Goal: Task Accomplishment & Management: Manage account settings

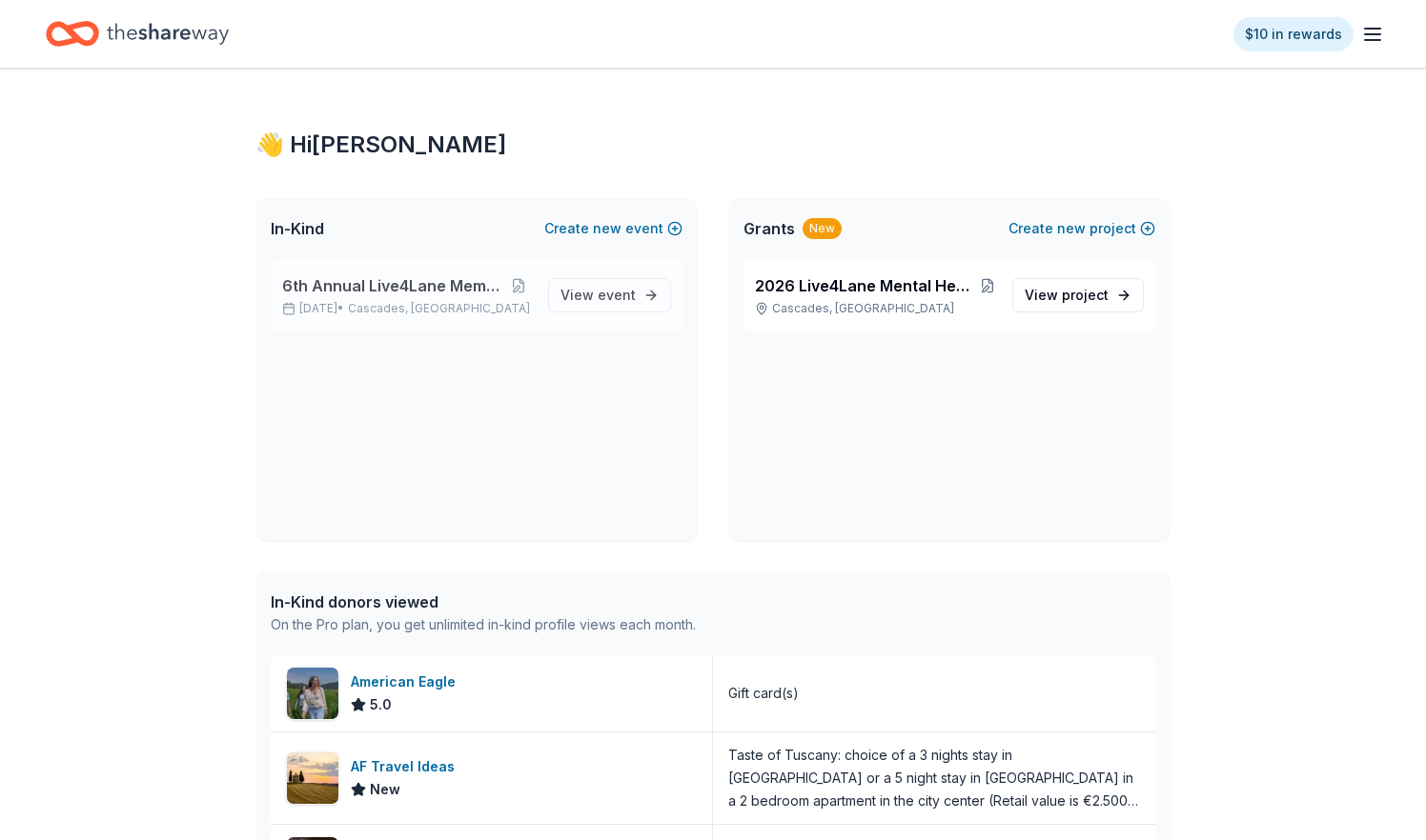
click at [455, 292] on span "6th Annual Live4Lane Memorial 5K Walk" at bounding box center [392, 286] width 222 height 23
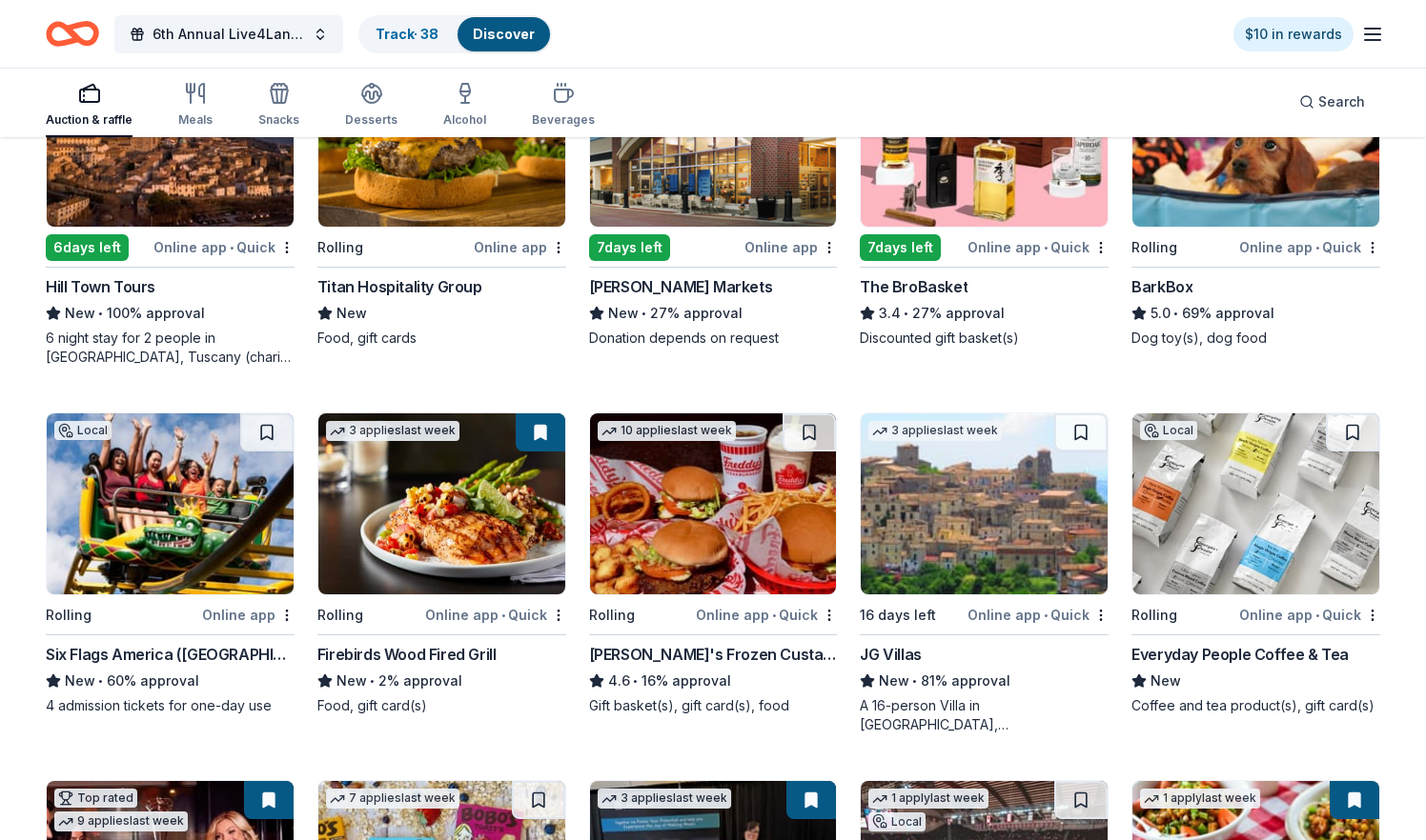
scroll to position [1409, 0]
click at [1261, 550] on img at bounding box center [1256, 504] width 247 height 181
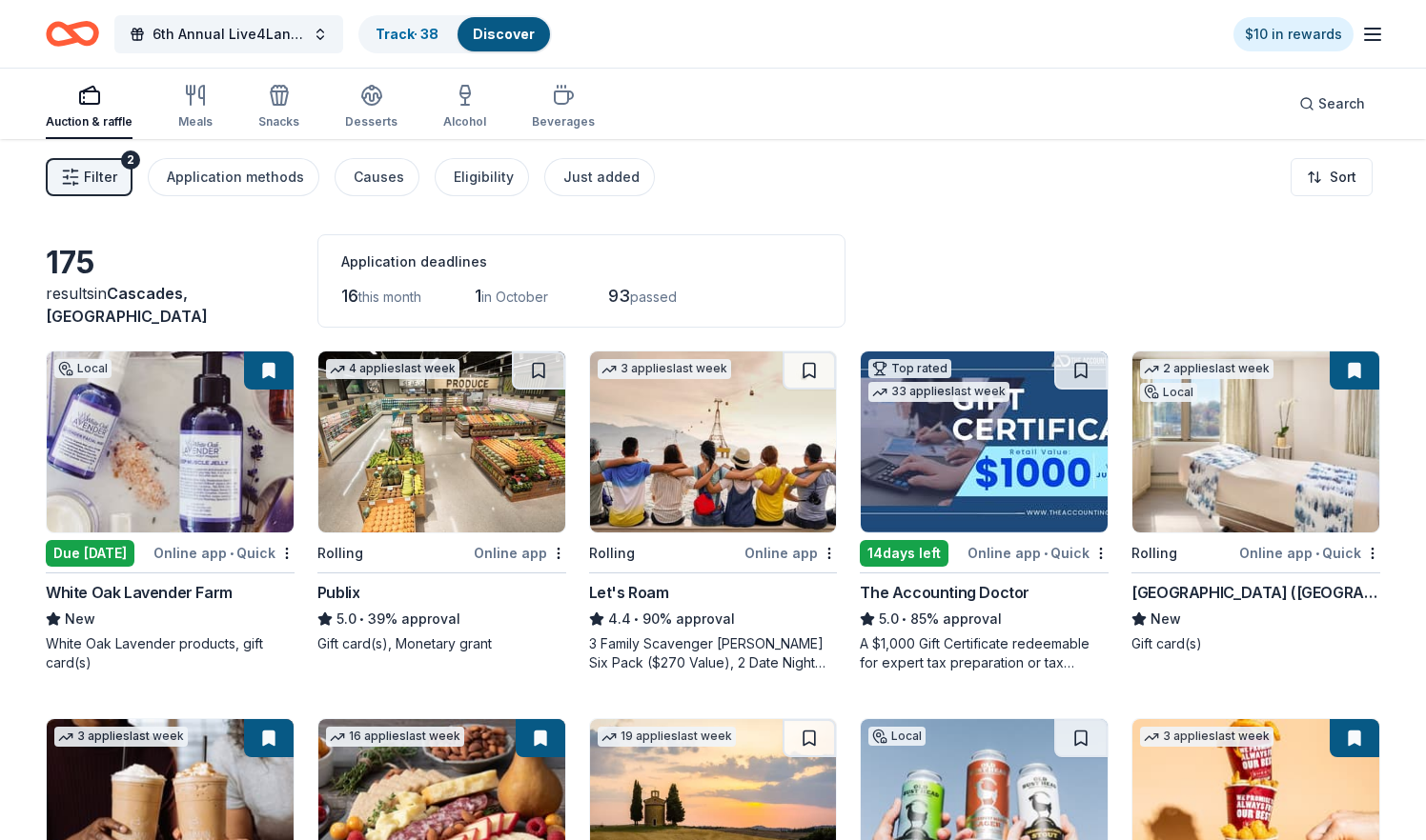
scroll to position [0, 0]
click at [501, 31] on link "Discover" at bounding box center [504, 34] width 62 height 16
click at [430, 24] on div "Track · 38" at bounding box center [407, 34] width 94 height 34
click at [420, 35] on link "Track · 38" at bounding box center [406, 34] width 63 height 16
click at [517, 40] on link "Discover" at bounding box center [504, 34] width 62 height 16
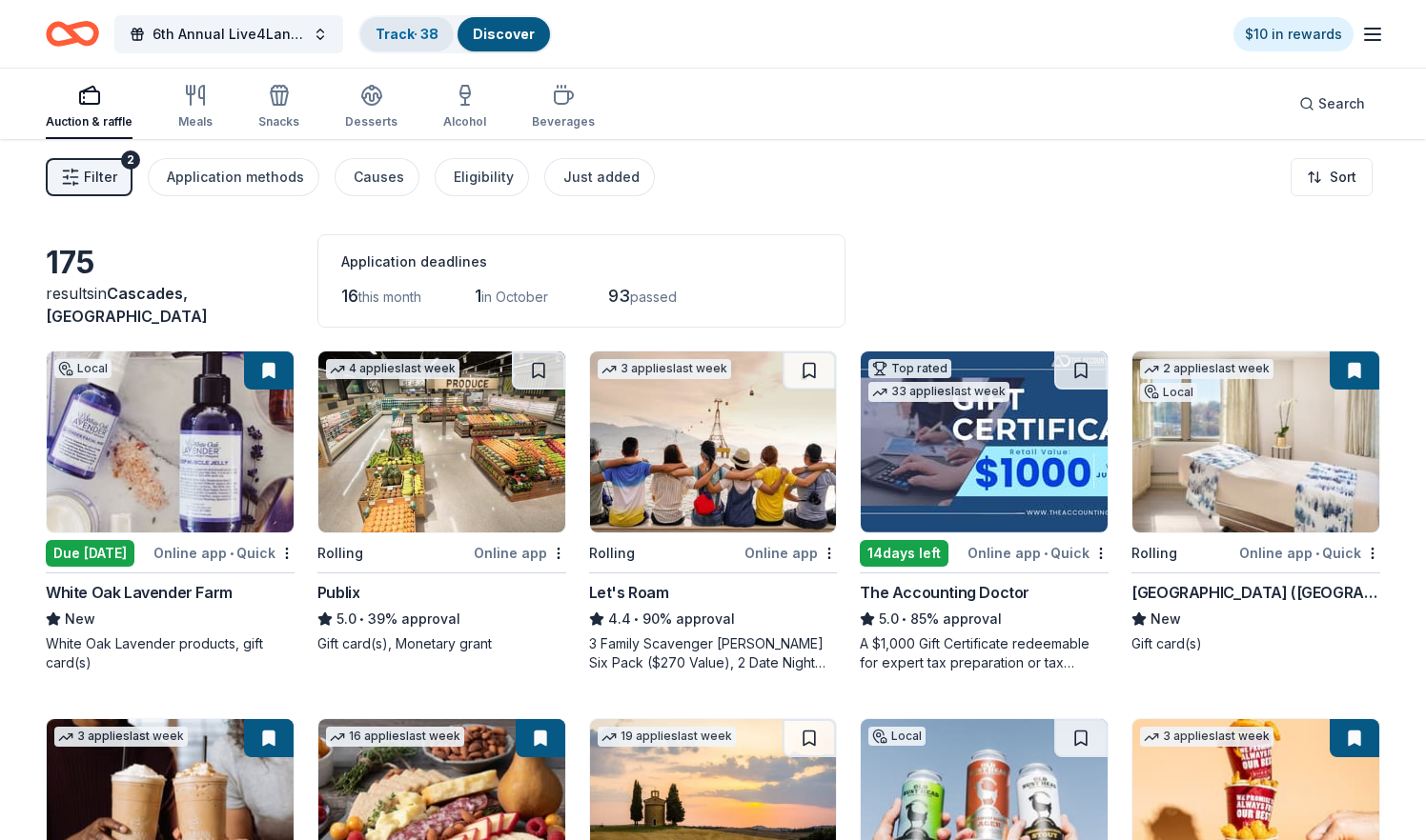
click at [412, 29] on link "Track · 38" at bounding box center [406, 34] width 63 height 16
click at [408, 38] on link "Track · 38" at bounding box center [406, 34] width 63 height 16
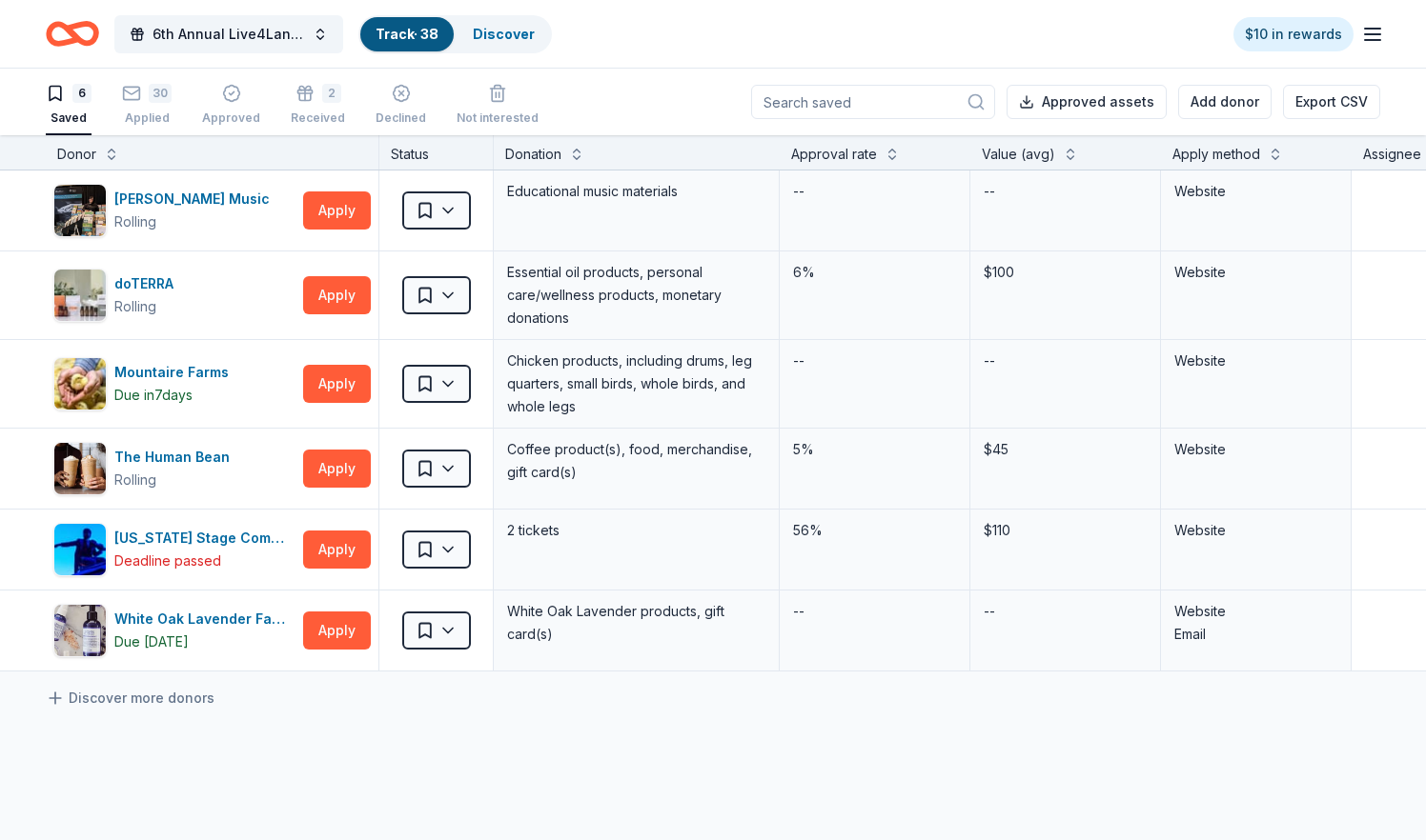
click at [407, 38] on link "Track · 38" at bounding box center [406, 34] width 63 height 16
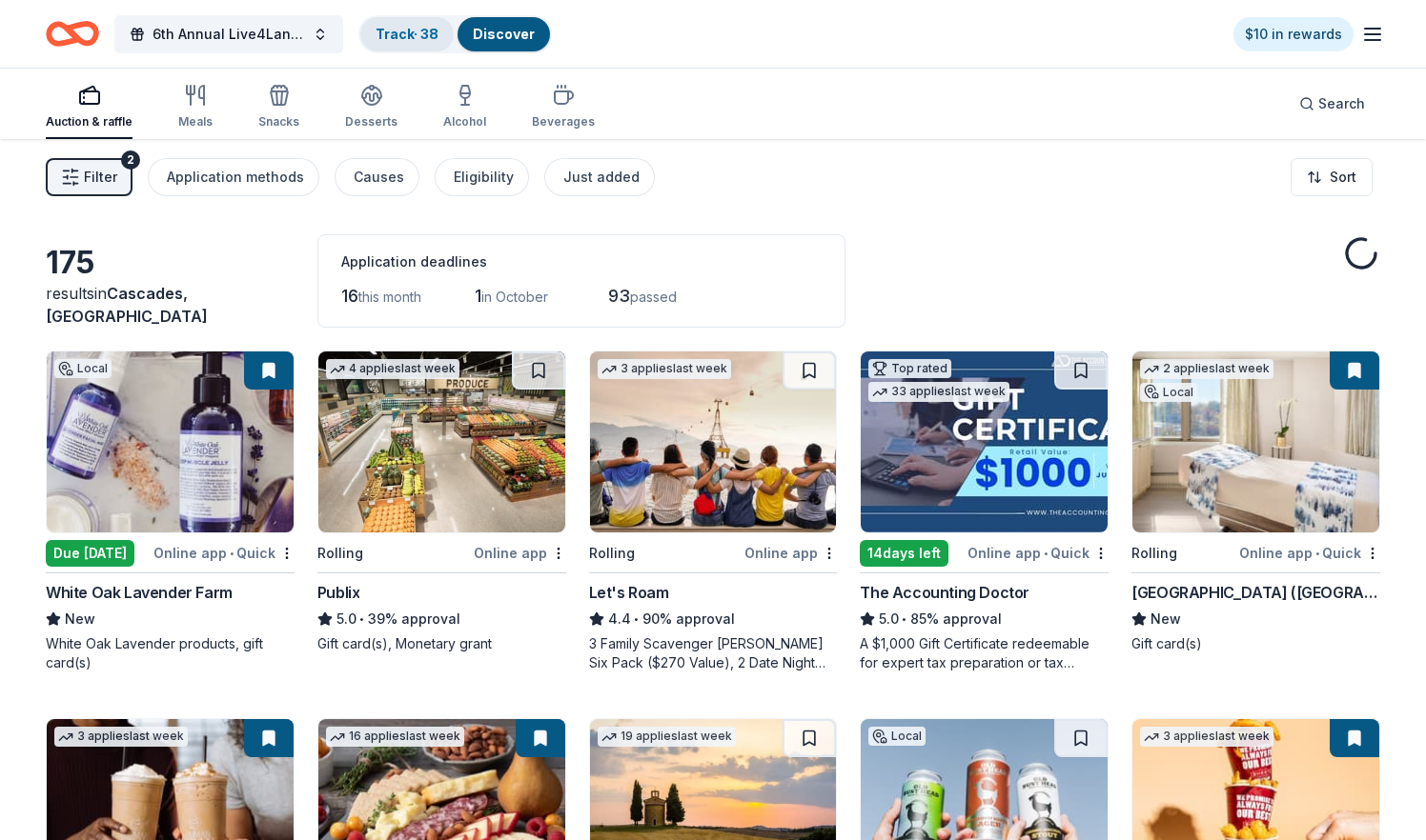
click at [407, 38] on link "Track · 38" at bounding box center [406, 34] width 63 height 16
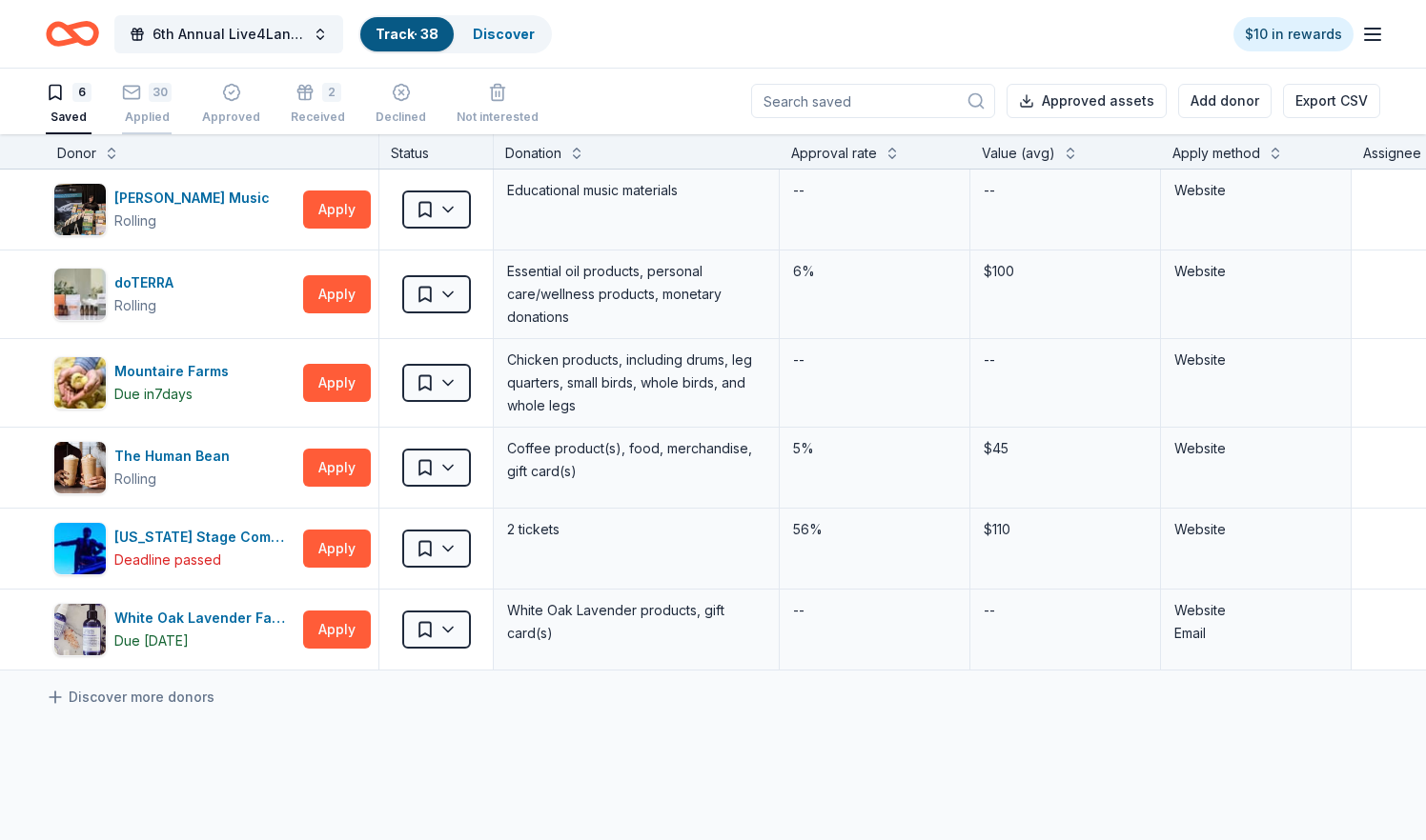
click at [137, 101] on icon "button" at bounding box center [131, 92] width 19 height 19
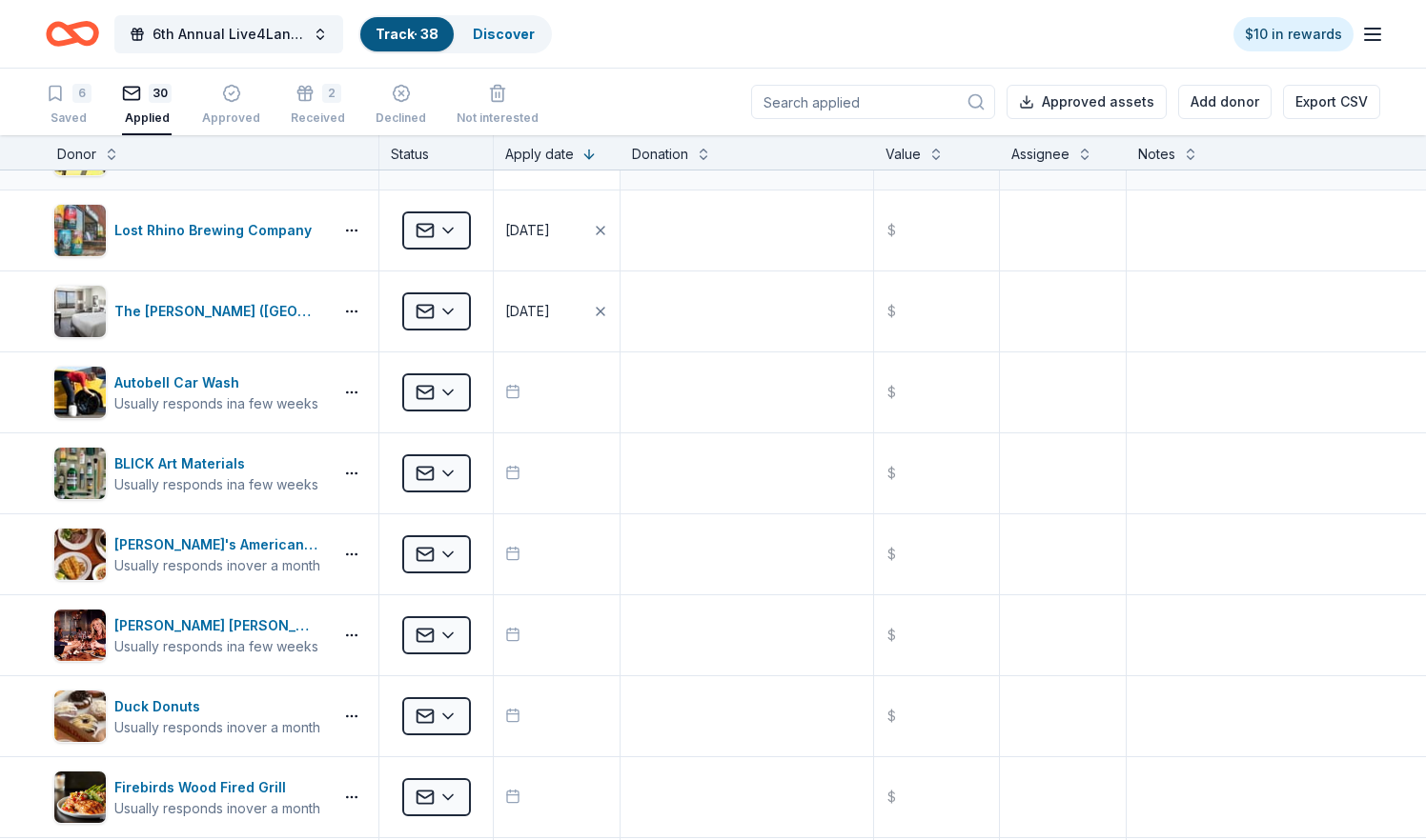
scroll to position [306, 0]
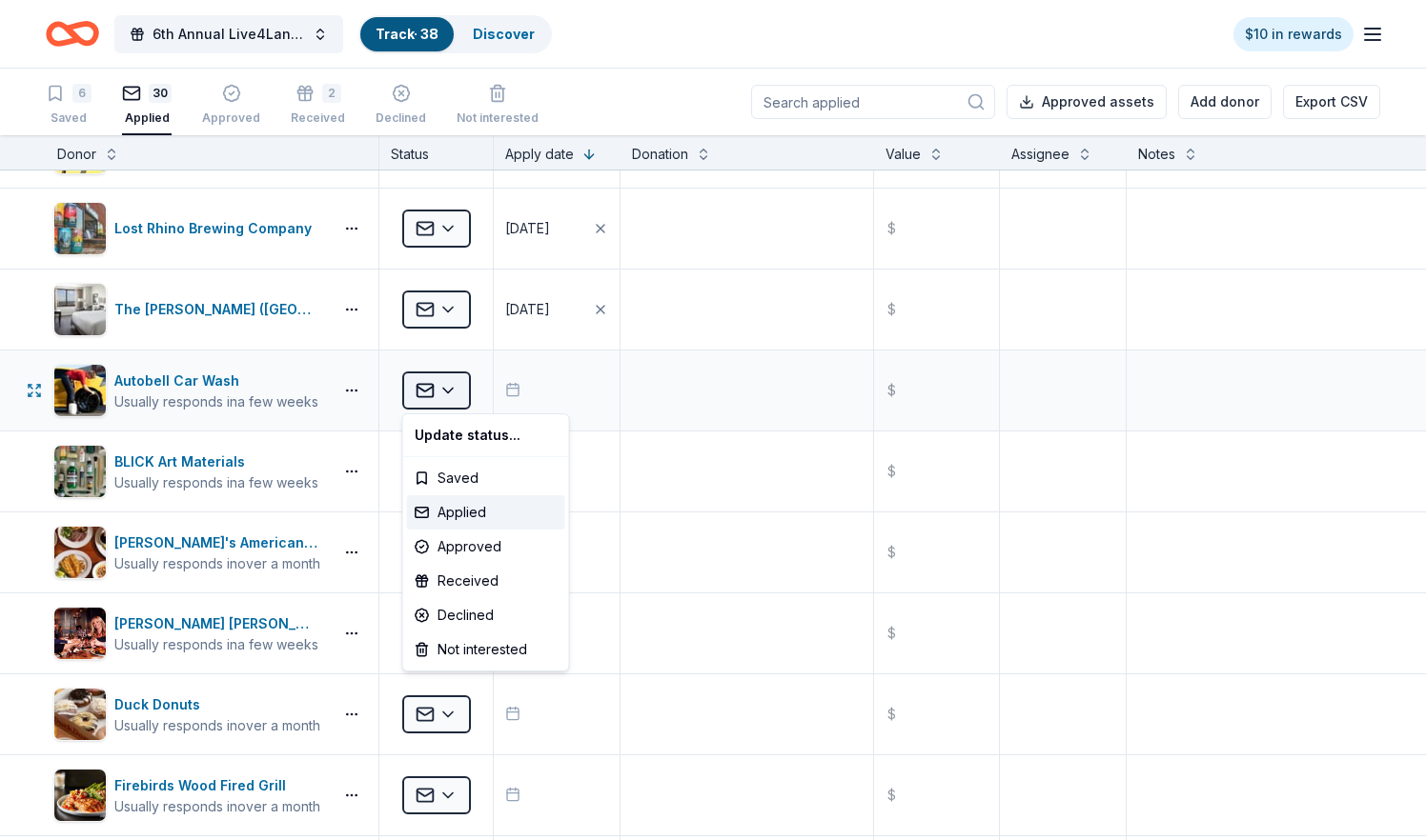
click at [446, 386] on html "6th Annual Live4Lane Memorial 5K Walk Track · 38 Discover $10 in rewards 6 Save…" at bounding box center [713, 420] width 1426 height 840
click at [468, 581] on div "Received" at bounding box center [486, 581] width 158 height 34
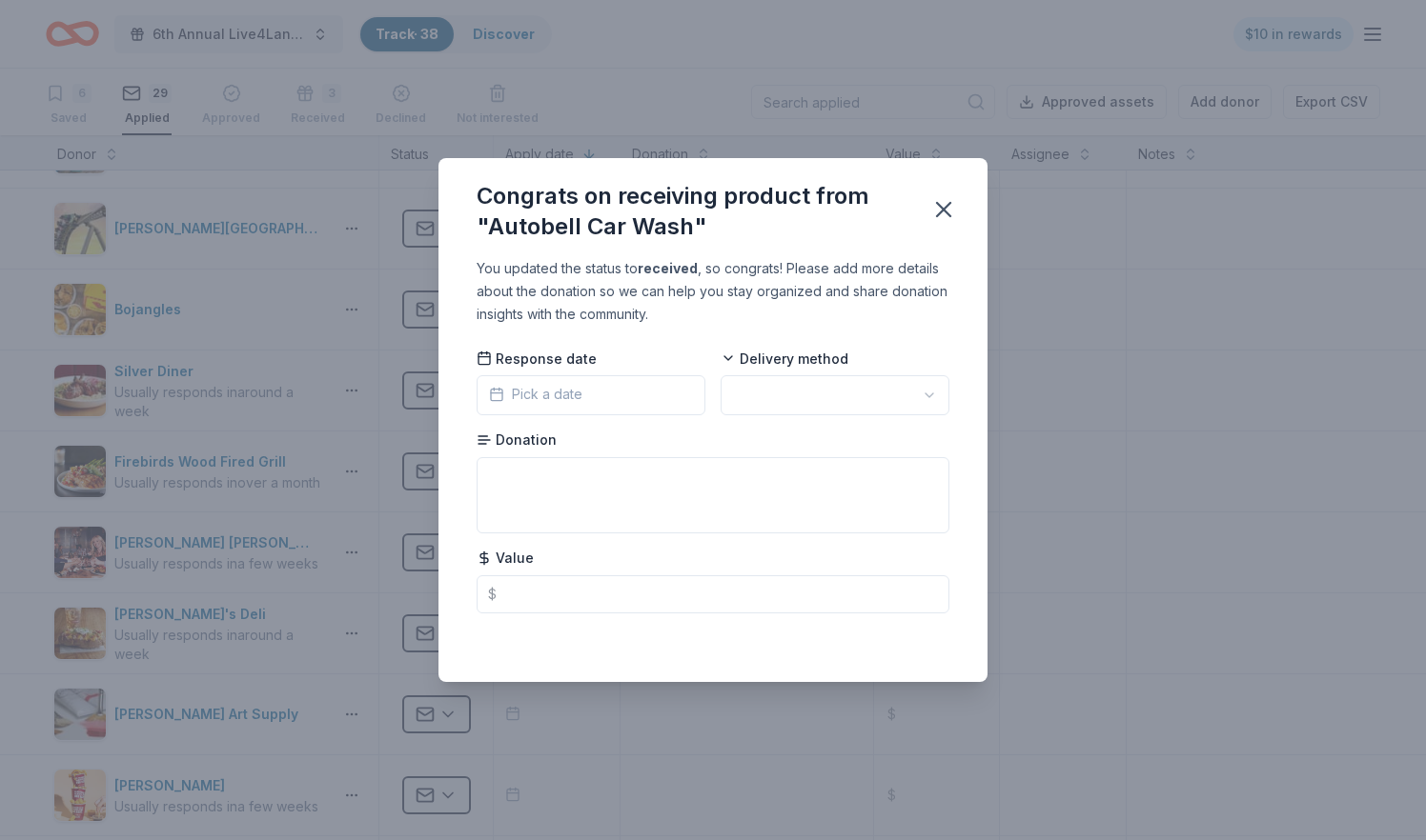
click at [544, 401] on span "Pick a date" at bounding box center [536, 394] width 94 height 23
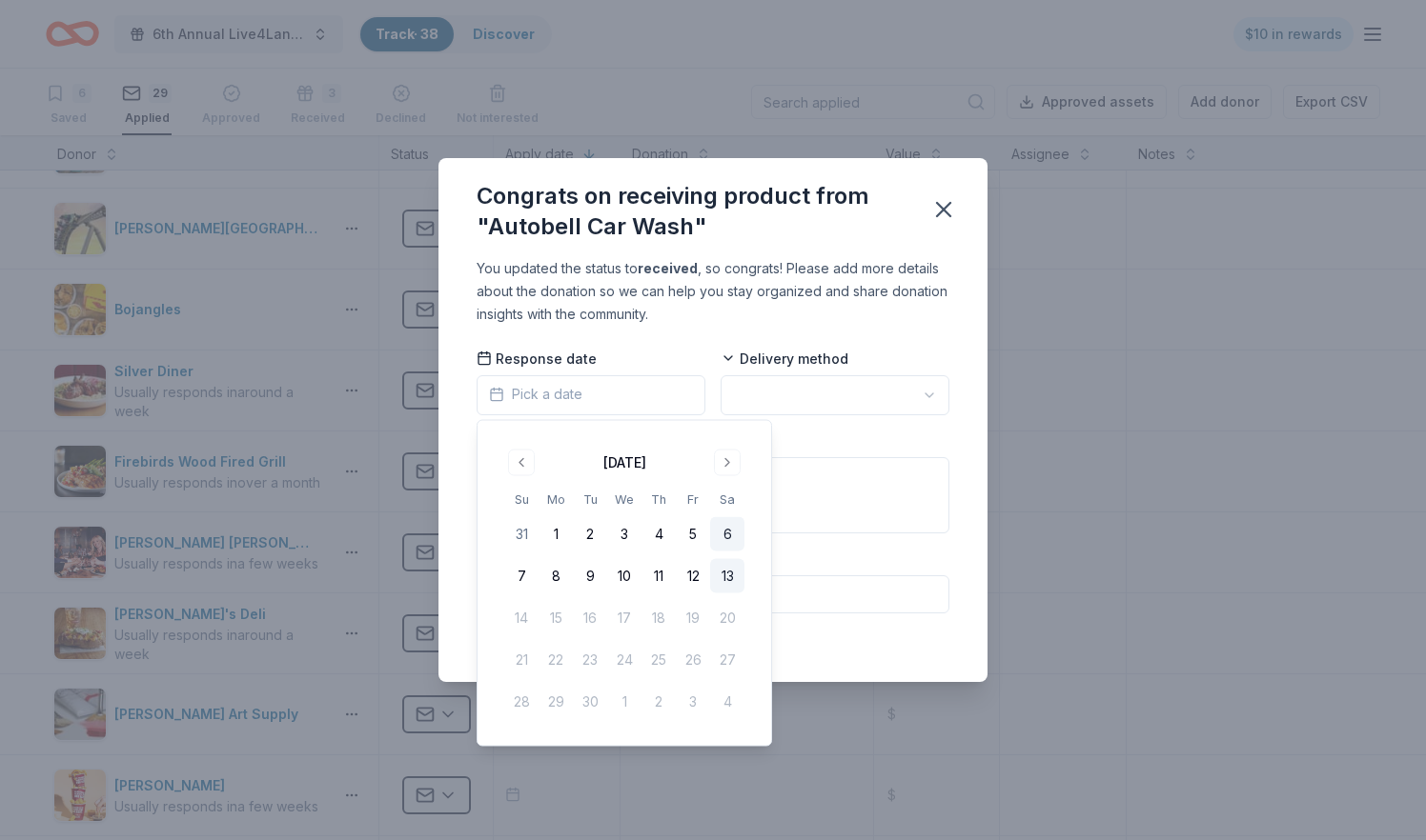
click at [724, 536] on button "6" at bounding box center [727, 534] width 34 height 34
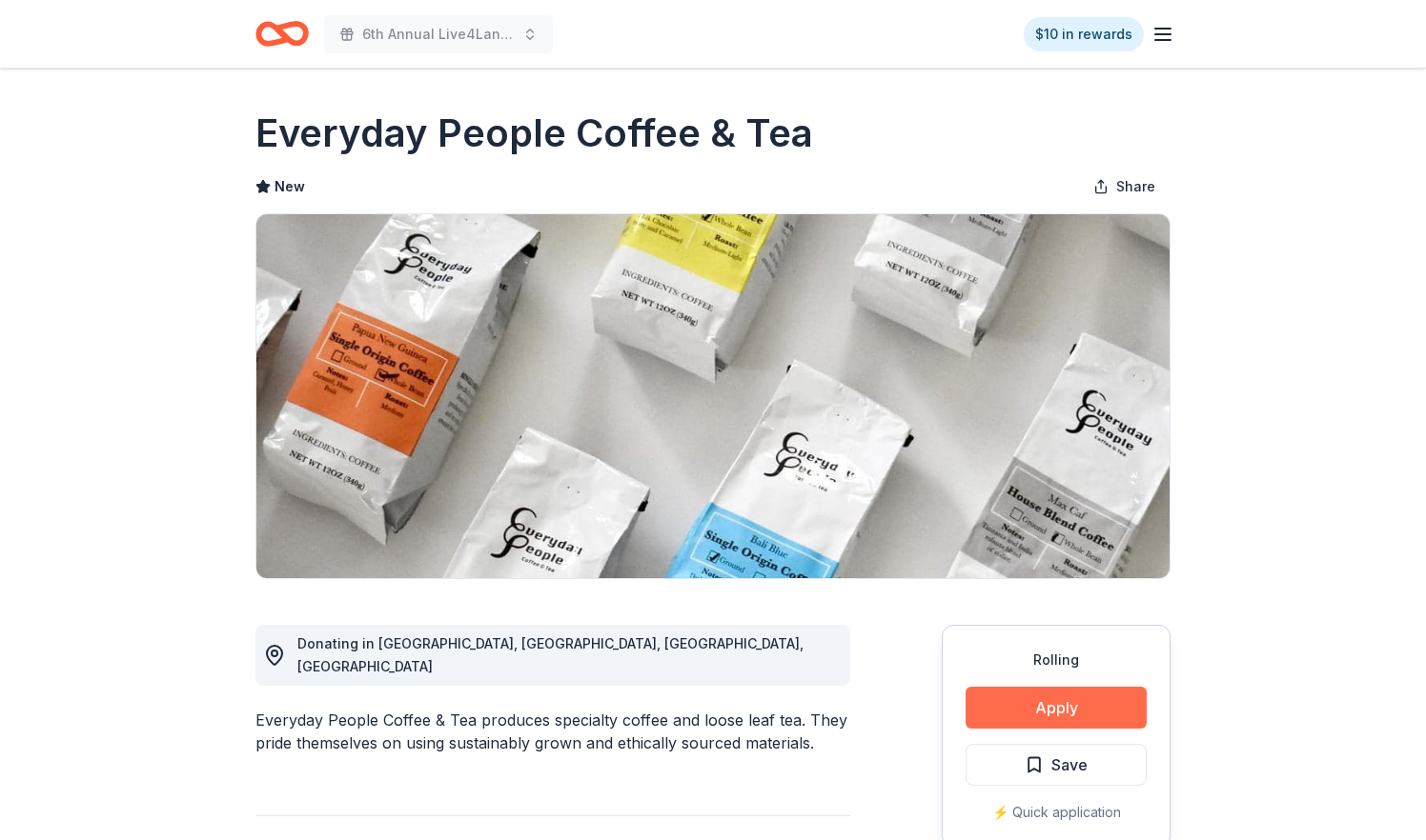
click at [1020, 709] on button "Apply" at bounding box center [1057, 708] width 181 height 42
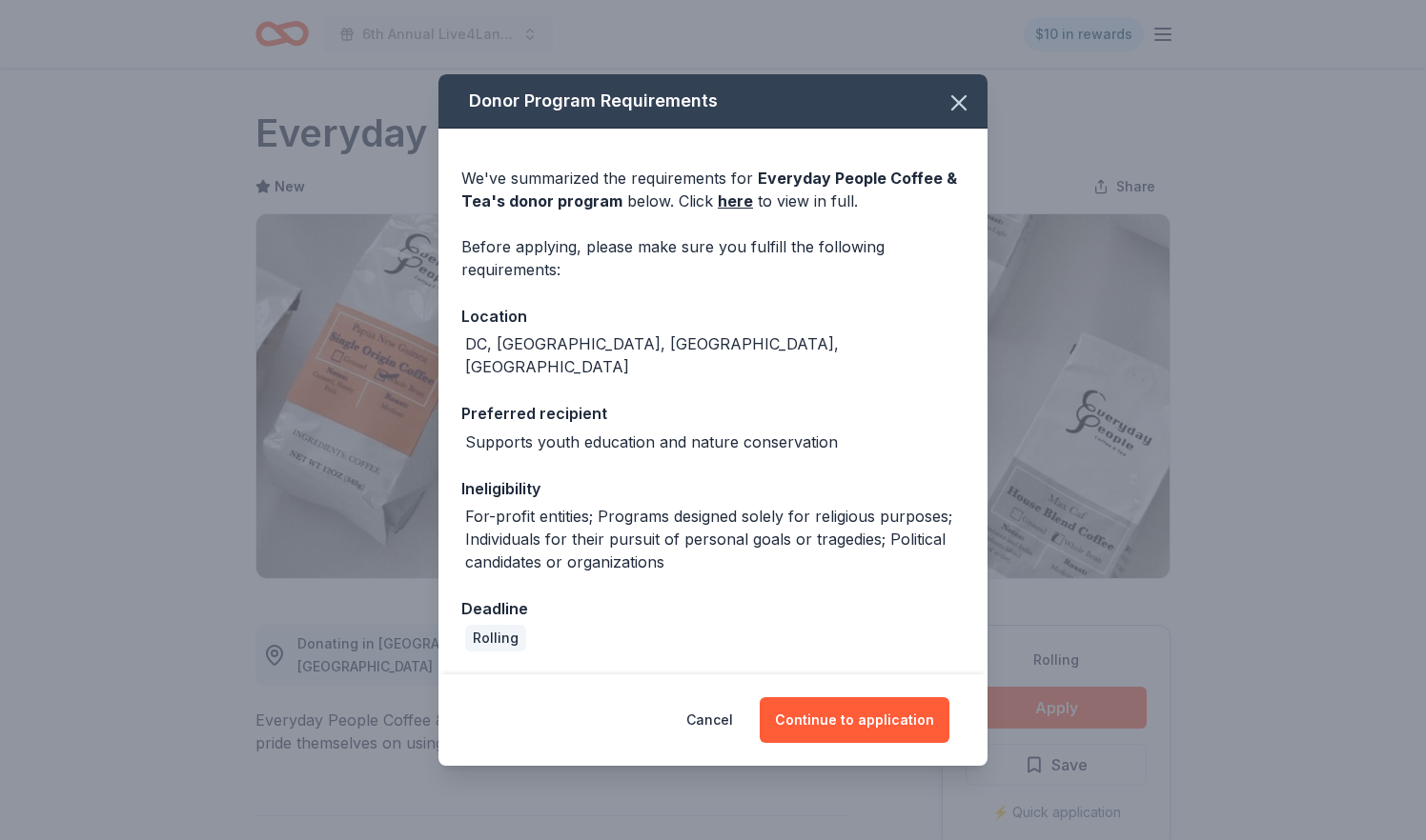
click at [842, 741] on div "Cancel Continue to application" at bounding box center [712, 721] width 549 height 92
click at [842, 714] on button "Continue to application" at bounding box center [854, 721] width 189 height 46
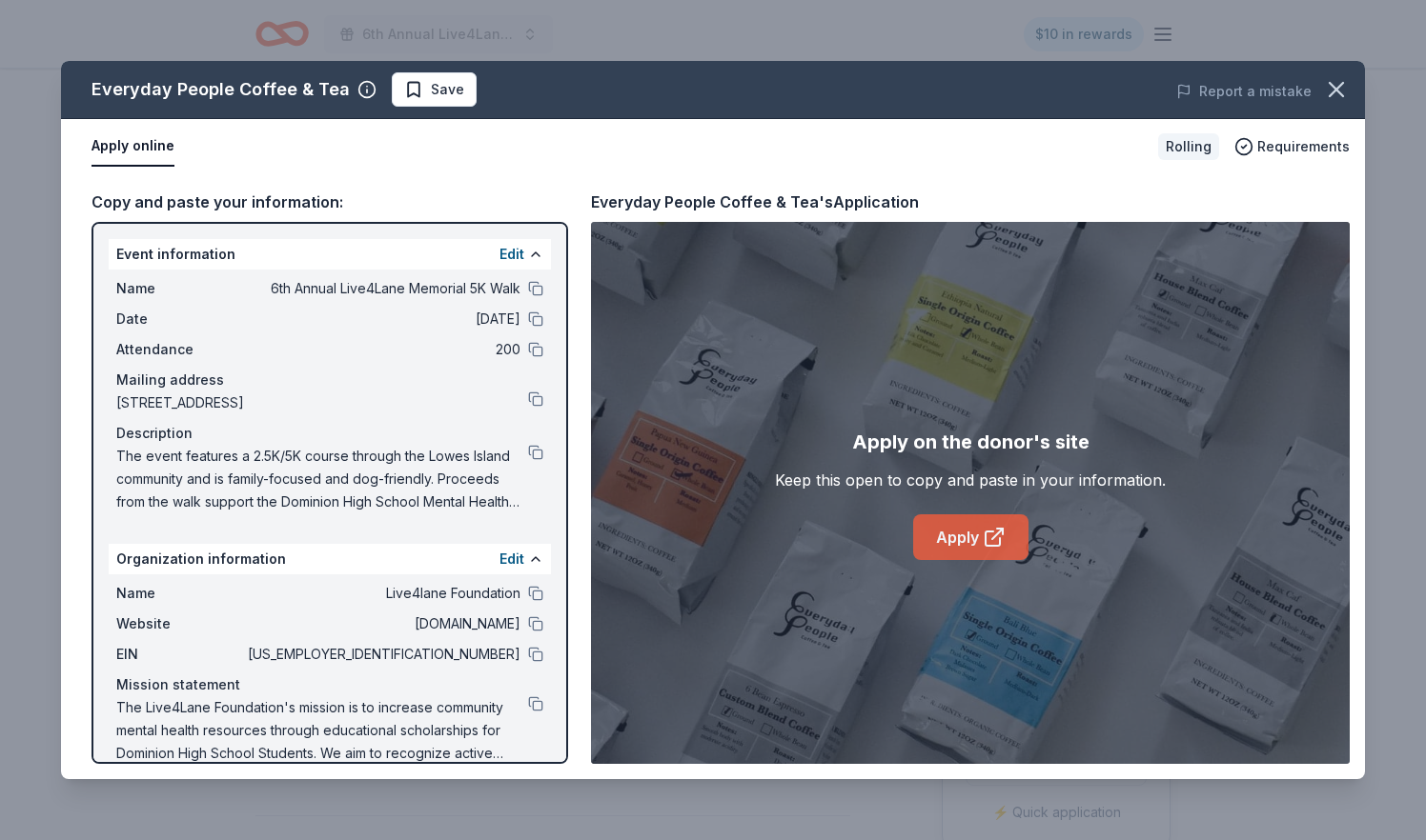
click at [972, 543] on link "Apply" at bounding box center [971, 537] width 116 height 46
click at [1340, 104] on button "button" at bounding box center [1336, 90] width 42 height 42
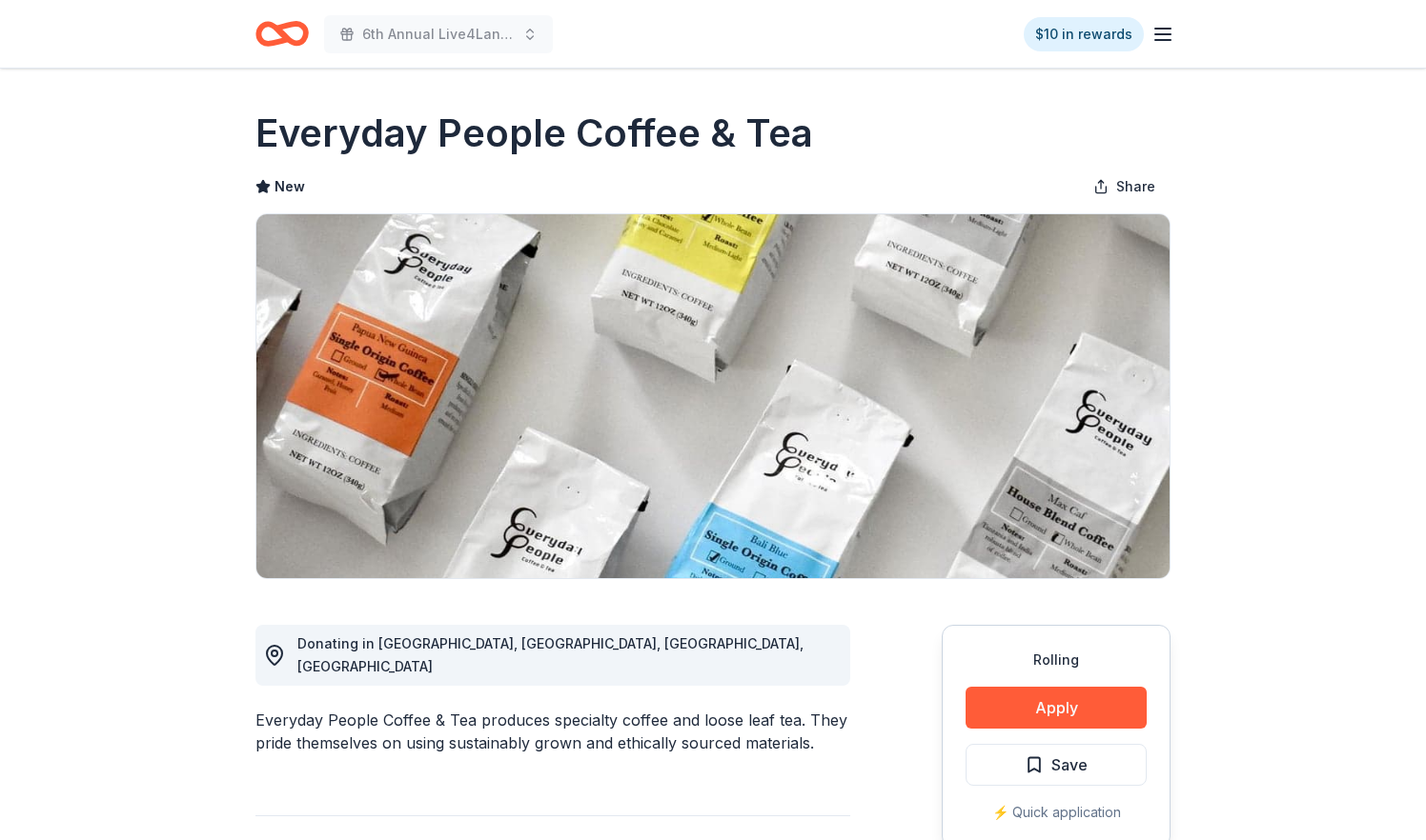
click at [286, 26] on icon "Home" at bounding box center [292, 33] width 30 height 19
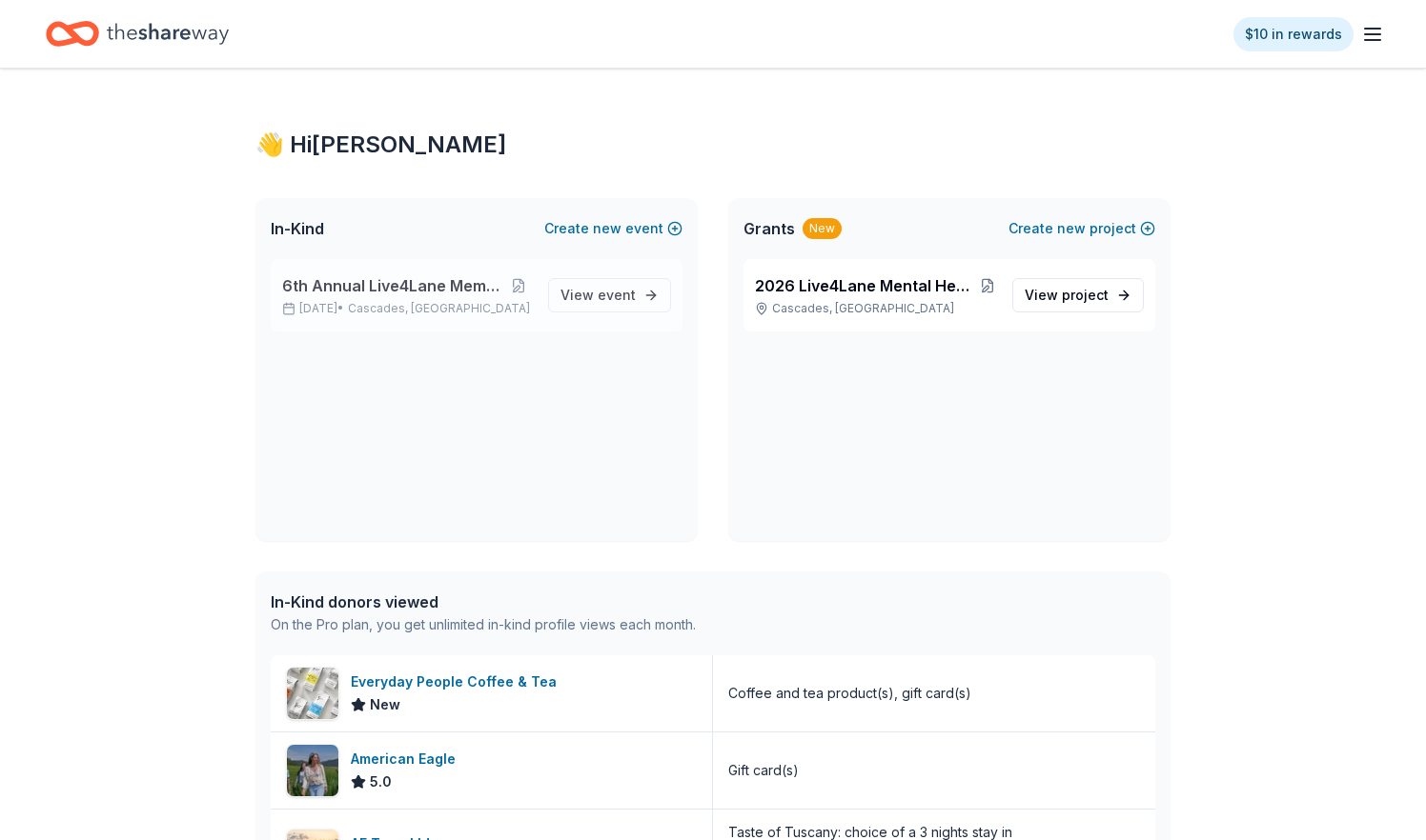
click at [399, 307] on span "Cascades, [GEOGRAPHIC_DATA]" at bounding box center [438, 308] width 182 height 15
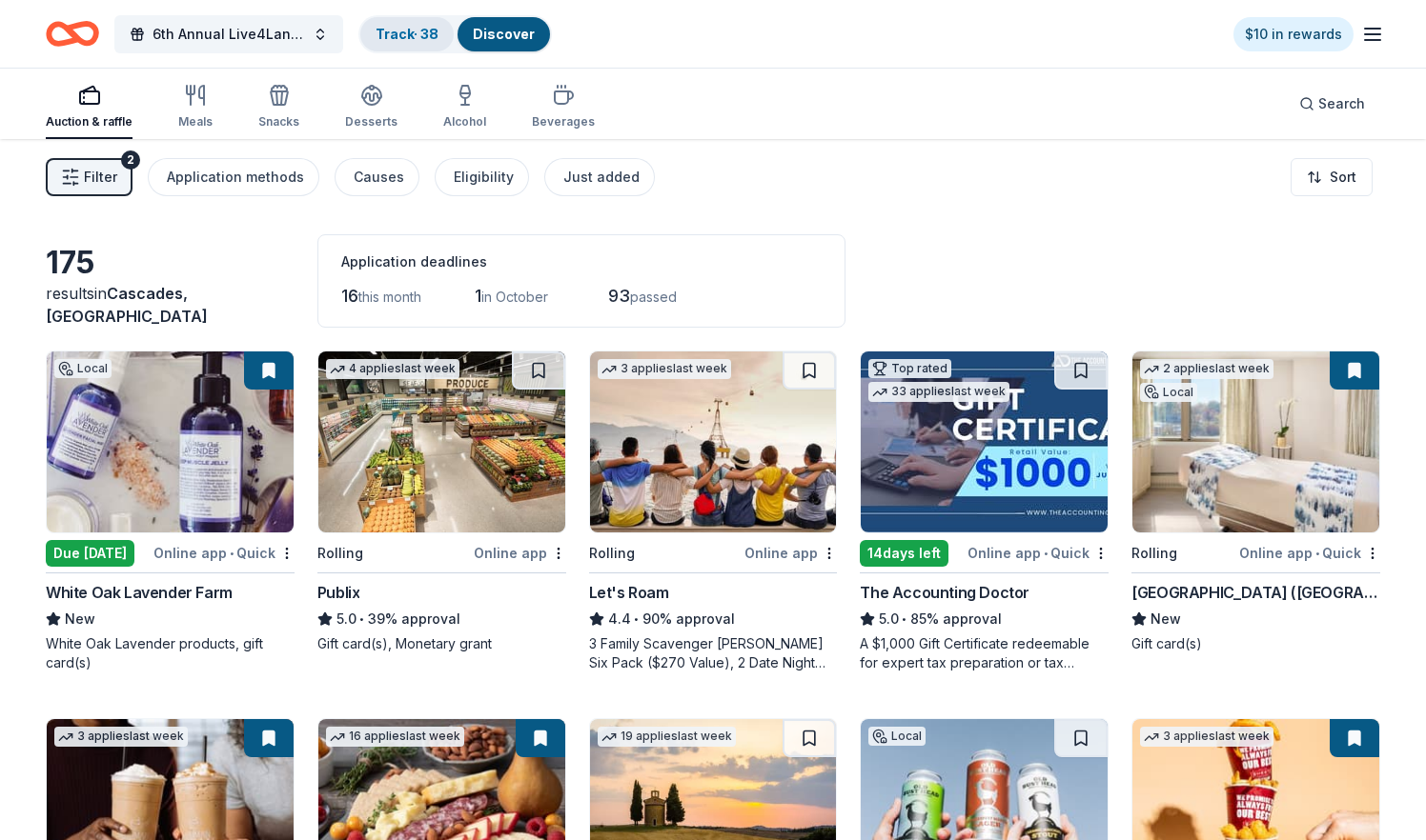
click at [409, 38] on link "Track · 38" at bounding box center [406, 34] width 63 height 16
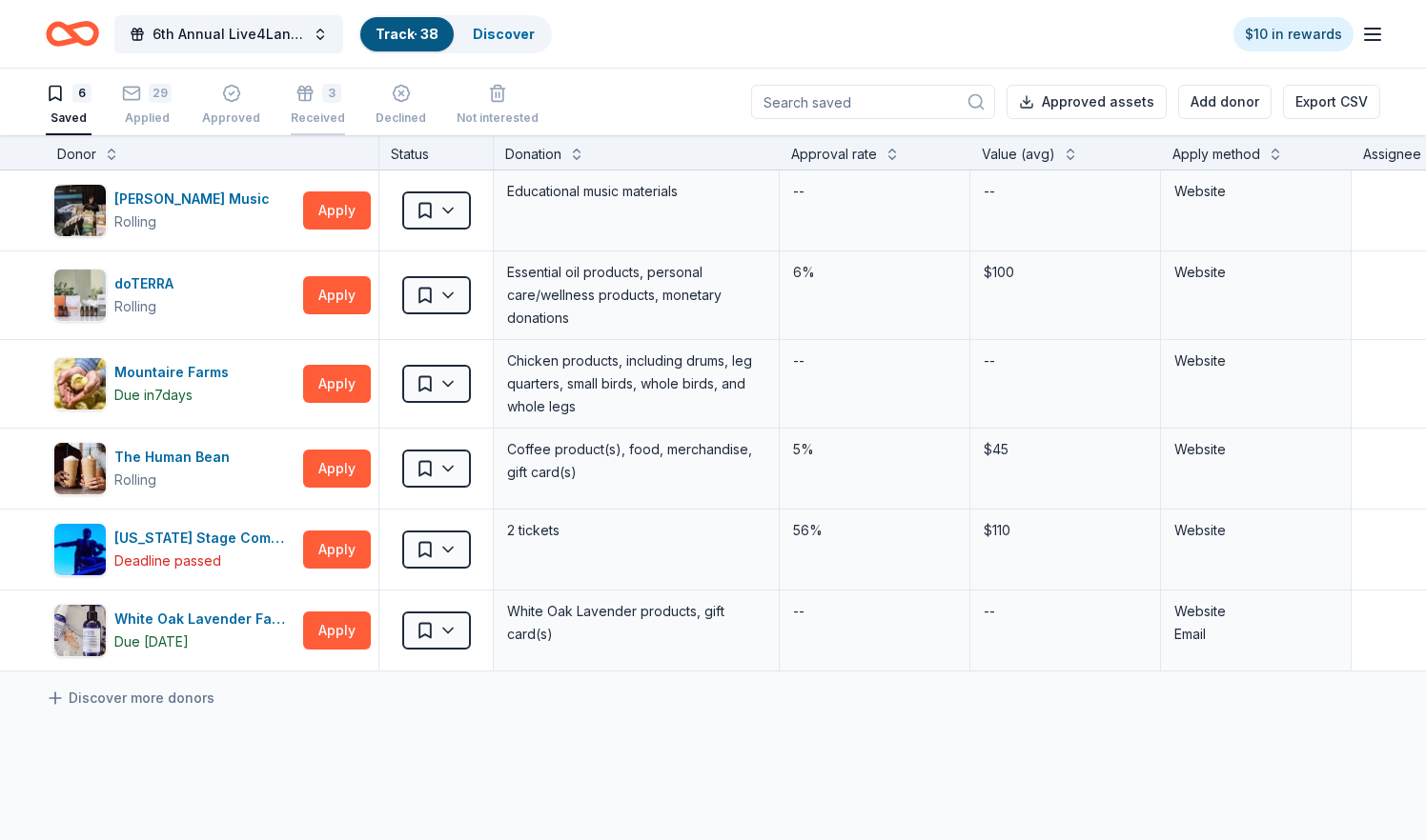
click at [307, 104] on div "3 Received" at bounding box center [318, 105] width 55 height 42
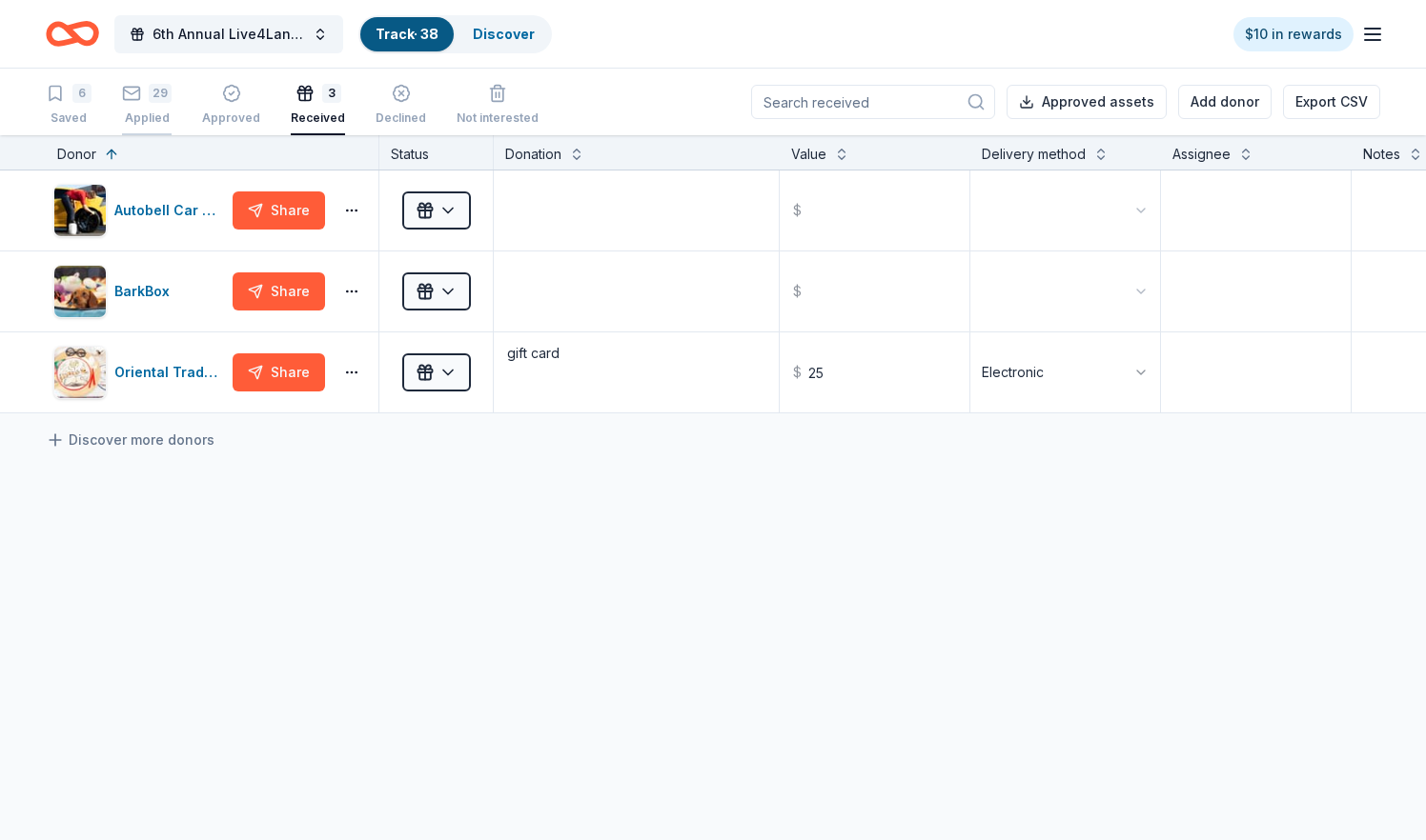
click at [141, 105] on div "29 Applied" at bounding box center [147, 105] width 50 height 42
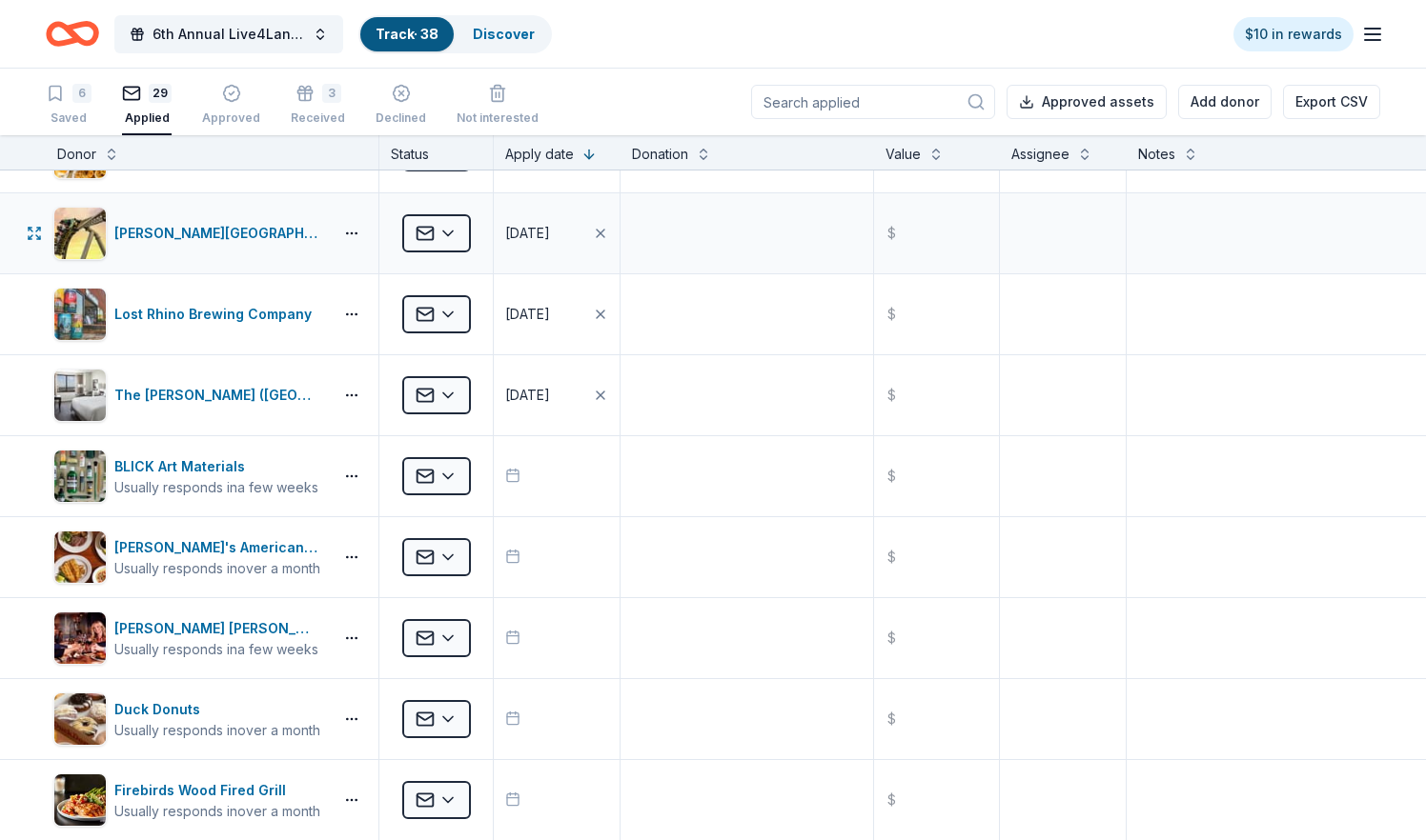
scroll to position [225, 0]
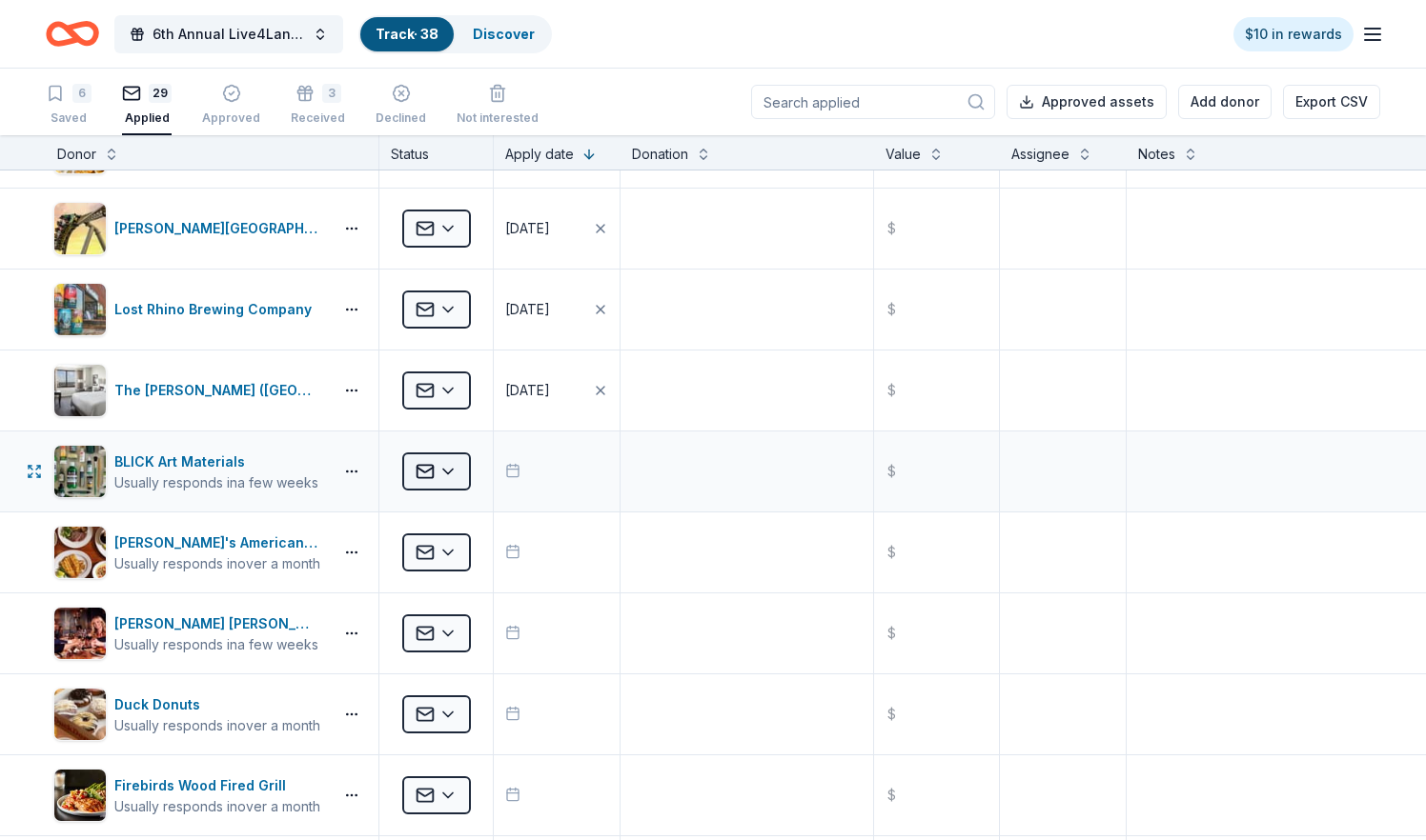
click at [447, 469] on html "6th Annual Live4Lane Memorial 5K Walk Track · 38 Discover $10 in rewards 6 Save…" at bounding box center [713, 420] width 1426 height 840
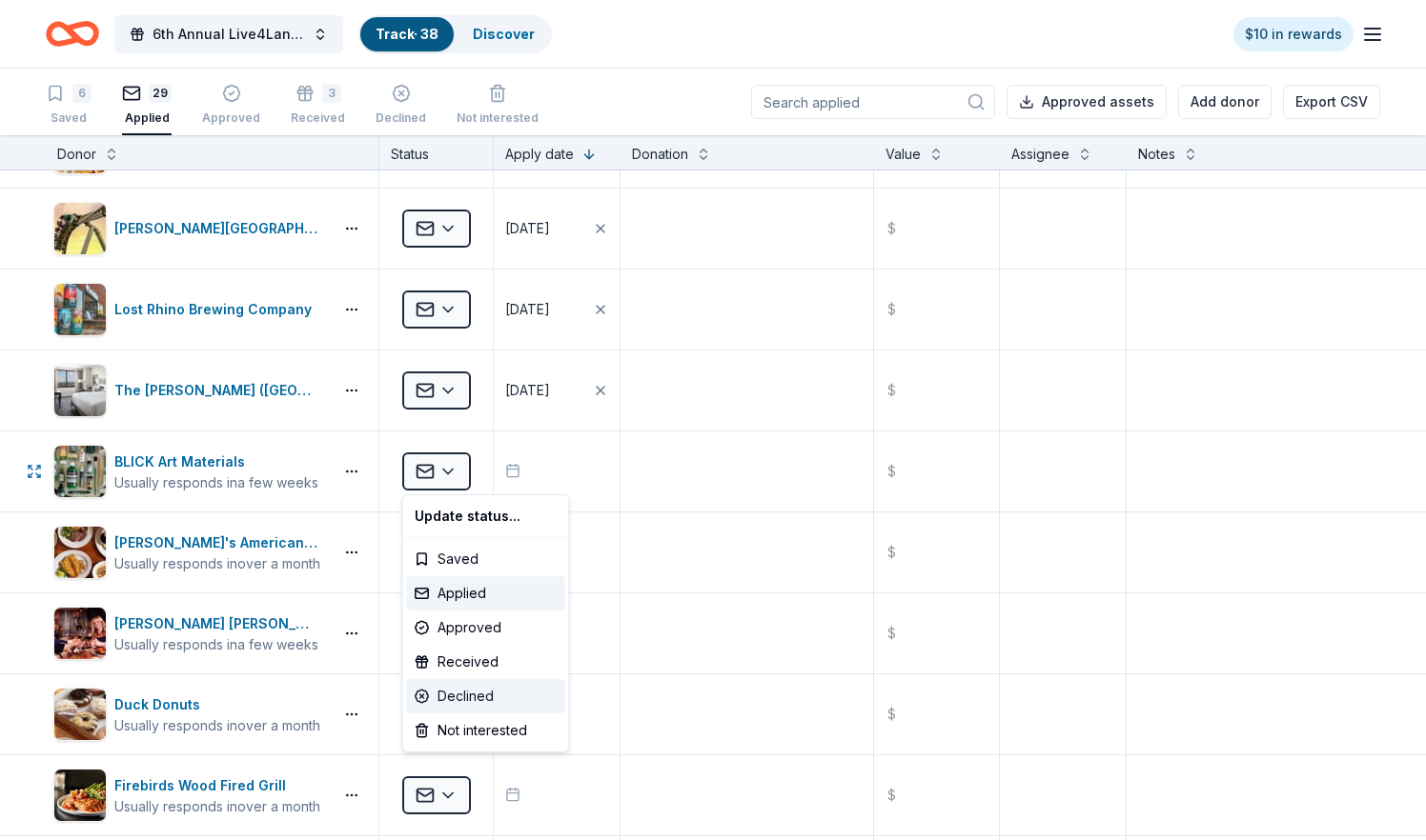
click at [440, 699] on div "Declined" at bounding box center [486, 696] width 158 height 34
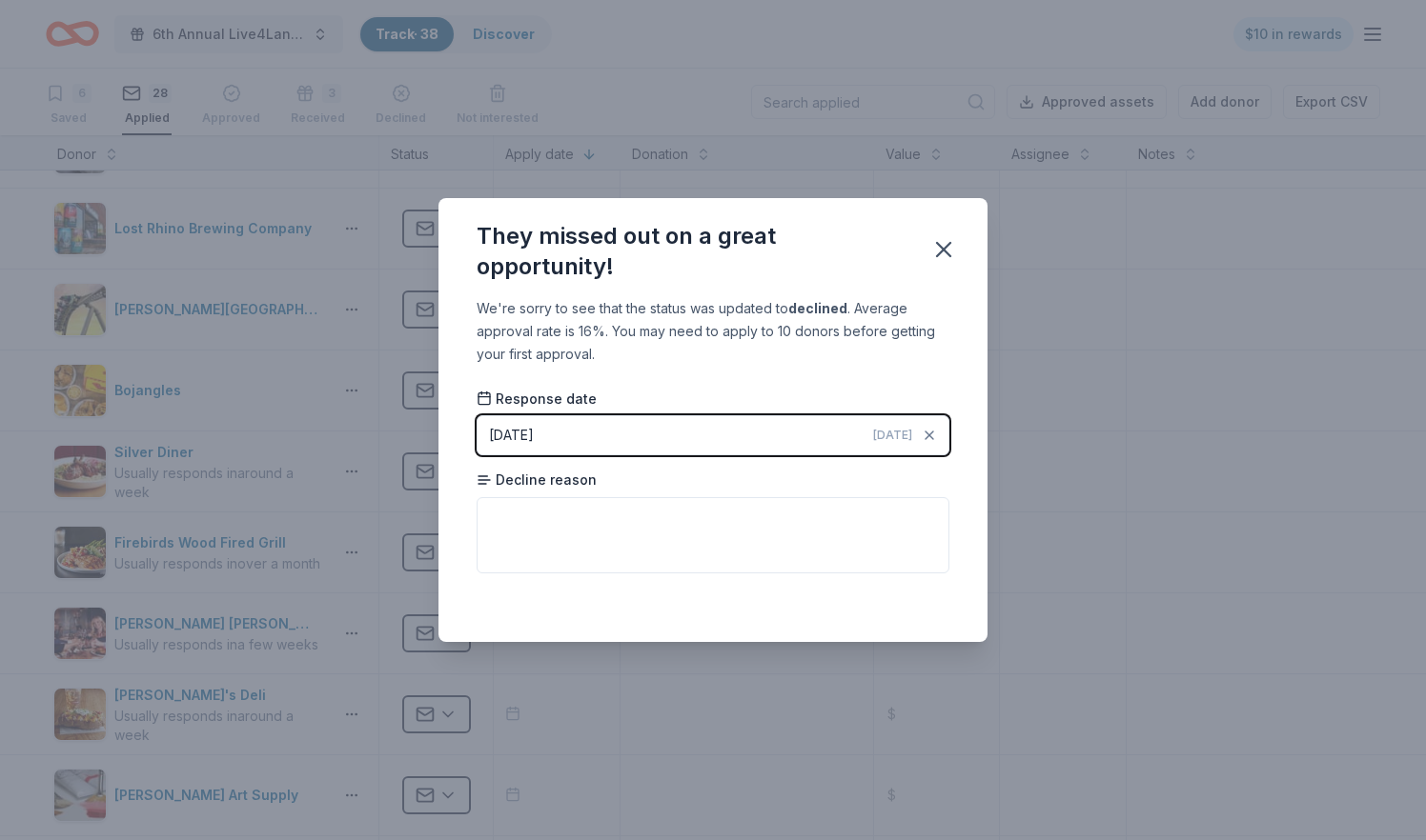
click at [534, 434] on div "09/13/2025" at bounding box center [511, 435] width 45 height 23
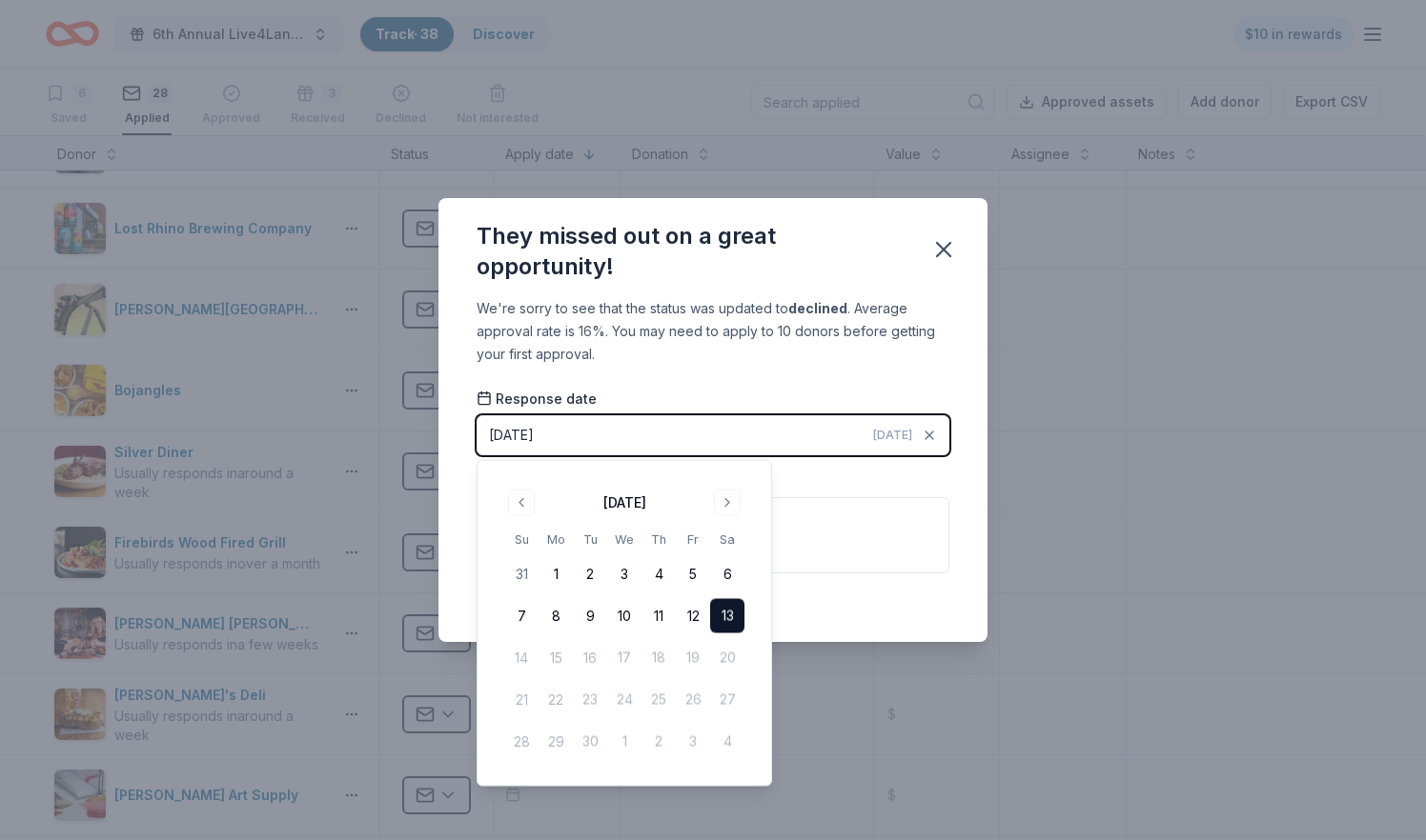
click at [731, 618] on button "13" at bounding box center [727, 616] width 34 height 34
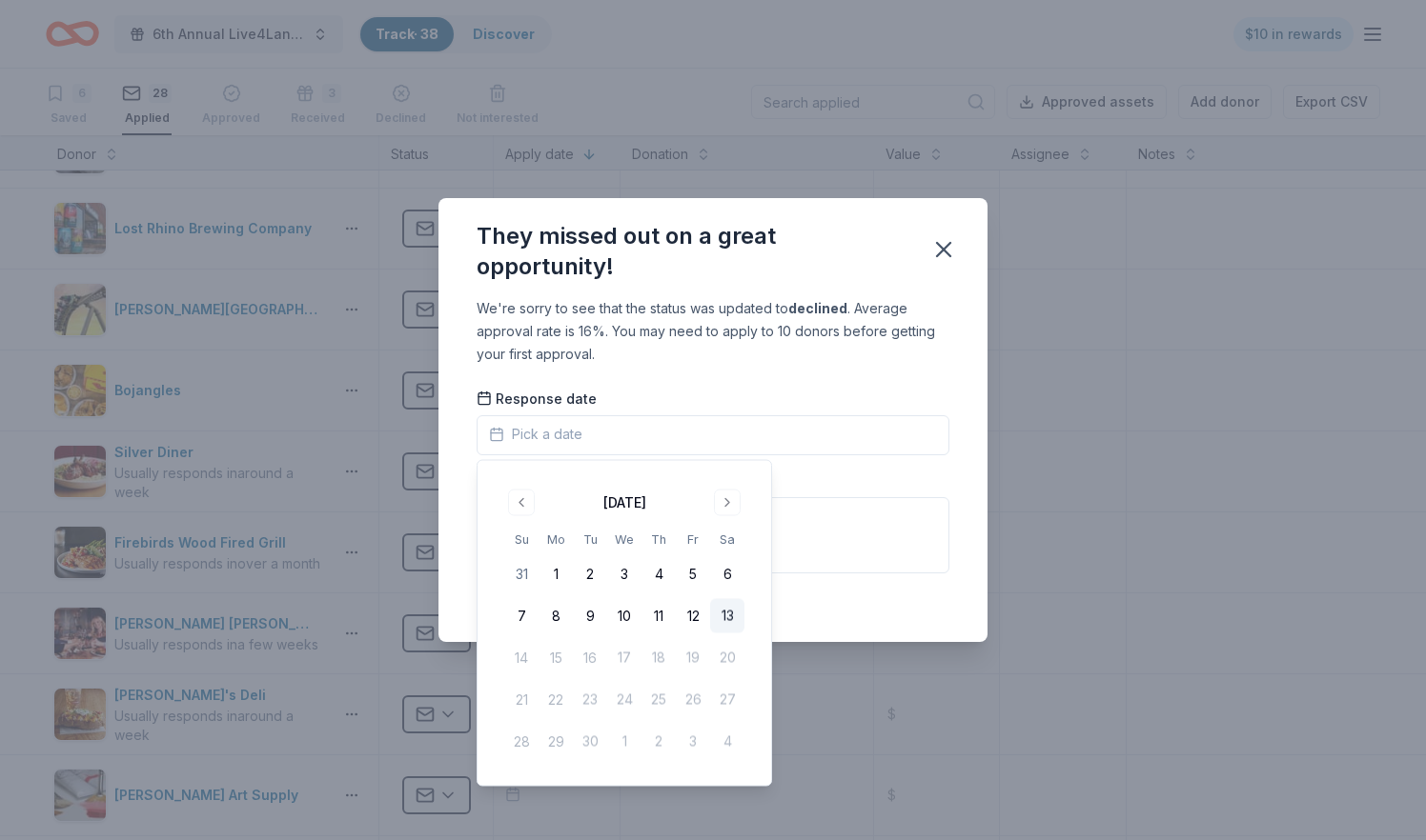
click at [735, 605] on button "13" at bounding box center [727, 616] width 34 height 34
click at [834, 304] on b "declined" at bounding box center [818, 309] width 59 height 16
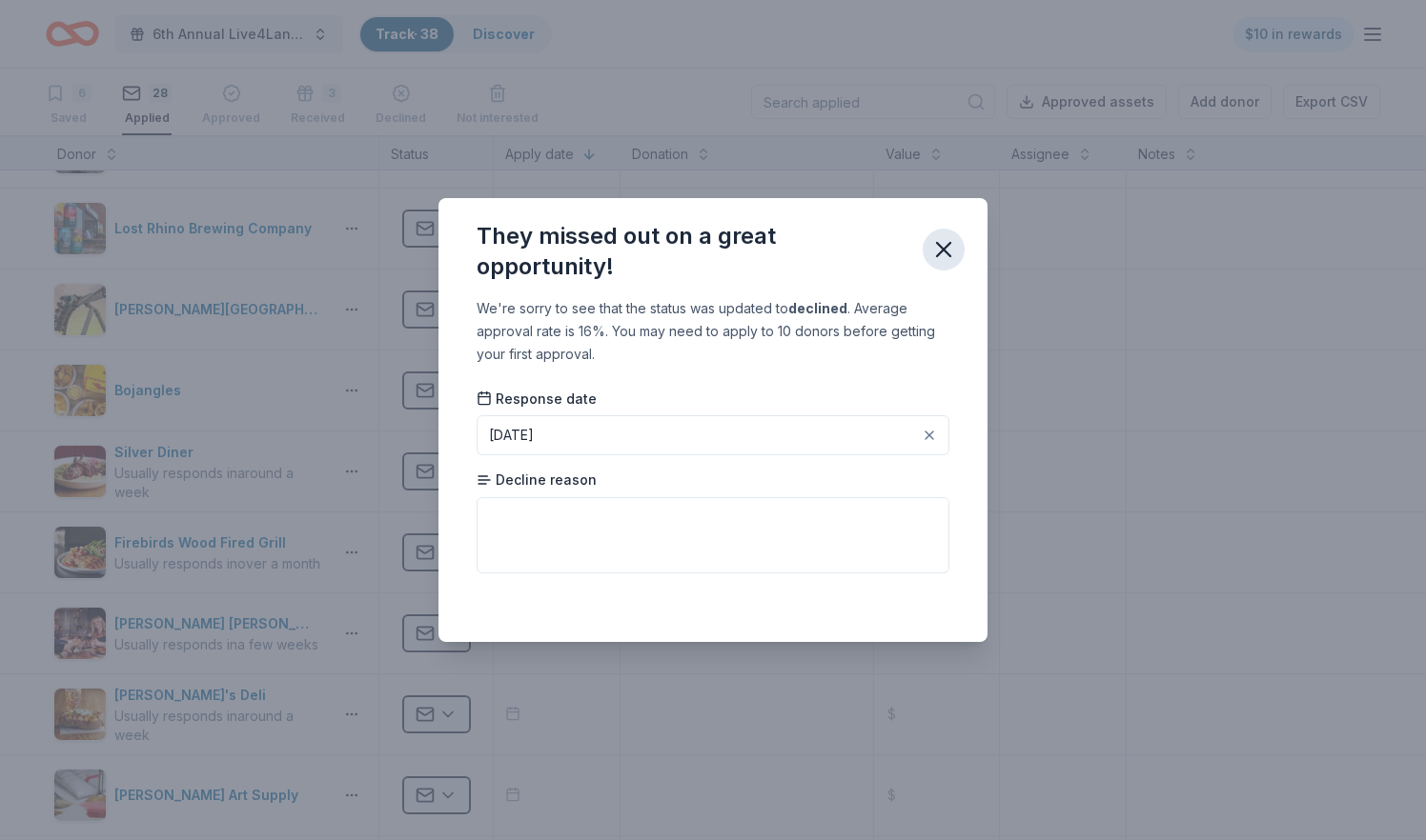
click at [951, 259] on icon "button" at bounding box center [943, 249] width 27 height 27
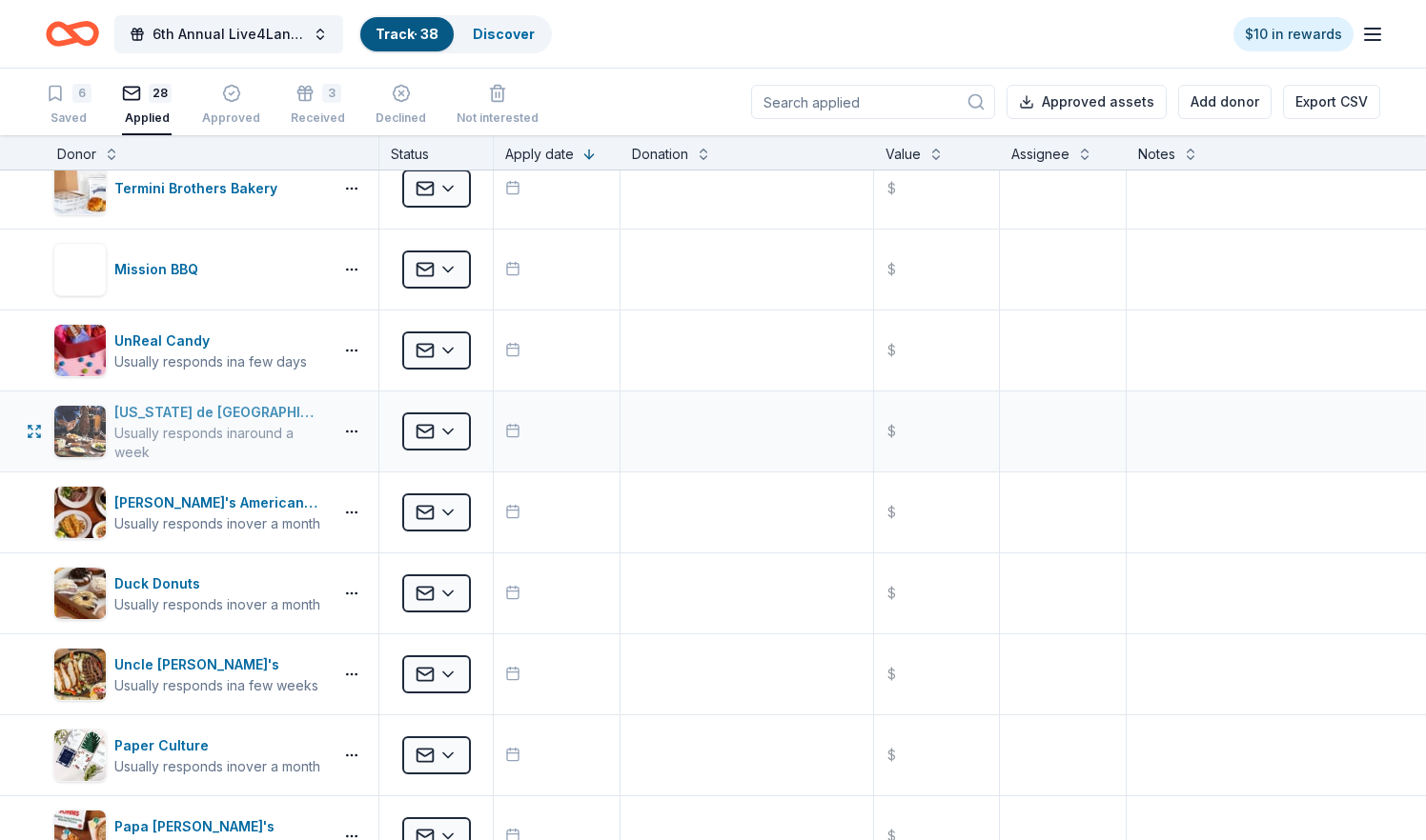
scroll to position [995, 0]
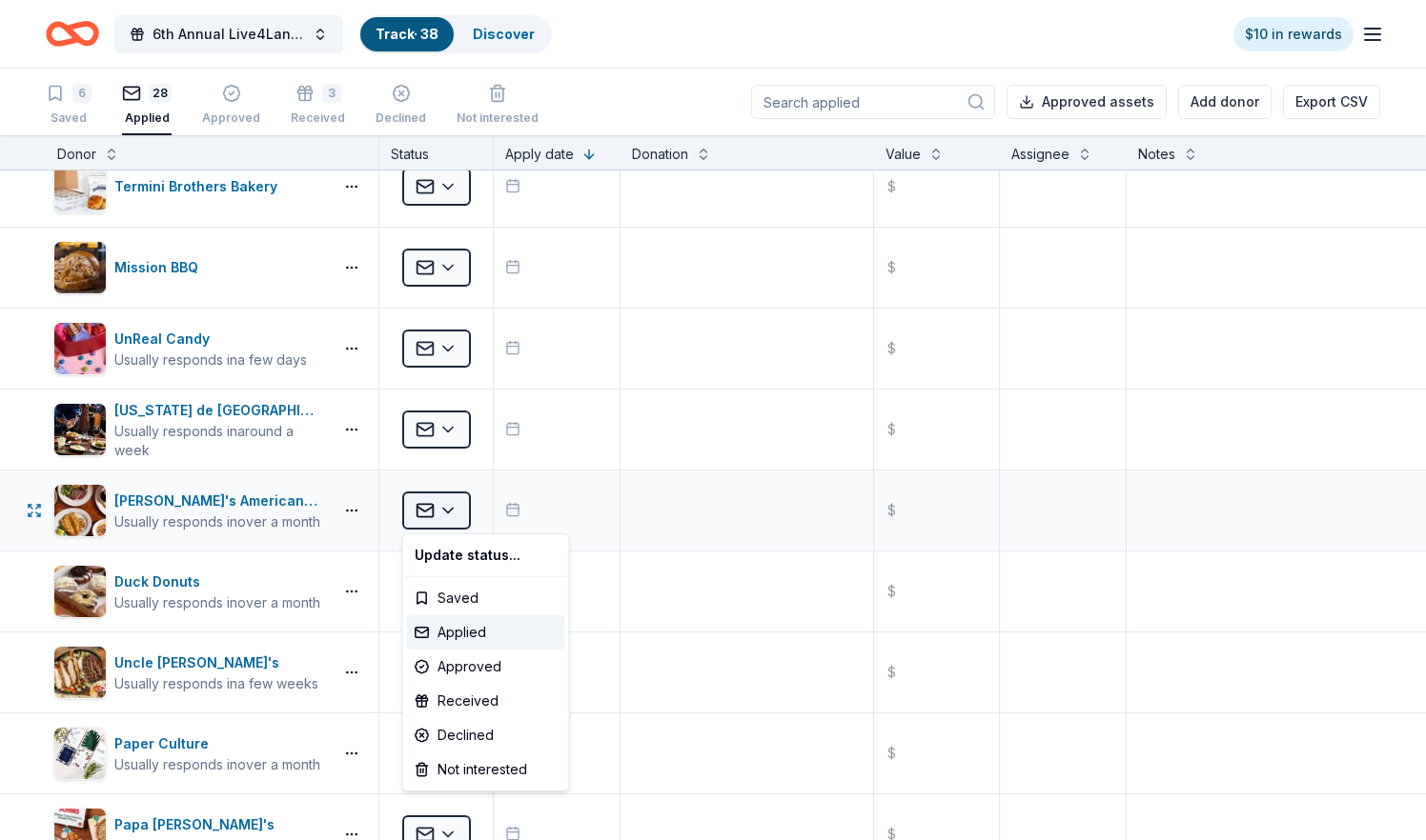
click at [448, 514] on html "6th Annual Live4Lane Memorial 5K Walk Track · 38 Discover $10 in rewards 6 Save…" at bounding box center [713, 420] width 1426 height 840
click at [456, 703] on div "Received" at bounding box center [486, 701] width 158 height 34
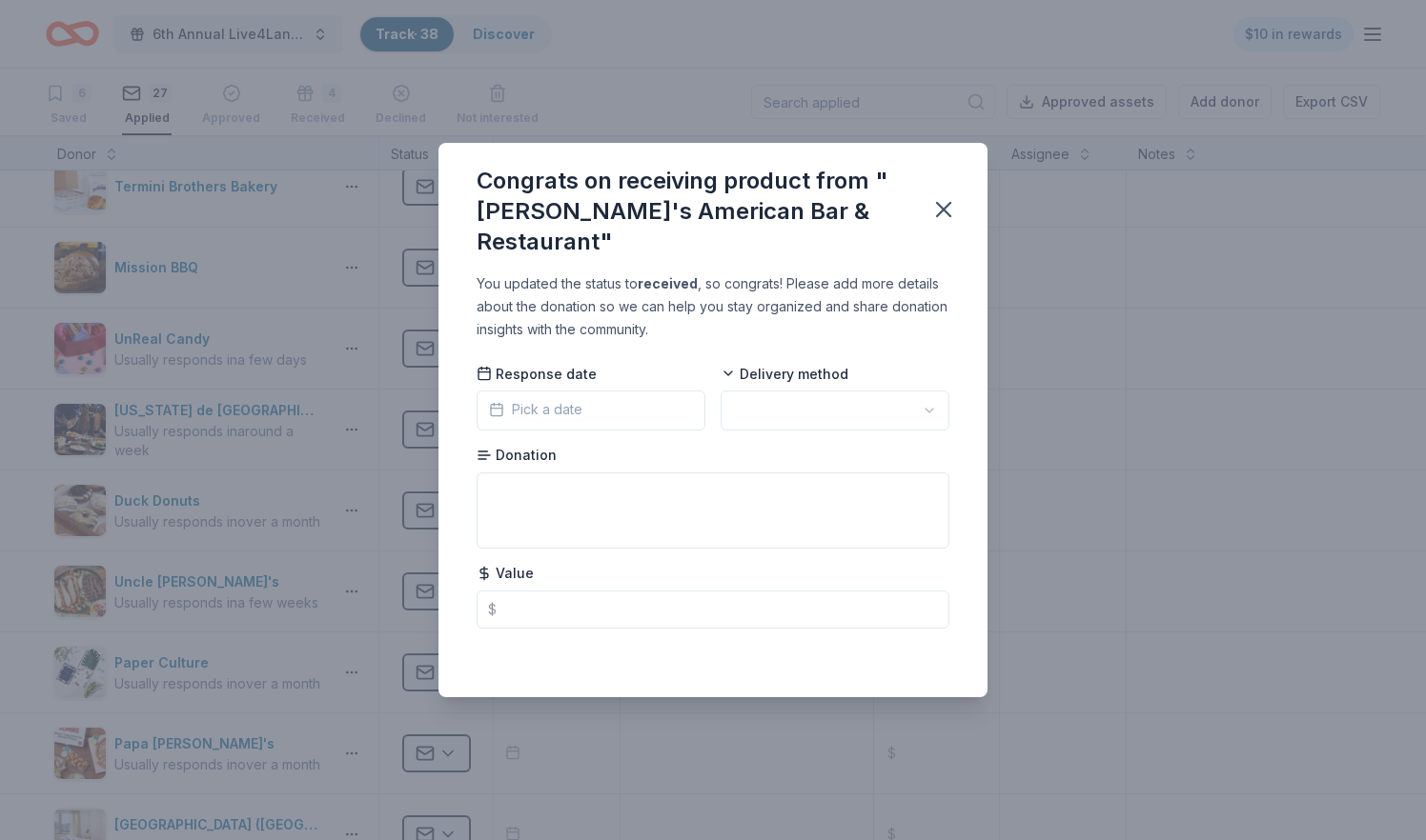
click at [496, 402] on icon "button" at bounding box center [496, 409] width 15 height 15
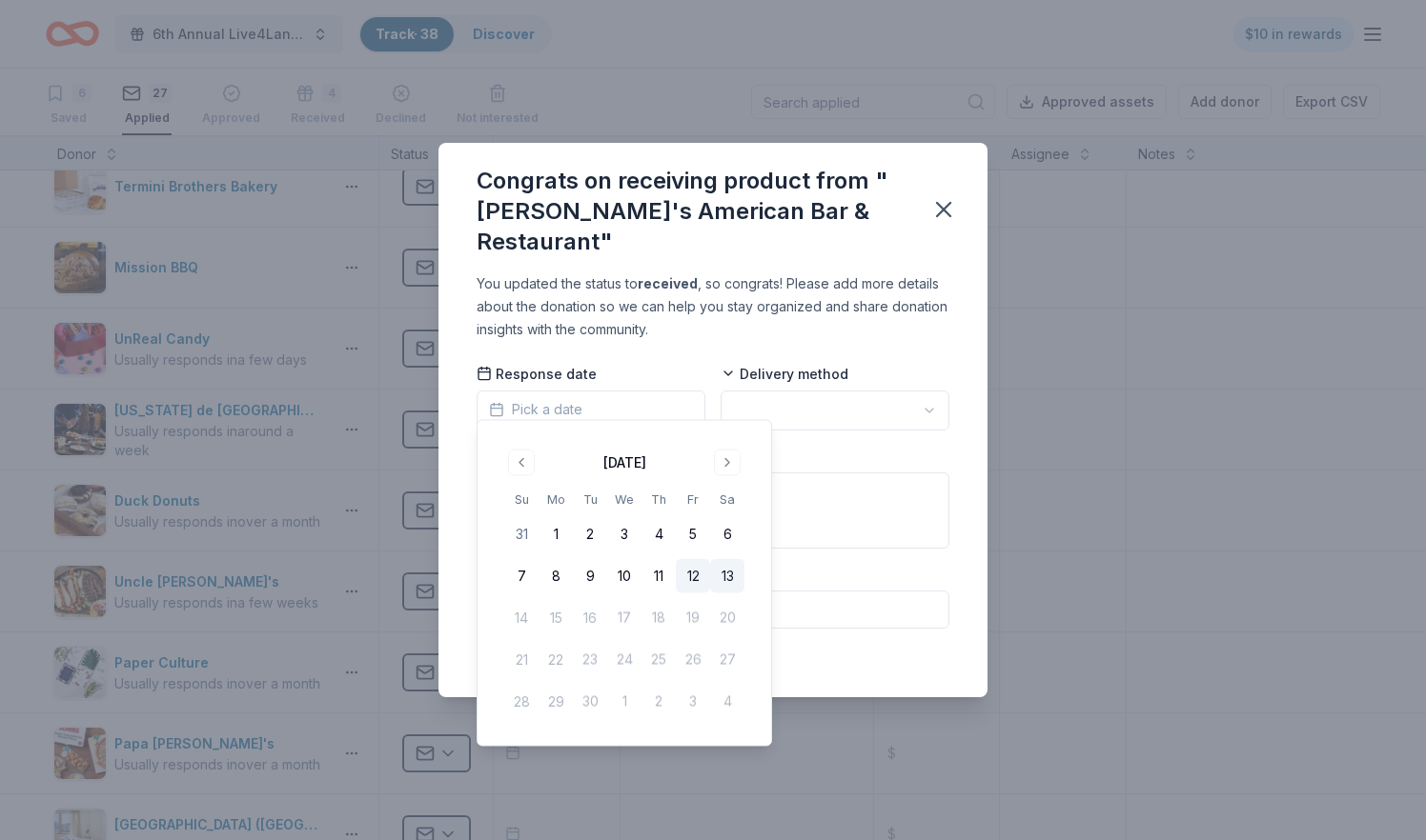
click at [693, 574] on button "12" at bounding box center [693, 576] width 34 height 34
click at [878, 399] on html "6th Annual Live4Lane Memorial 5K Walk Track · 38 Discover $10 in rewards 6 Save…" at bounding box center [713, 420] width 1426 height 840
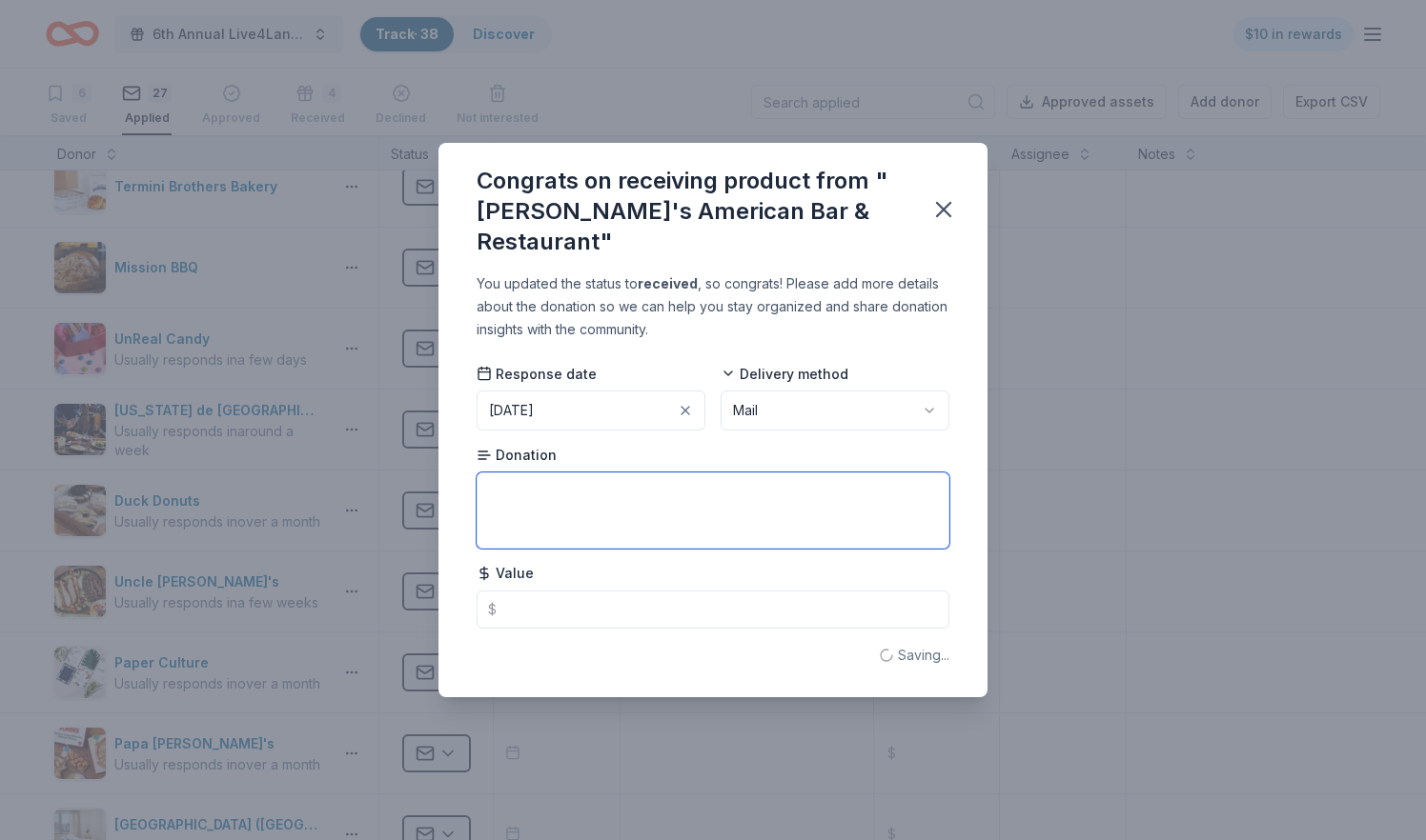
click at [735, 487] on textarea at bounding box center [713, 511] width 473 height 77
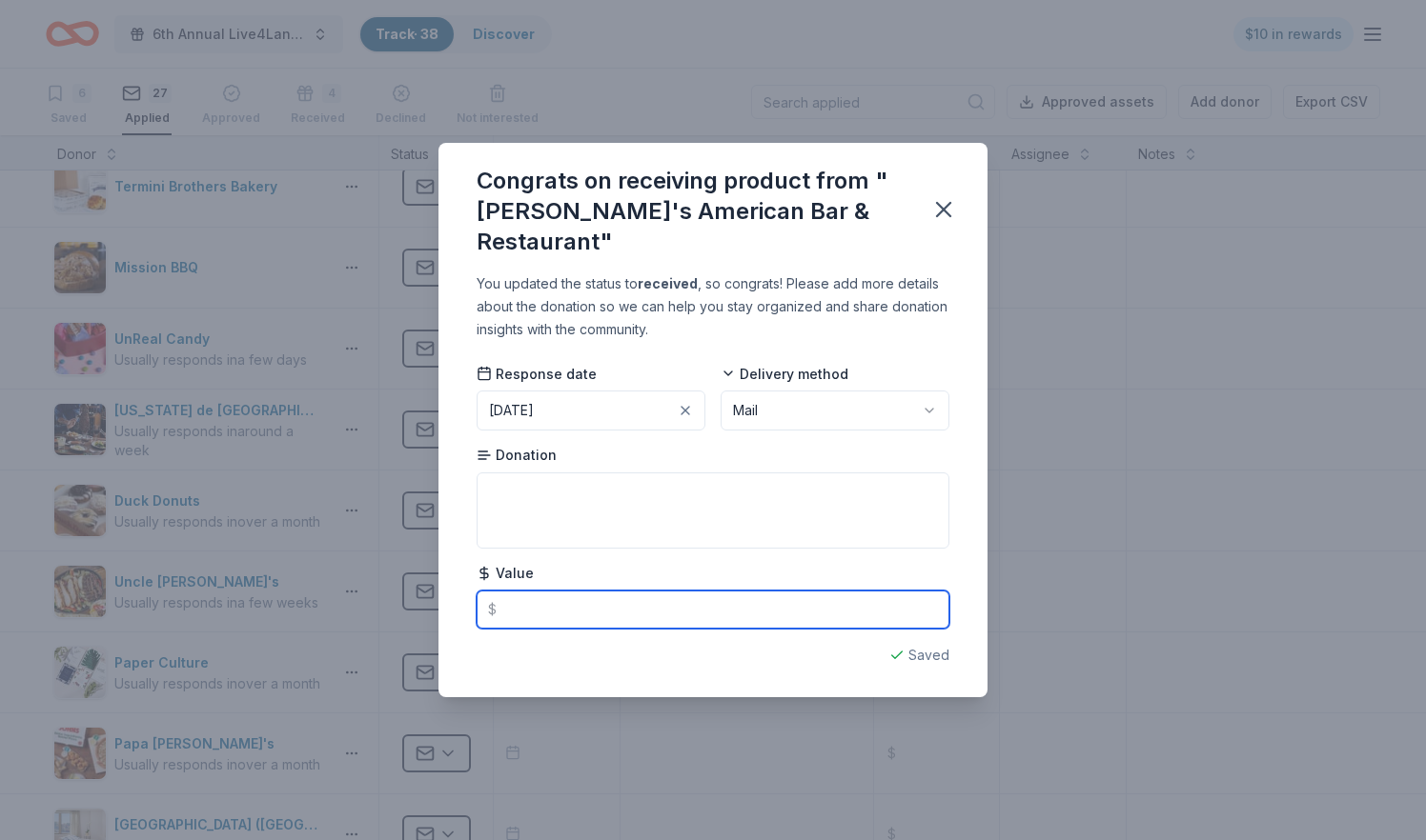
click at [561, 595] on input "text" at bounding box center [713, 609] width 473 height 38
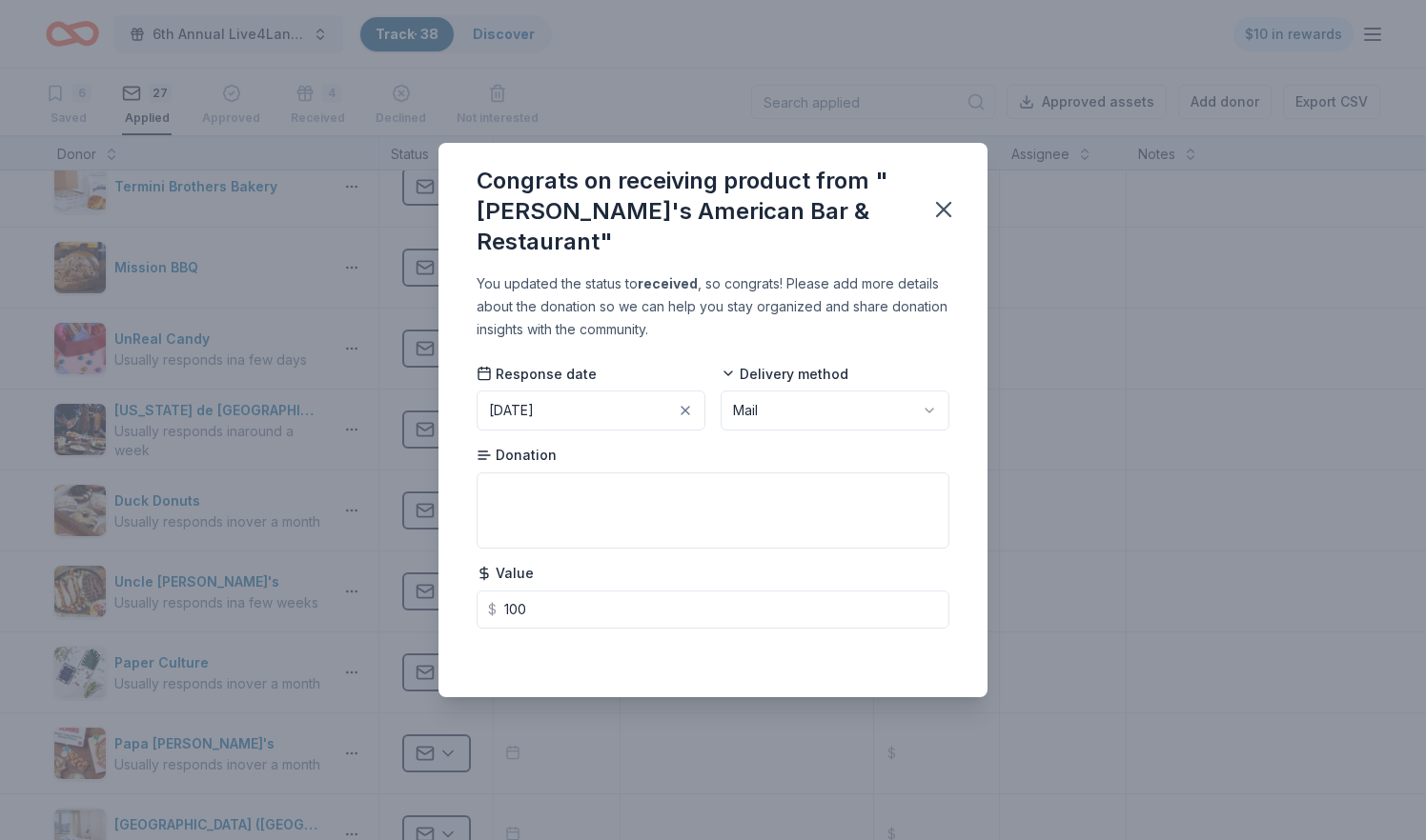
type input "100.00"
click at [934, 292] on div "You updated the status to received , so congrats! Please add more details about…" at bounding box center [713, 307] width 473 height 69
click at [947, 214] on icon "button" at bounding box center [943, 209] width 13 height 13
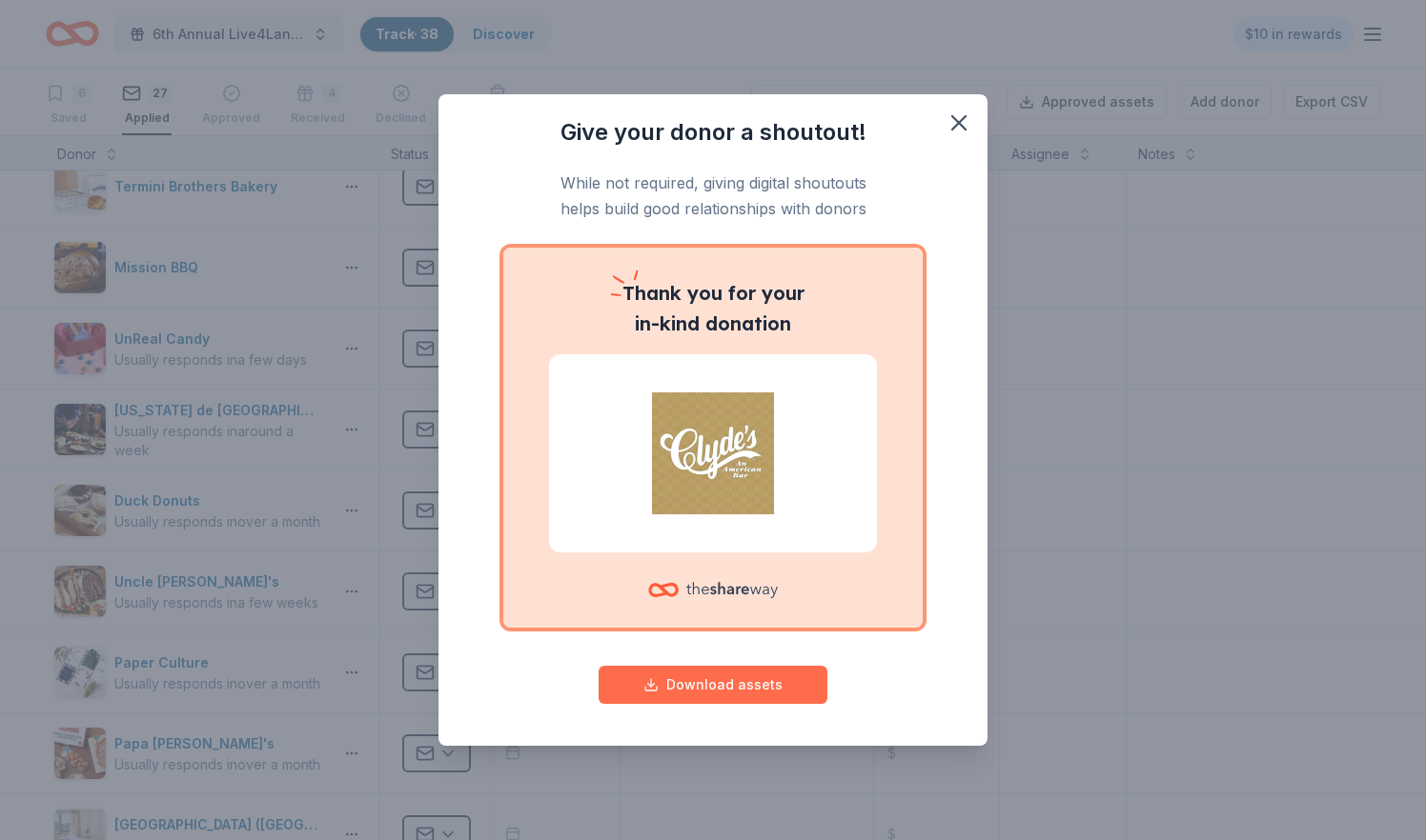
click at [729, 688] on button "Download assets" at bounding box center [713, 685] width 229 height 38
click at [962, 124] on icon "button" at bounding box center [958, 122] width 13 height 13
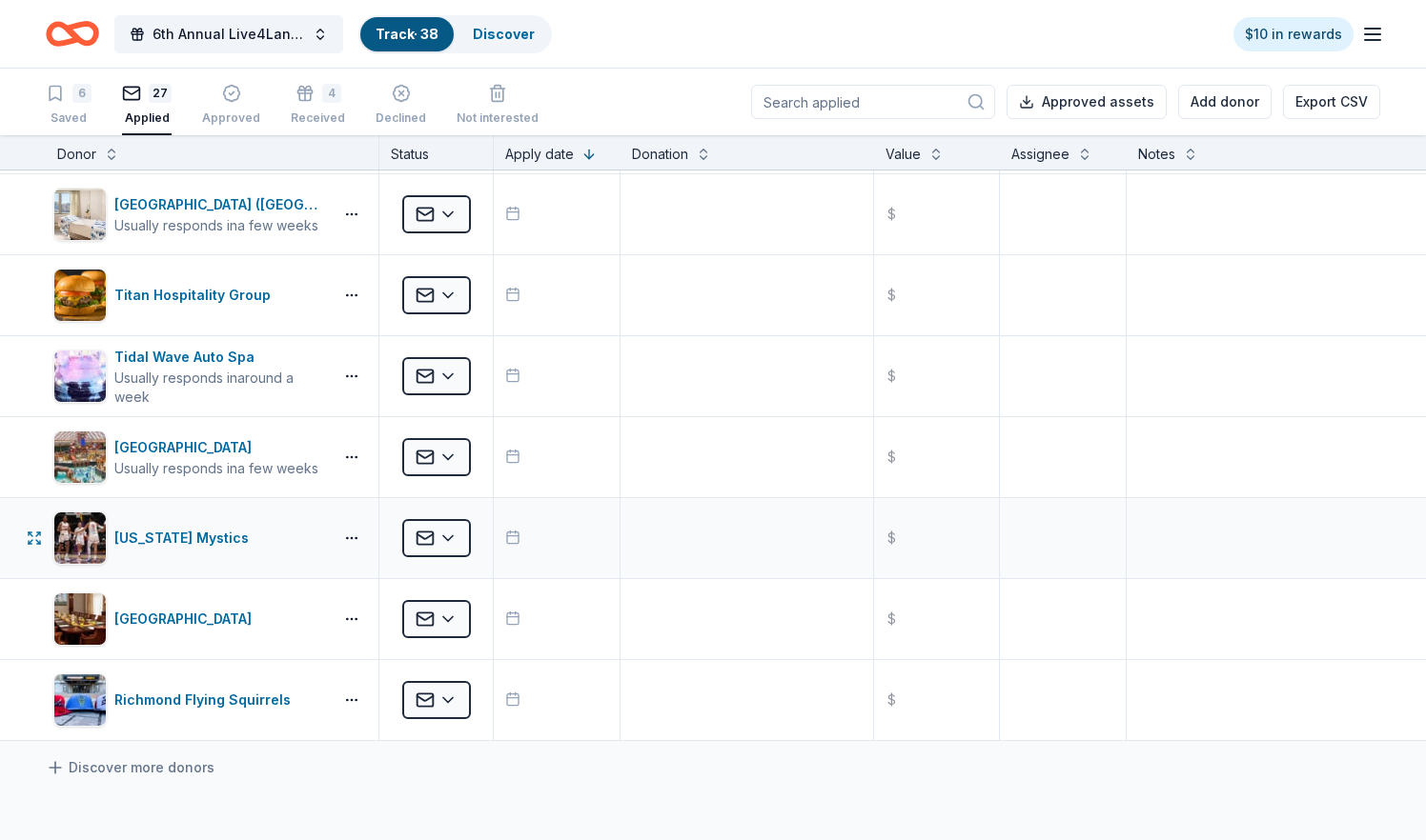
scroll to position [1619, 0]
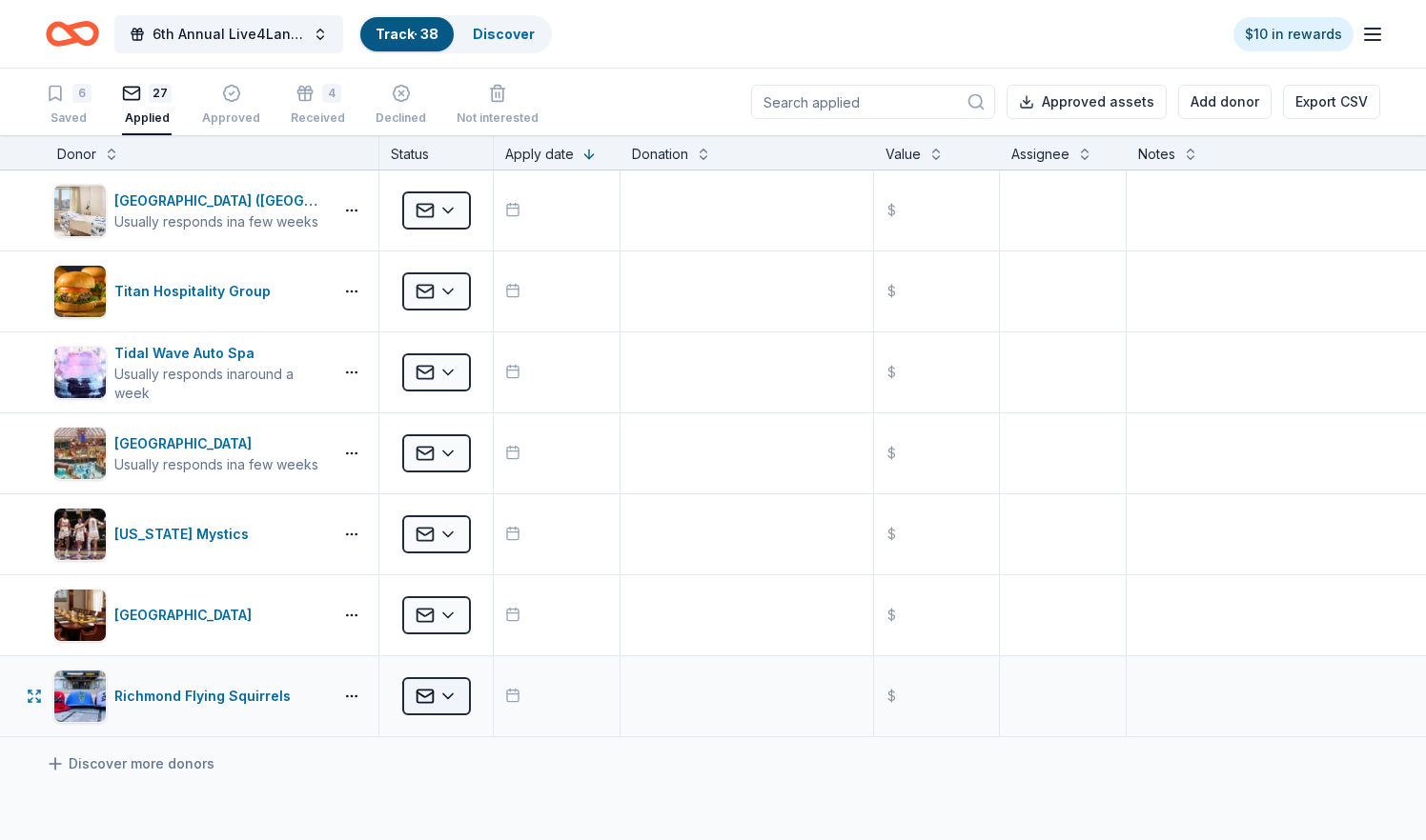
click at [450, 699] on html "6th Annual Live4Lane Memorial 5K Walk Track · 38 Discover $10 in rewards 6 Save…" at bounding box center [713, 420] width 1426 height 840
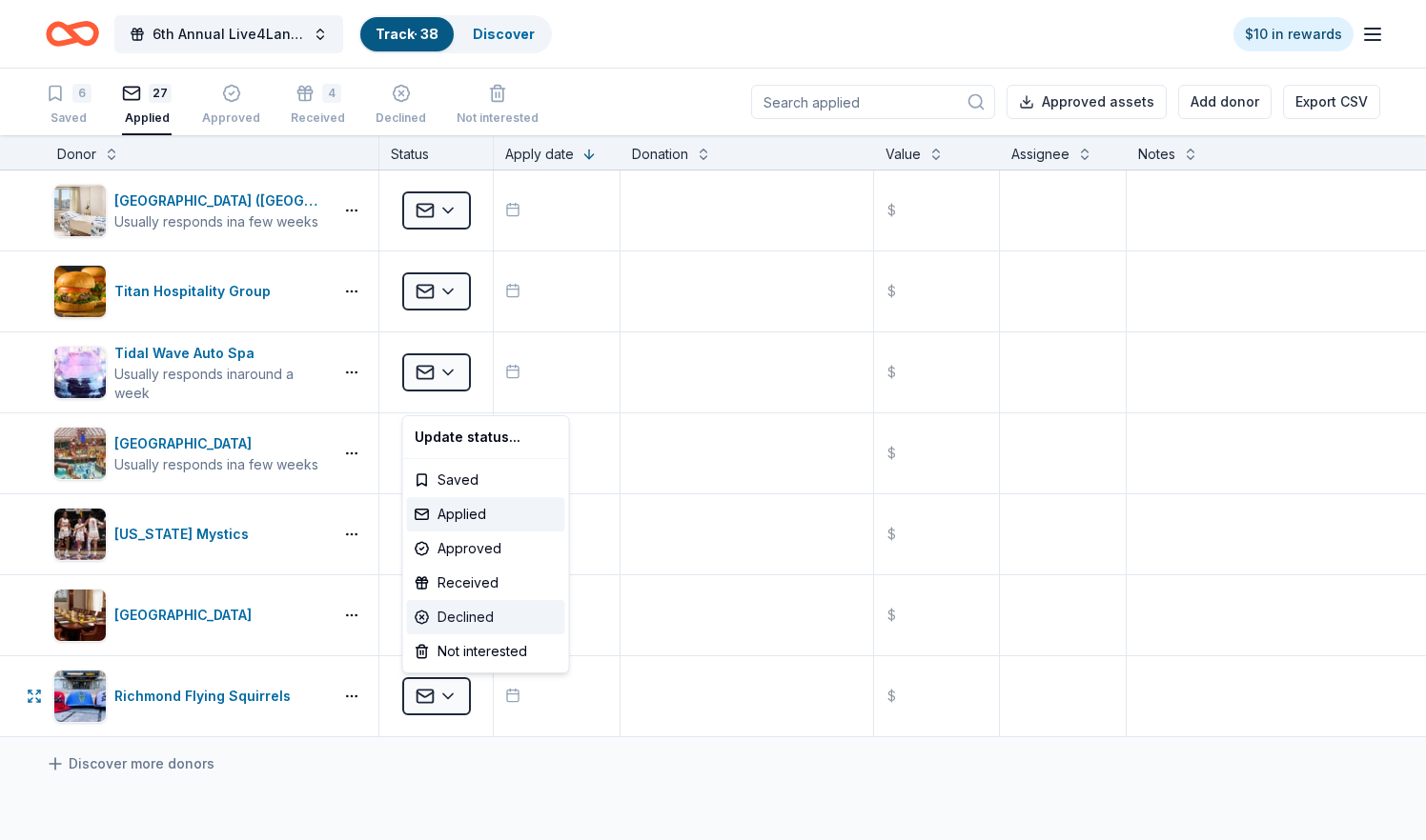
click at [459, 617] on div "Declined" at bounding box center [486, 617] width 158 height 34
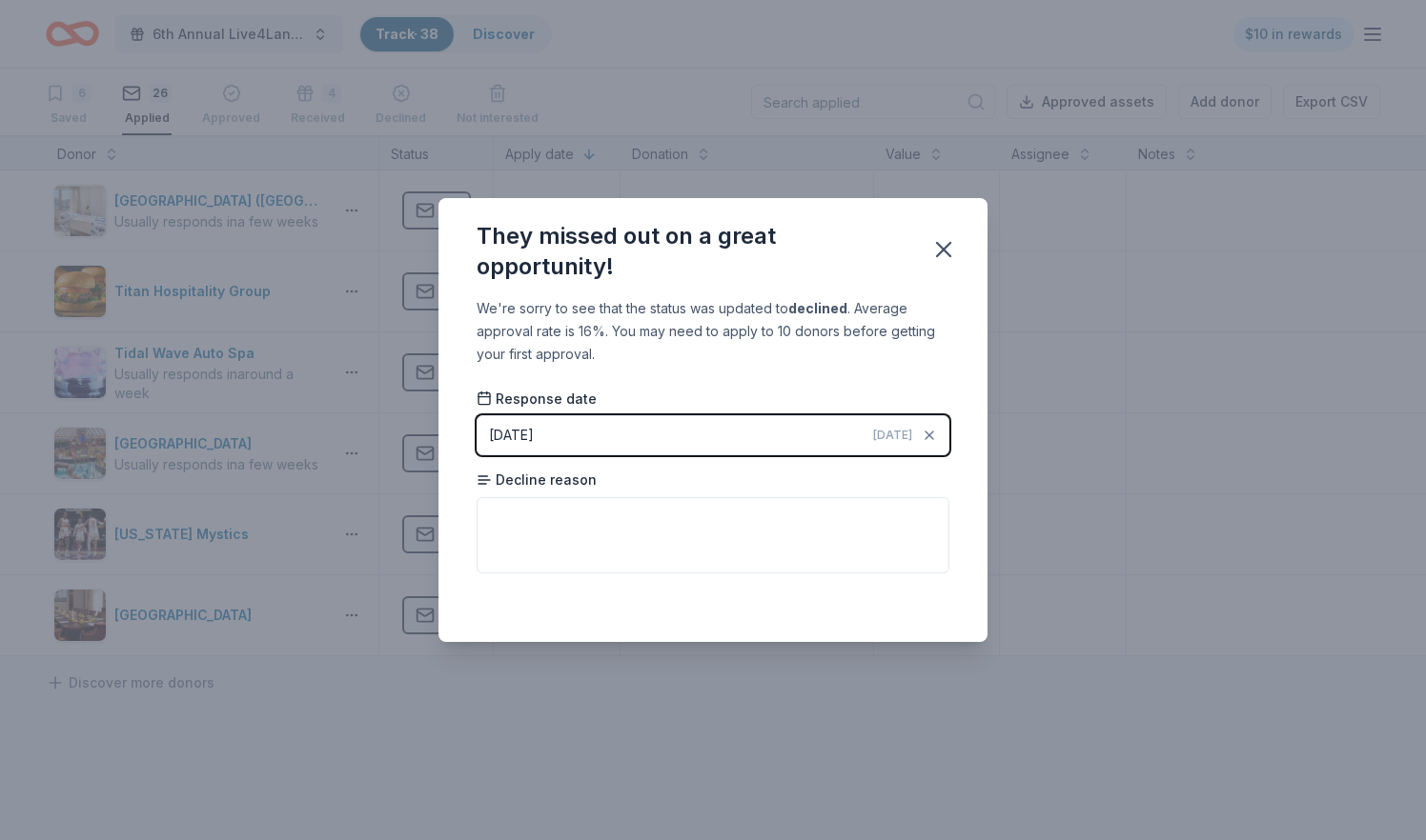
click at [864, 629] on div "We're sorry to see that the status was updated to declined . Average approval r…" at bounding box center [712, 470] width 549 height 344
click at [943, 250] on icon "button" at bounding box center [943, 249] width 13 height 13
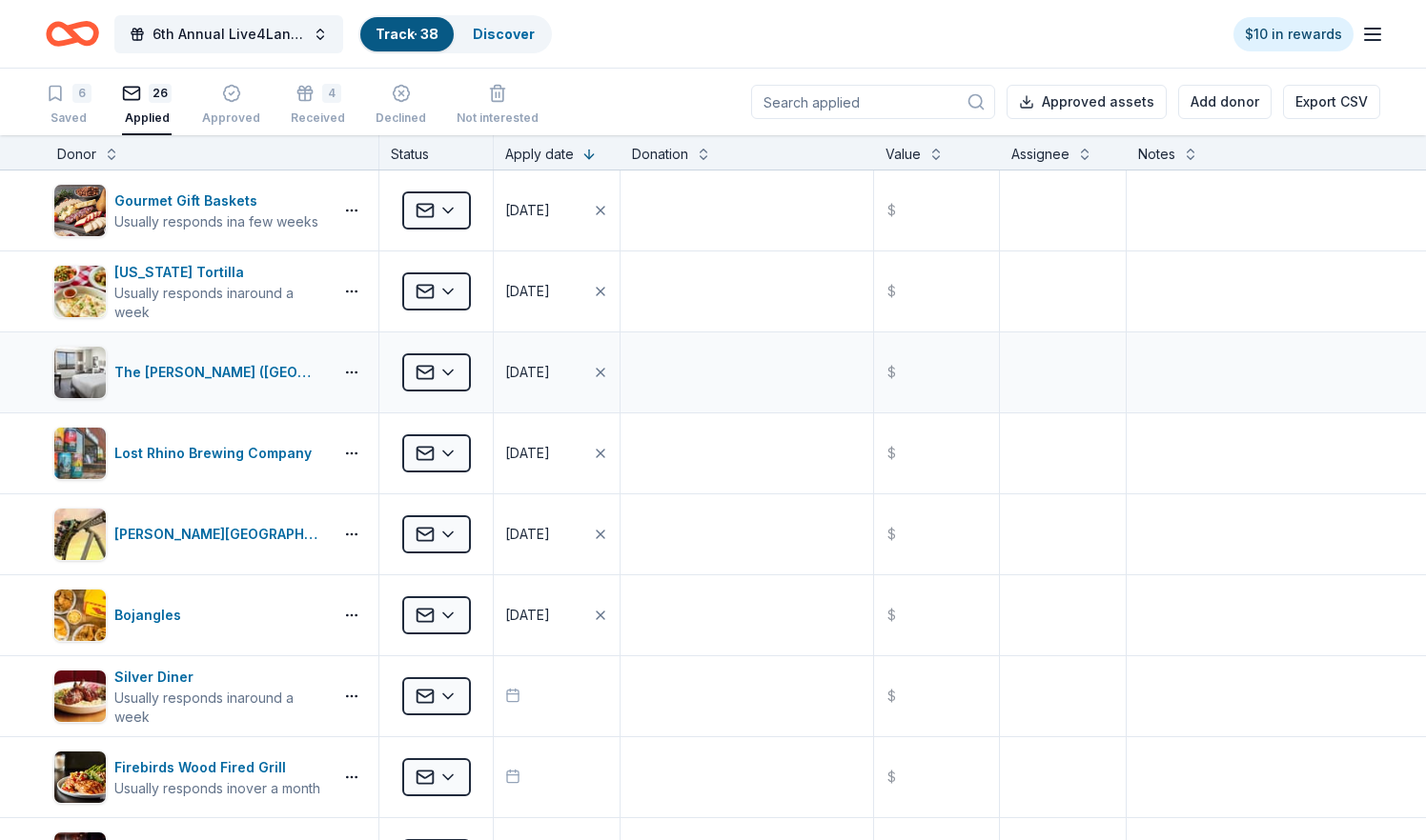
scroll to position [0, 0]
click at [457, 685] on html "6th Annual Live4Lane Memorial 5K Walk Track · 38 Discover $10 in rewards 6 Save…" at bounding box center [713, 420] width 1426 height 840
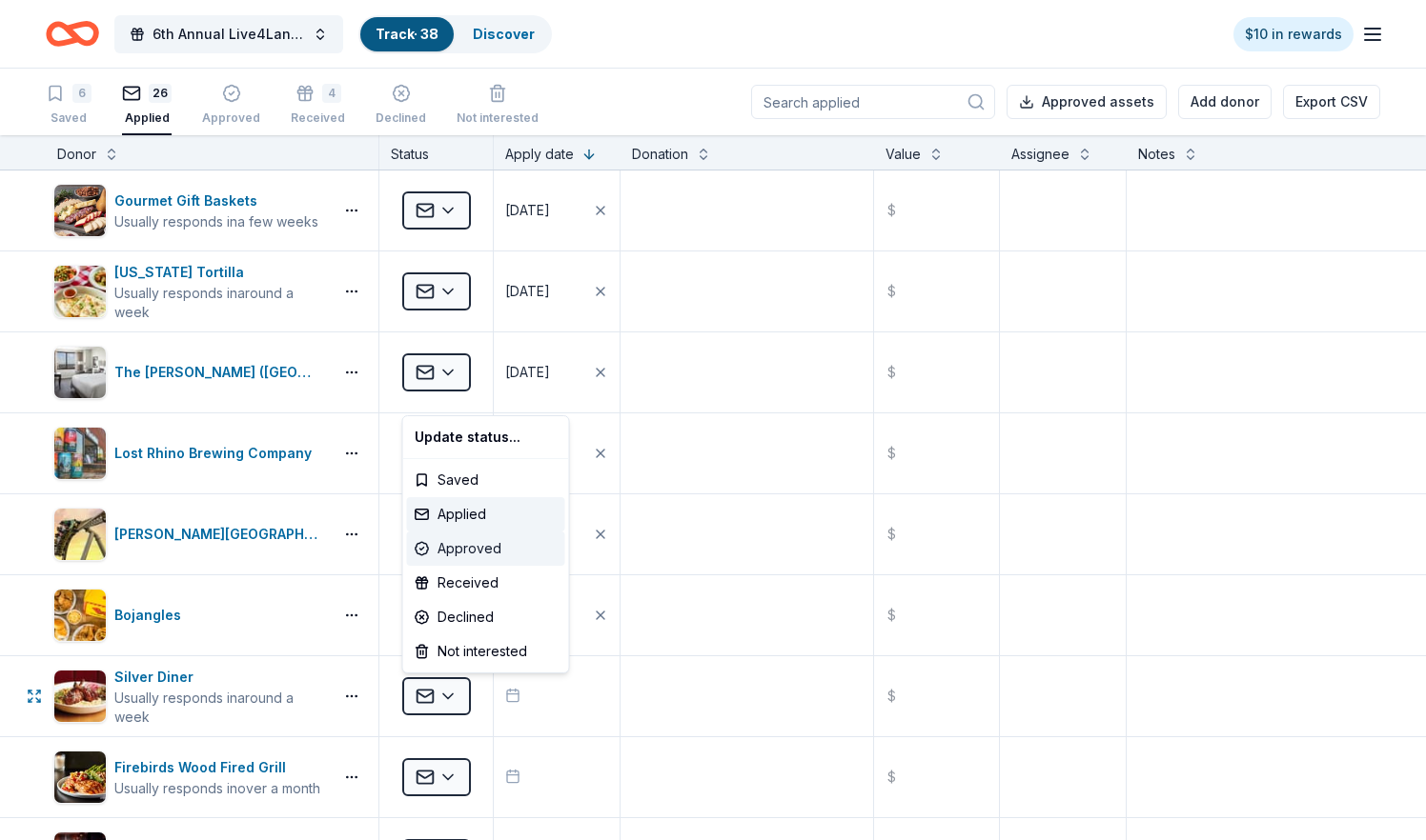
click at [493, 555] on div "Approved" at bounding box center [486, 548] width 158 height 34
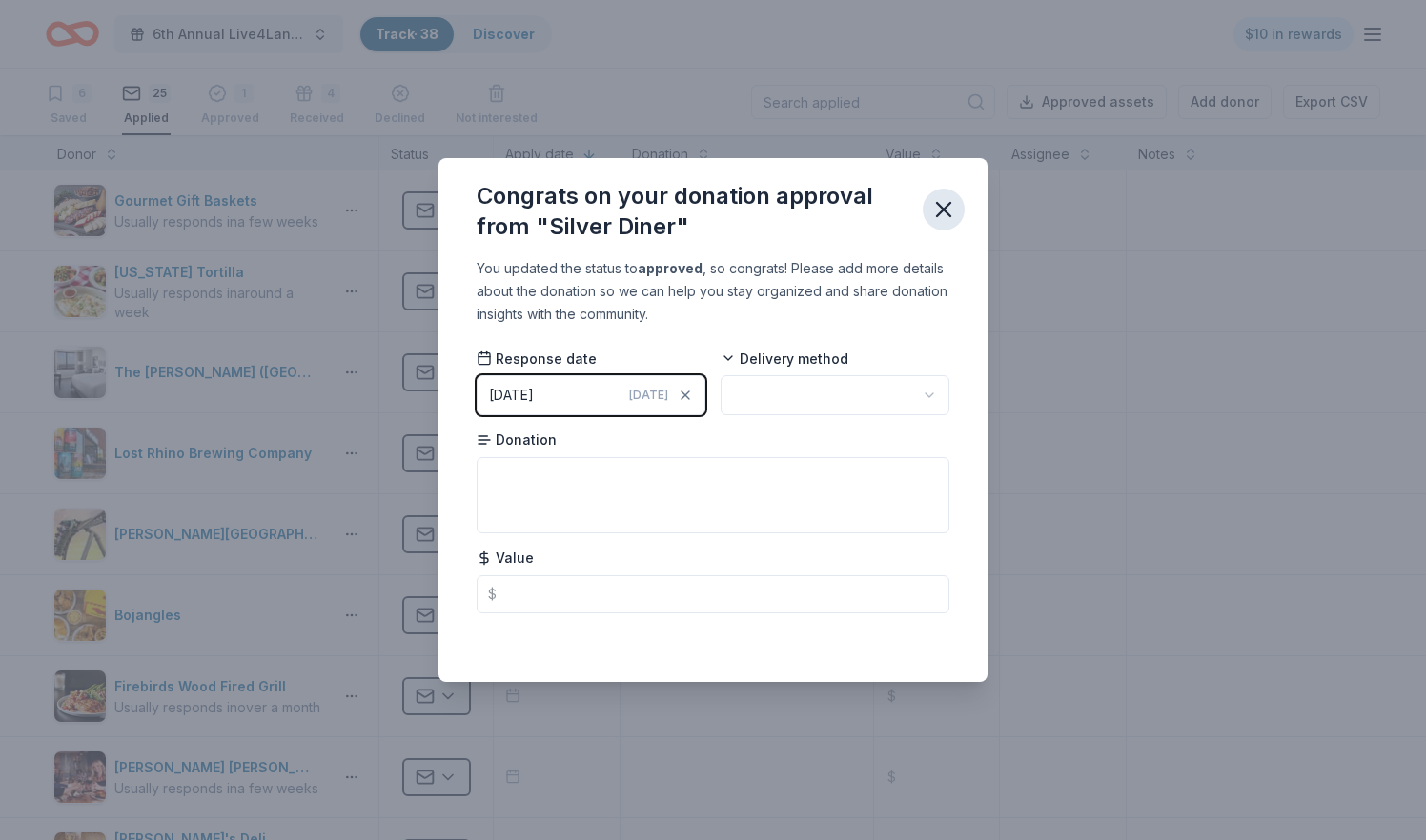
click at [950, 208] on icon "button" at bounding box center [943, 209] width 27 height 27
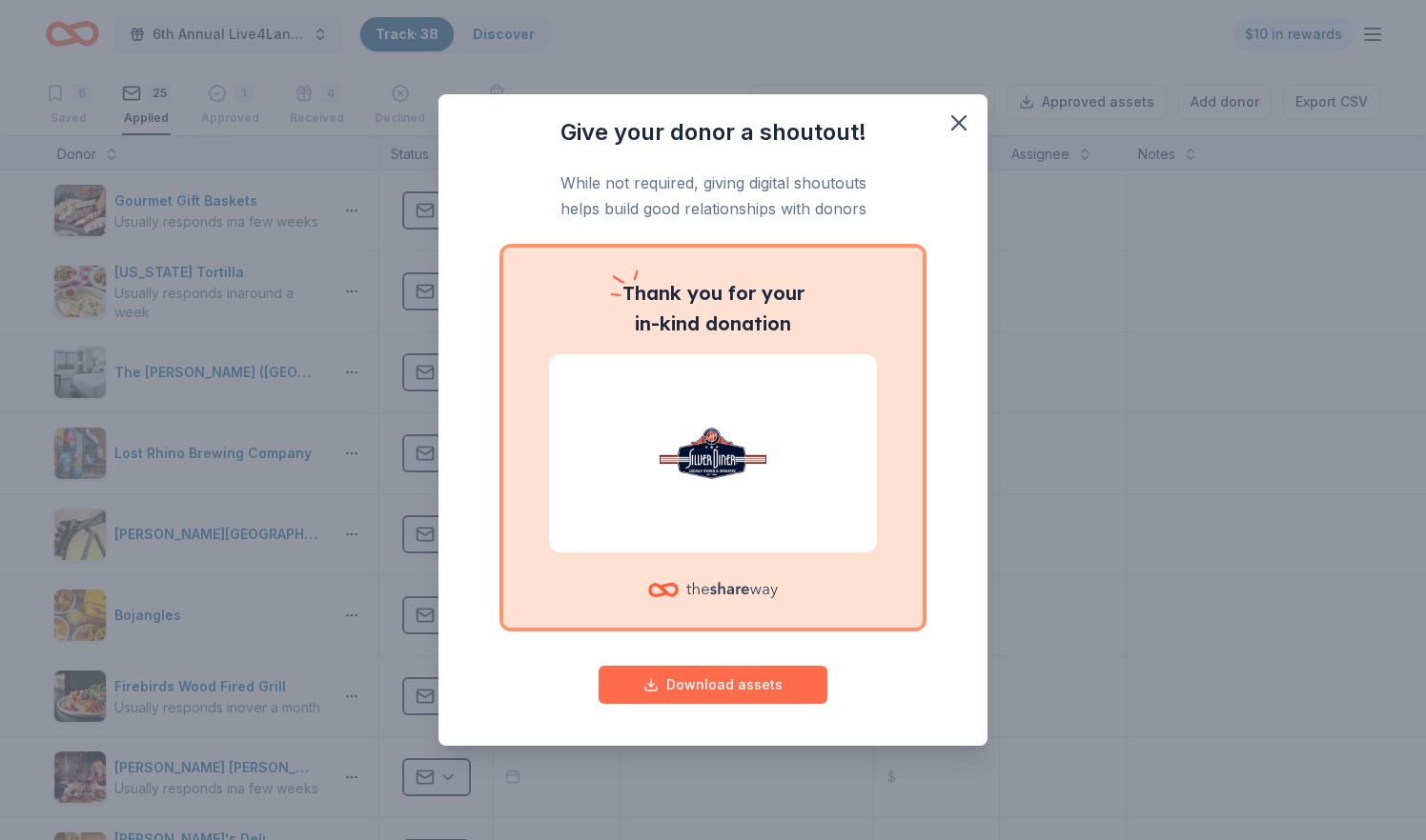
click at [723, 685] on button "Download assets" at bounding box center [713, 685] width 229 height 38
click at [961, 120] on icon "button" at bounding box center [958, 122] width 13 height 13
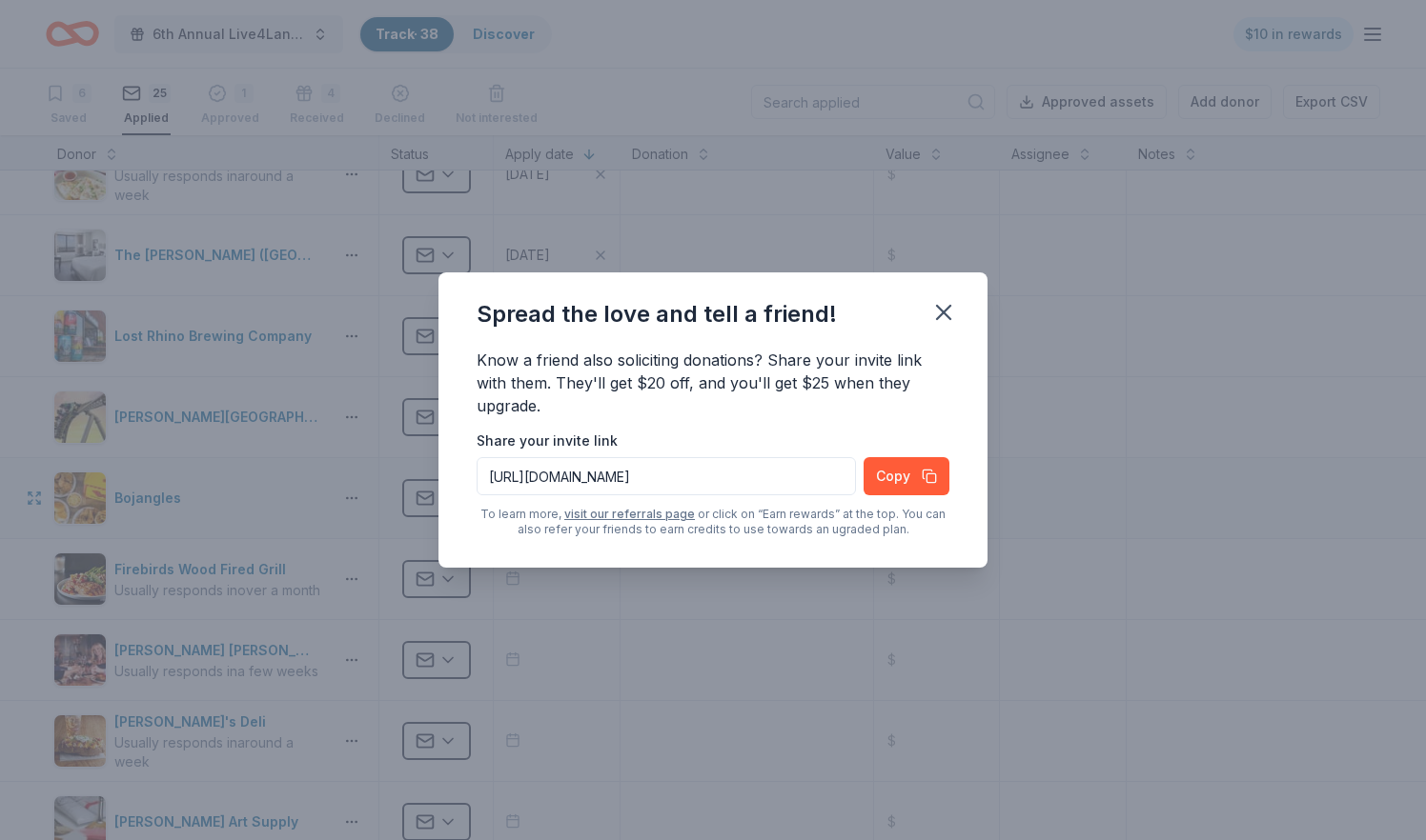
scroll to position [137, 0]
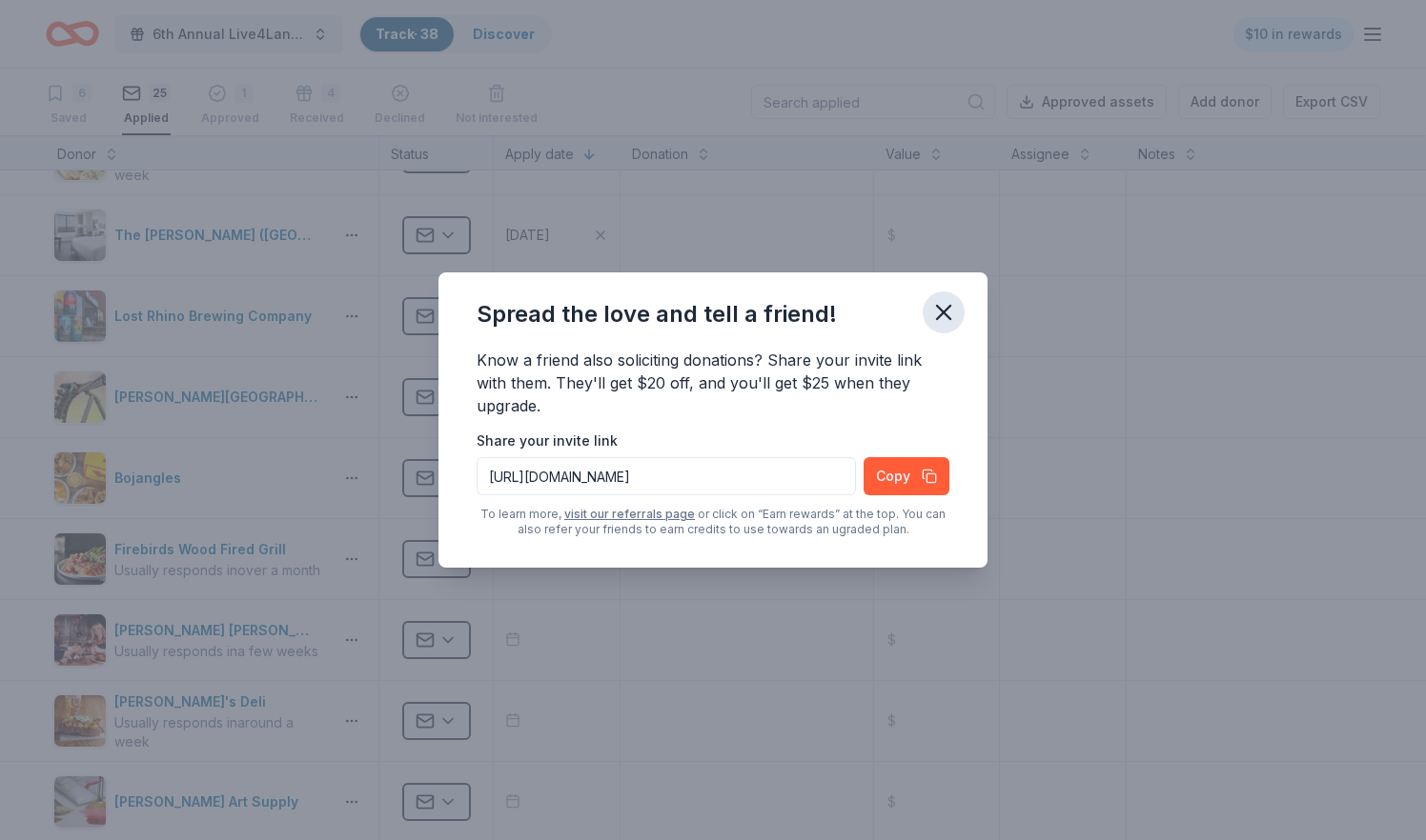
click at [955, 314] on icon "button" at bounding box center [943, 313] width 27 height 27
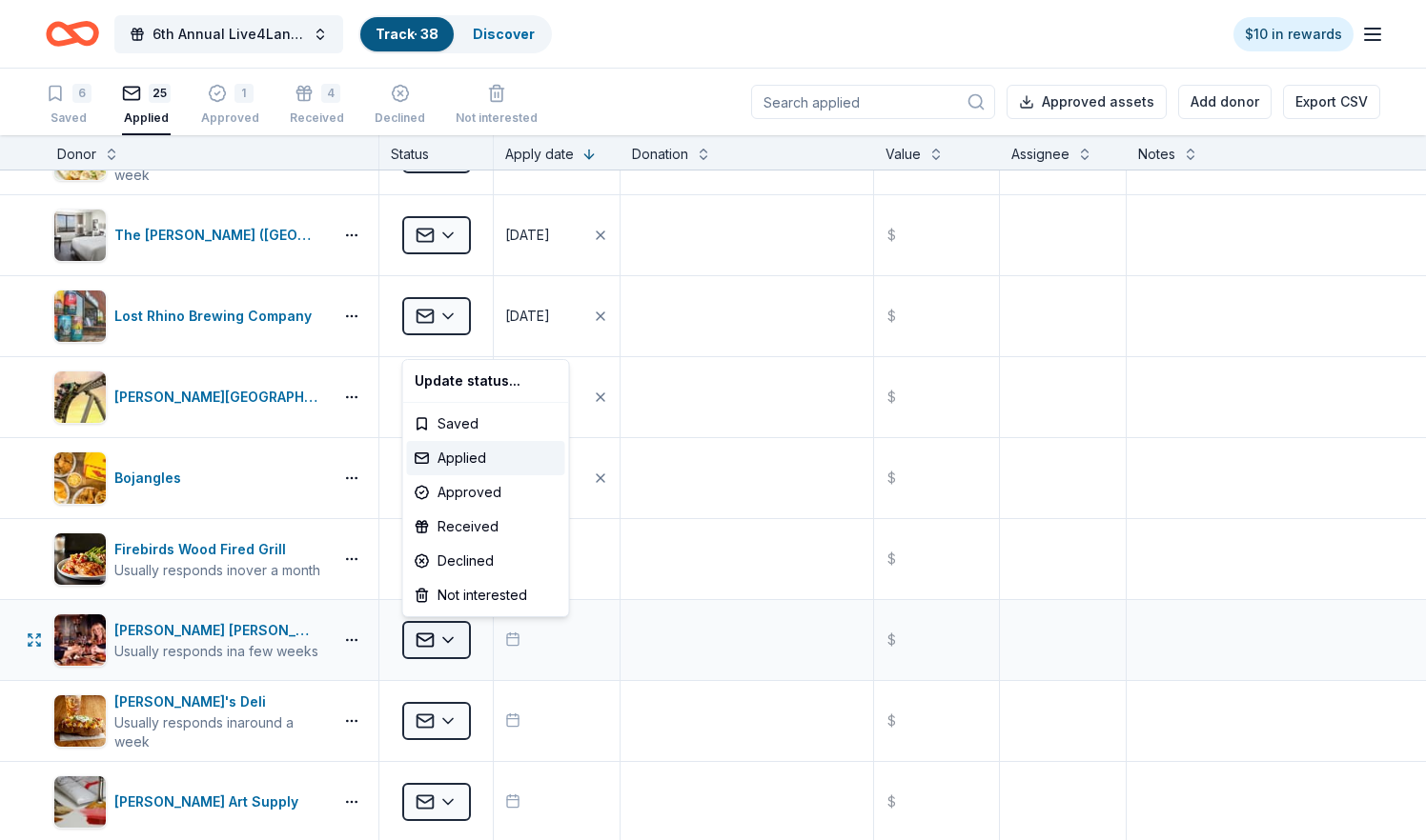
click at [453, 641] on html "6th Annual Live4Lane Memorial 5K Walk Track · 38 Discover $10 in rewards 6 Save…" at bounding box center [713, 420] width 1426 height 840
click at [472, 524] on div "Received" at bounding box center [486, 526] width 158 height 34
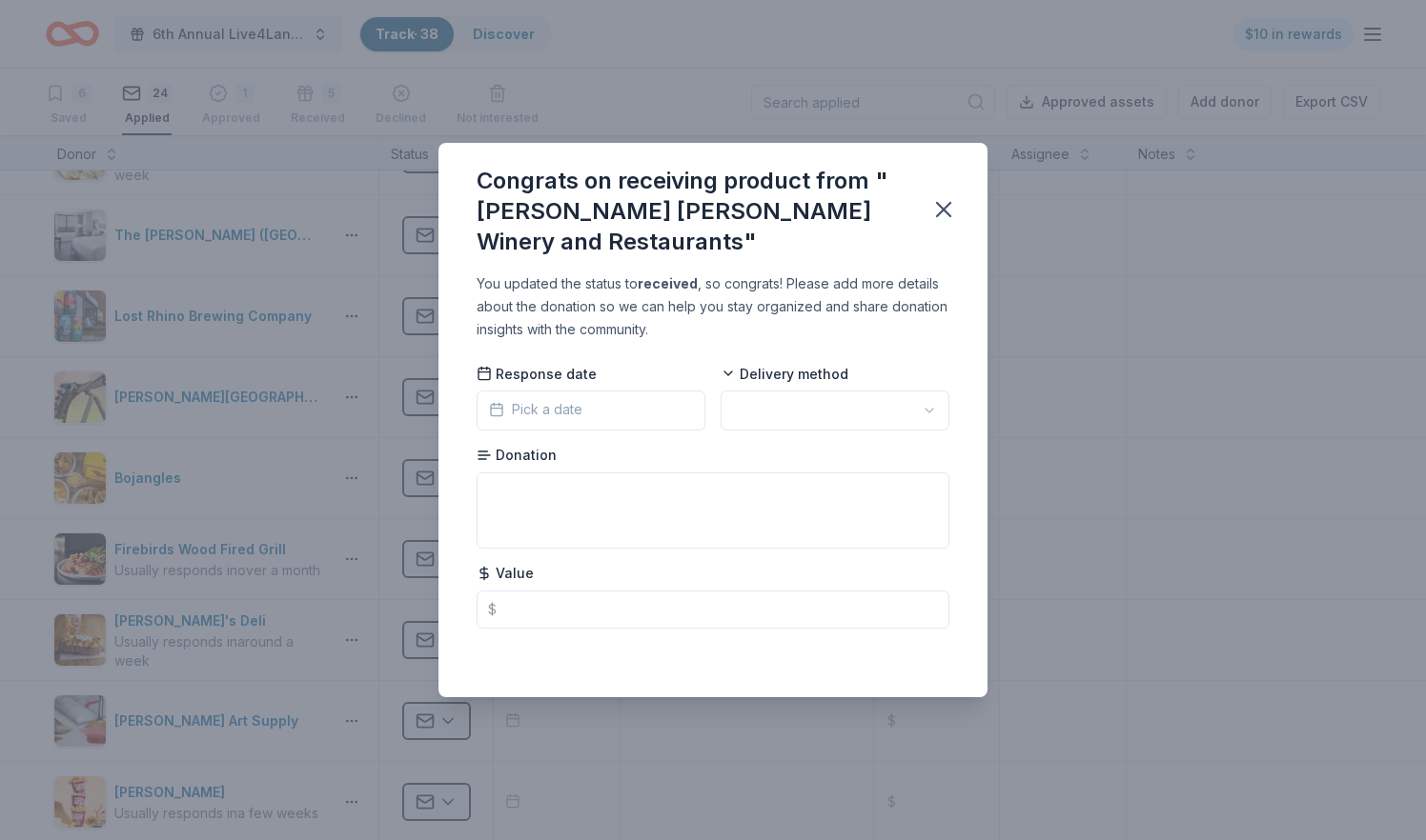
click at [581, 389] on div "Response date Pick a date" at bounding box center [592, 397] width 229 height 67
click at [581, 405] on span "Pick a date" at bounding box center [536, 409] width 94 height 23
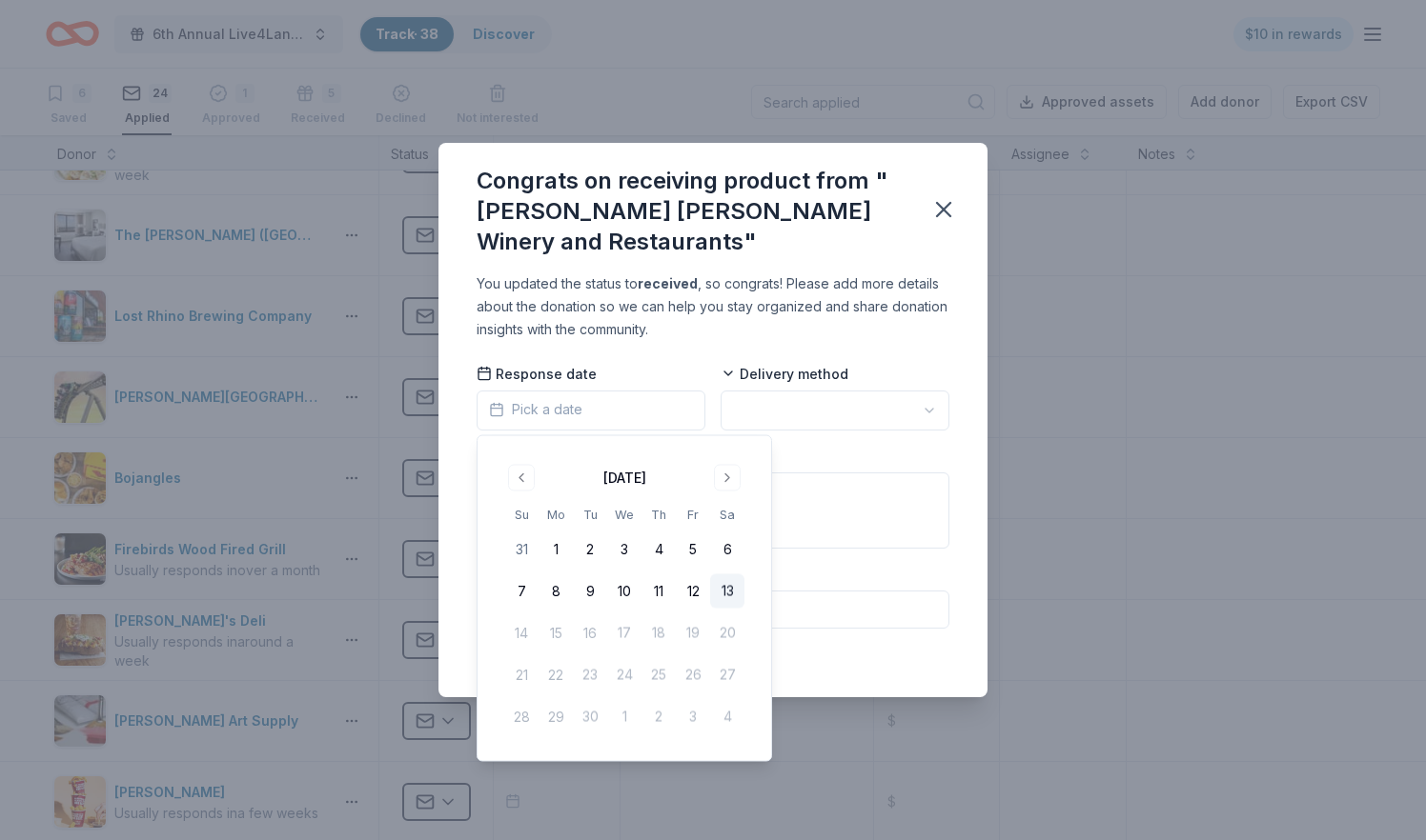
click at [727, 595] on button "13" at bounding box center [727, 591] width 34 height 34
click at [794, 415] on html "6th Annual Live4Lane Memorial 5K Walk Track · 38 Discover $10 in rewards 6 Save…" at bounding box center [713, 420] width 1426 height 840
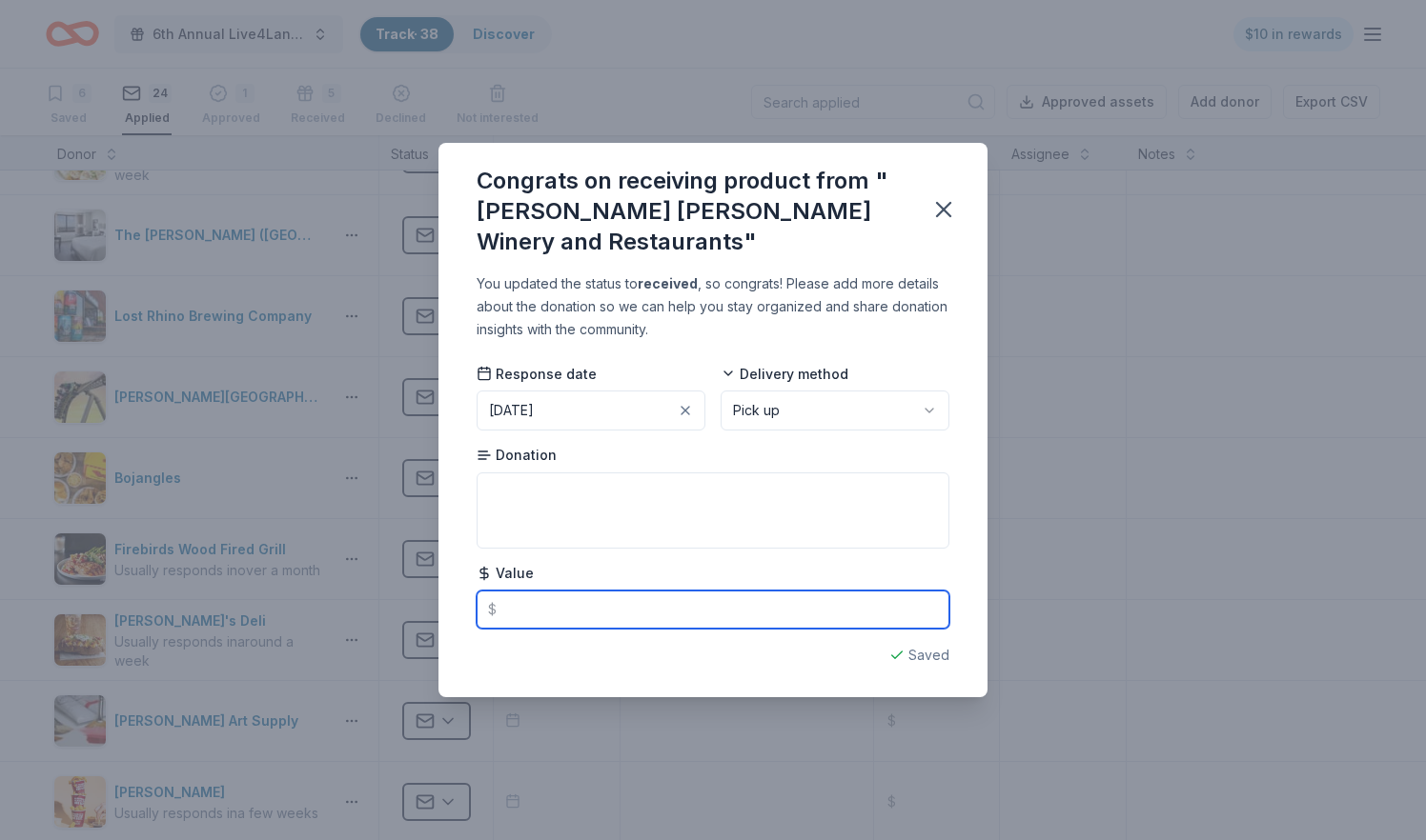
click at [580, 606] on input "text" at bounding box center [713, 609] width 473 height 38
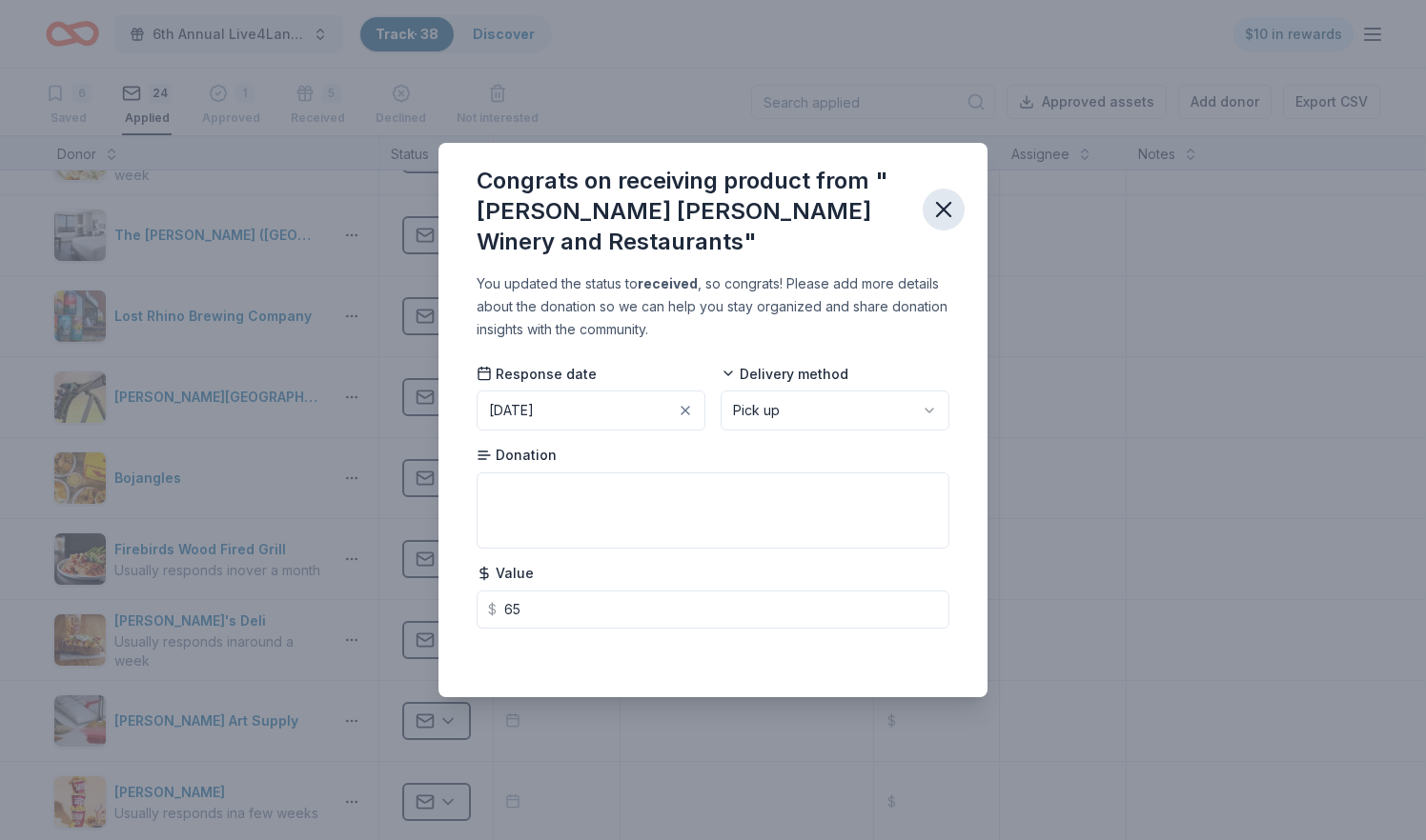
type input "65.00"
click at [946, 212] on icon "button" at bounding box center [943, 209] width 13 height 13
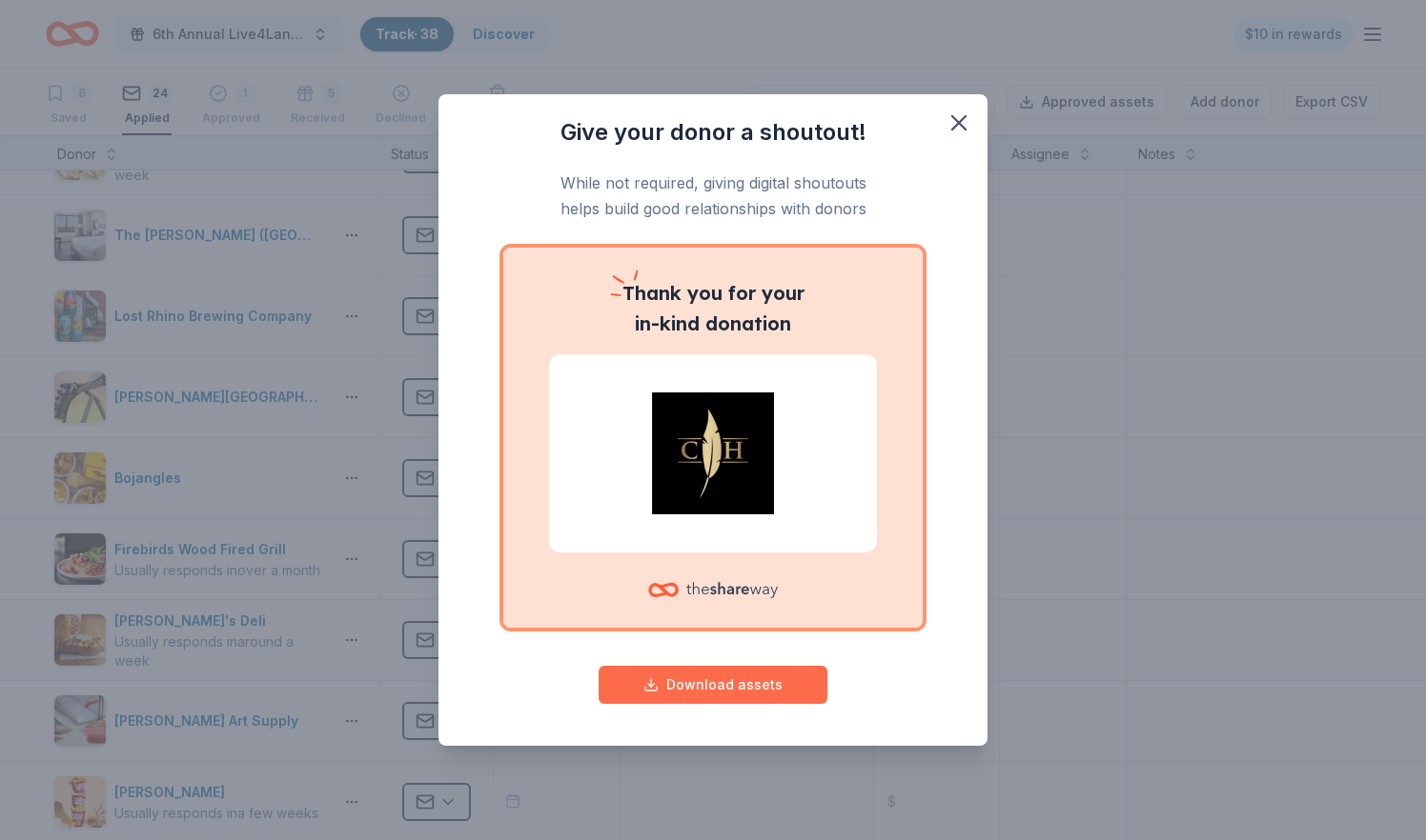
click at [754, 679] on button "Download assets" at bounding box center [713, 685] width 229 height 38
click at [952, 128] on icon "button" at bounding box center [958, 122] width 13 height 13
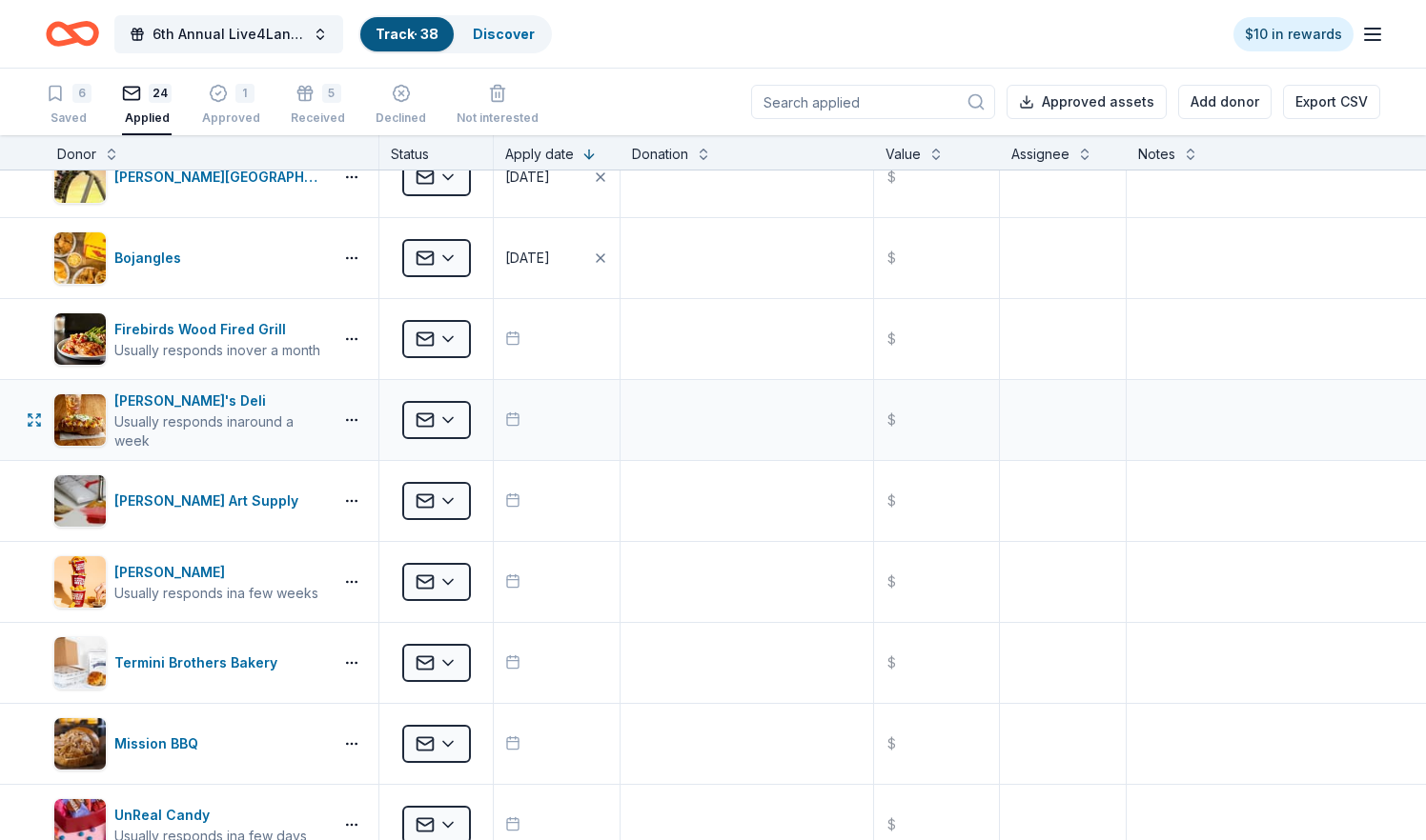
scroll to position [363, 0]
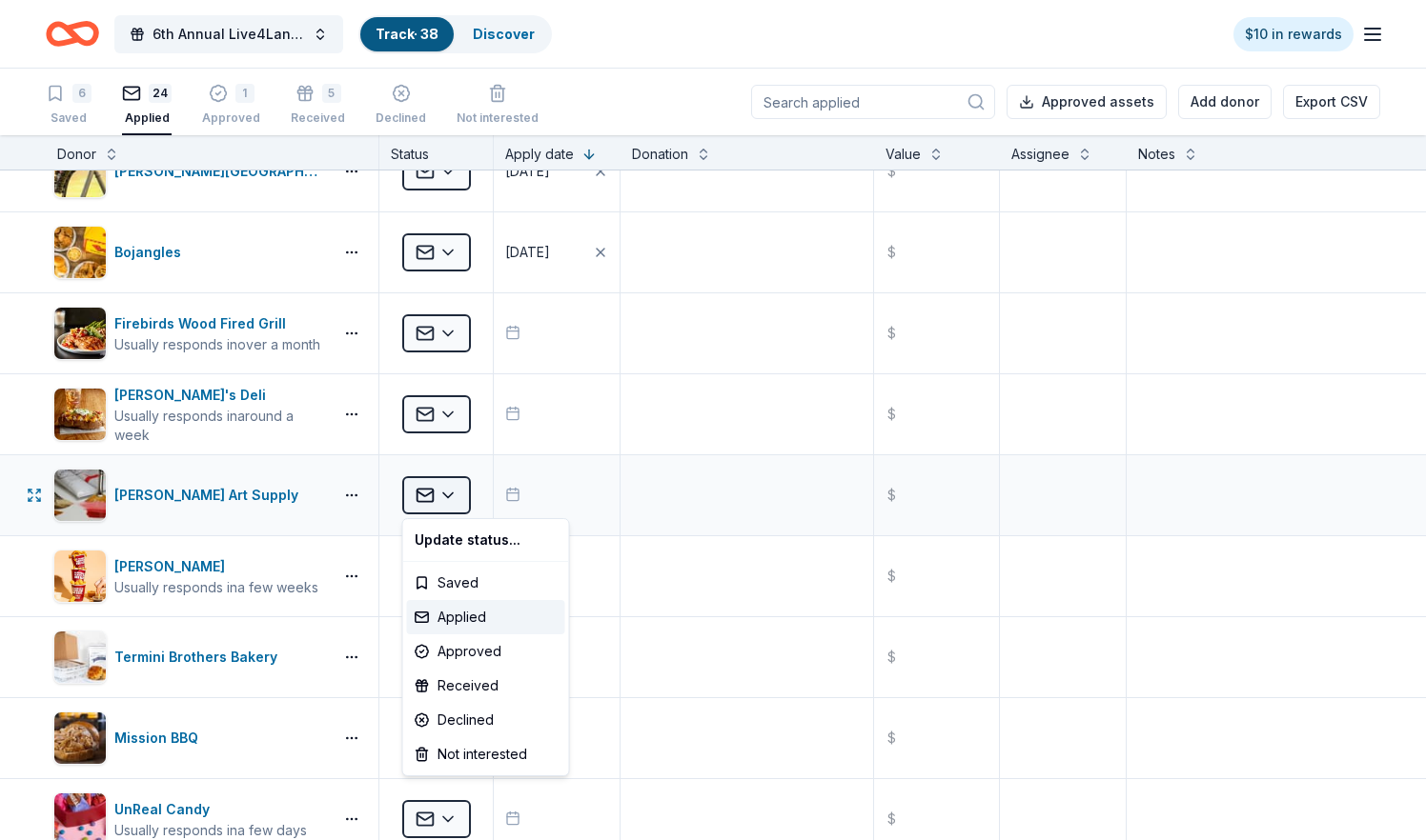
click at [456, 498] on html "6th Annual Live4Lane Memorial 5K Walk Track · 38 Discover $10 in rewards 6 Save…" at bounding box center [713, 420] width 1426 height 840
click at [457, 719] on div "Declined" at bounding box center [486, 720] width 158 height 34
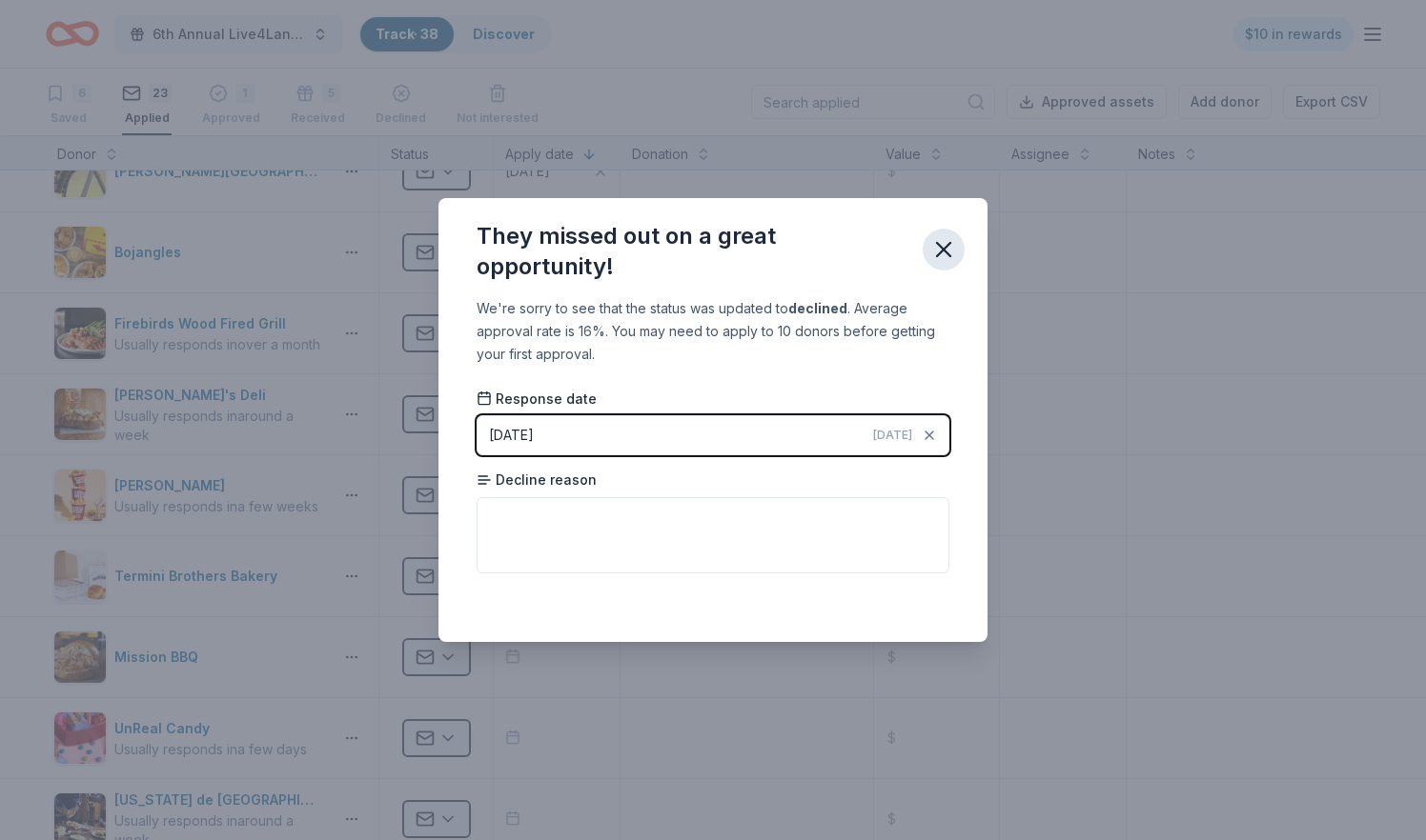
click at [945, 247] on icon "button" at bounding box center [943, 249] width 27 height 27
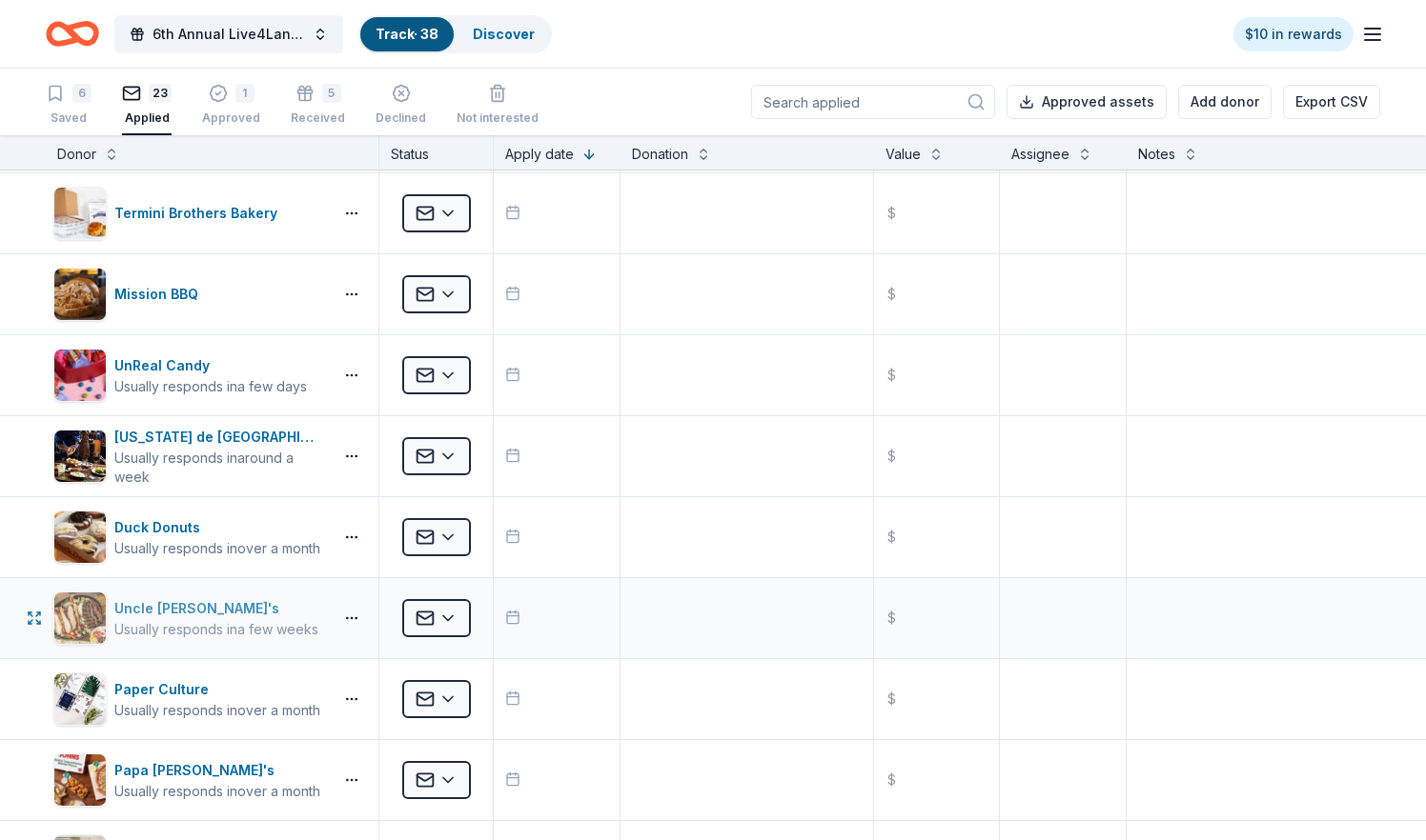
scroll to position [734, 0]
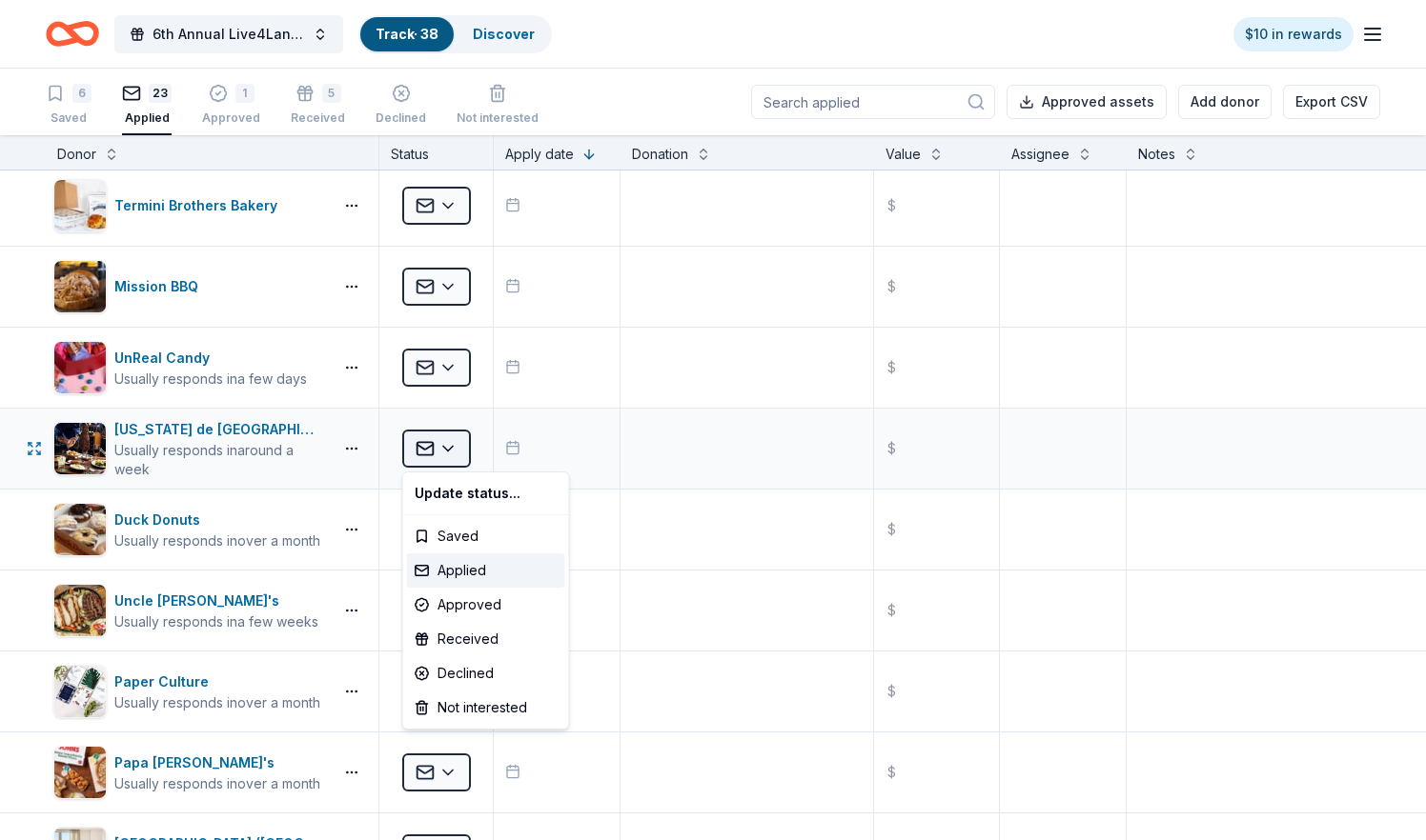
click at [441, 445] on html "6th Annual Live4Lane Memorial 5K Walk Track · 38 Discover $10 in rewards 6 Save…" at bounding box center [713, 420] width 1426 height 840
click at [479, 679] on div "Declined" at bounding box center [486, 674] width 158 height 34
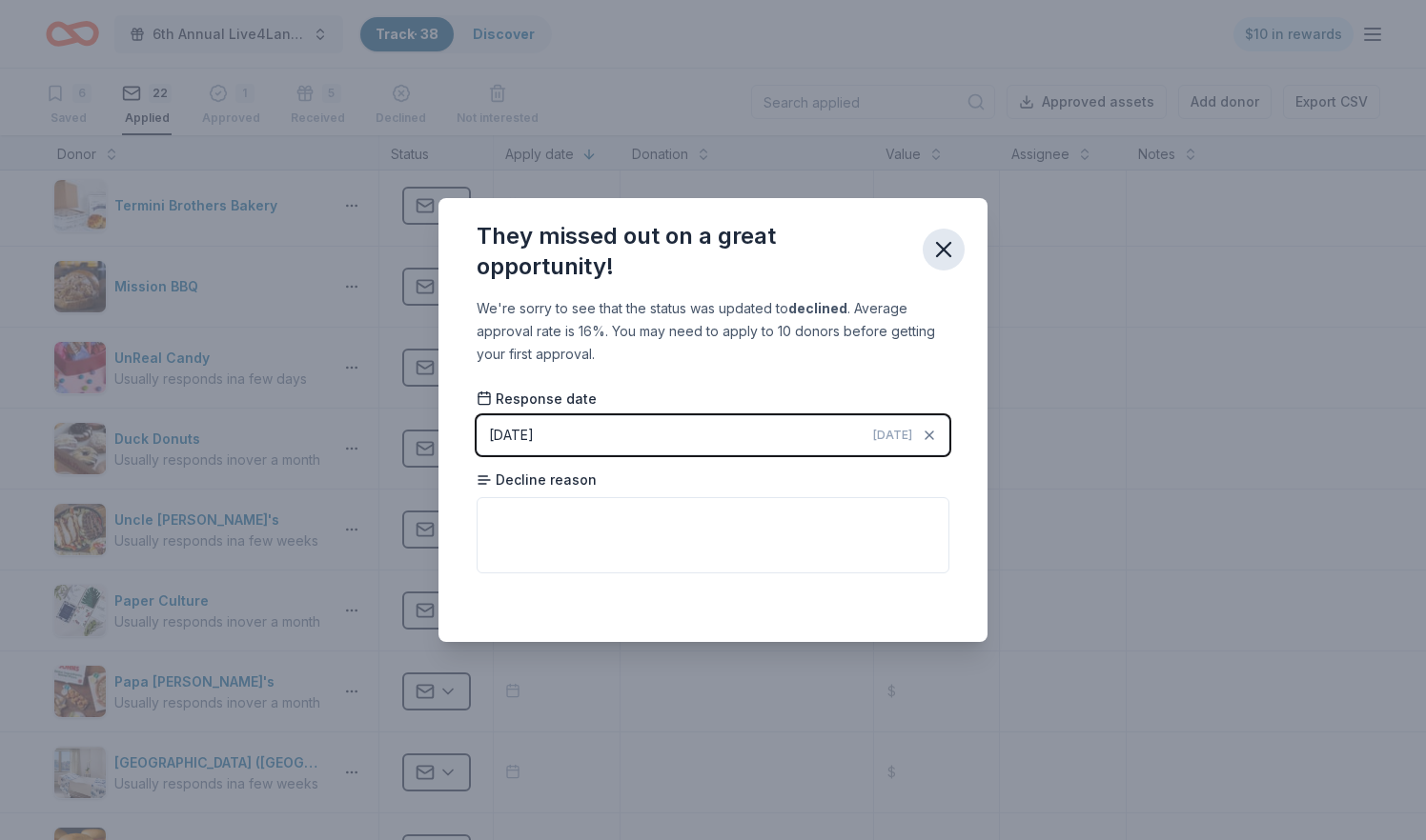
click at [946, 250] on icon "button" at bounding box center [943, 249] width 27 height 27
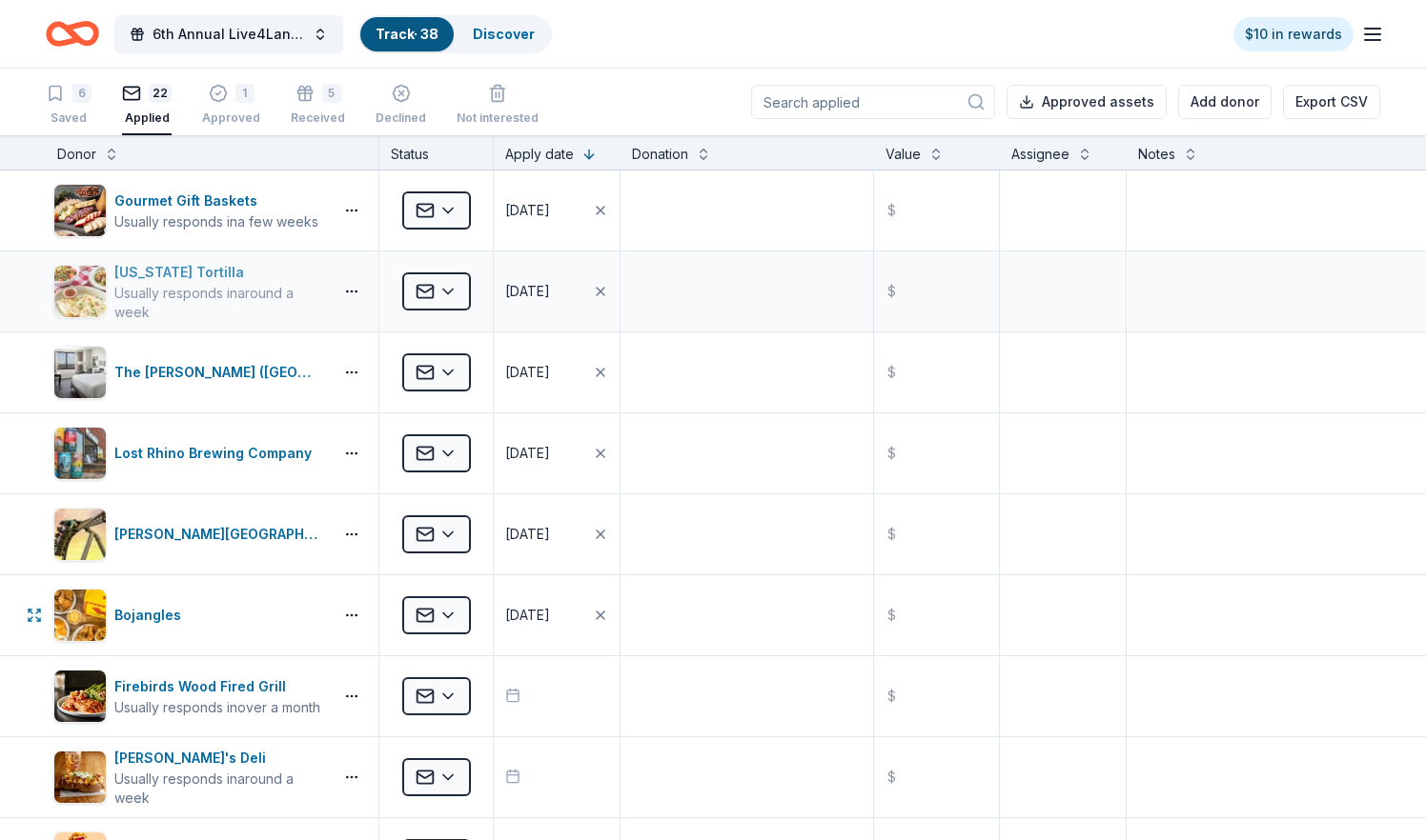
scroll to position [0, 0]
click at [217, 92] on icon "button" at bounding box center [218, 84] width 16 height 16
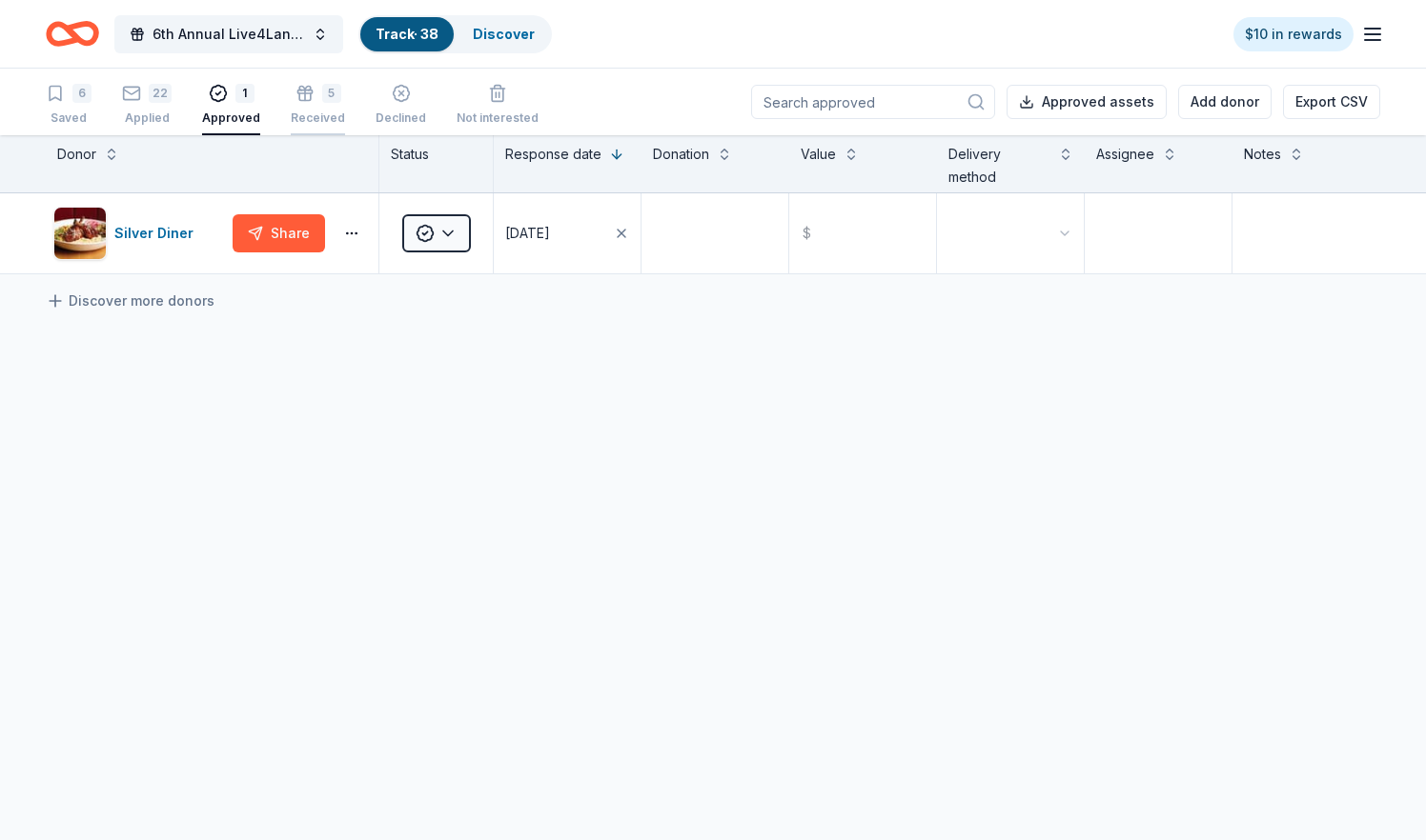
click at [303, 93] on icon "button" at bounding box center [305, 83] width 19 height 19
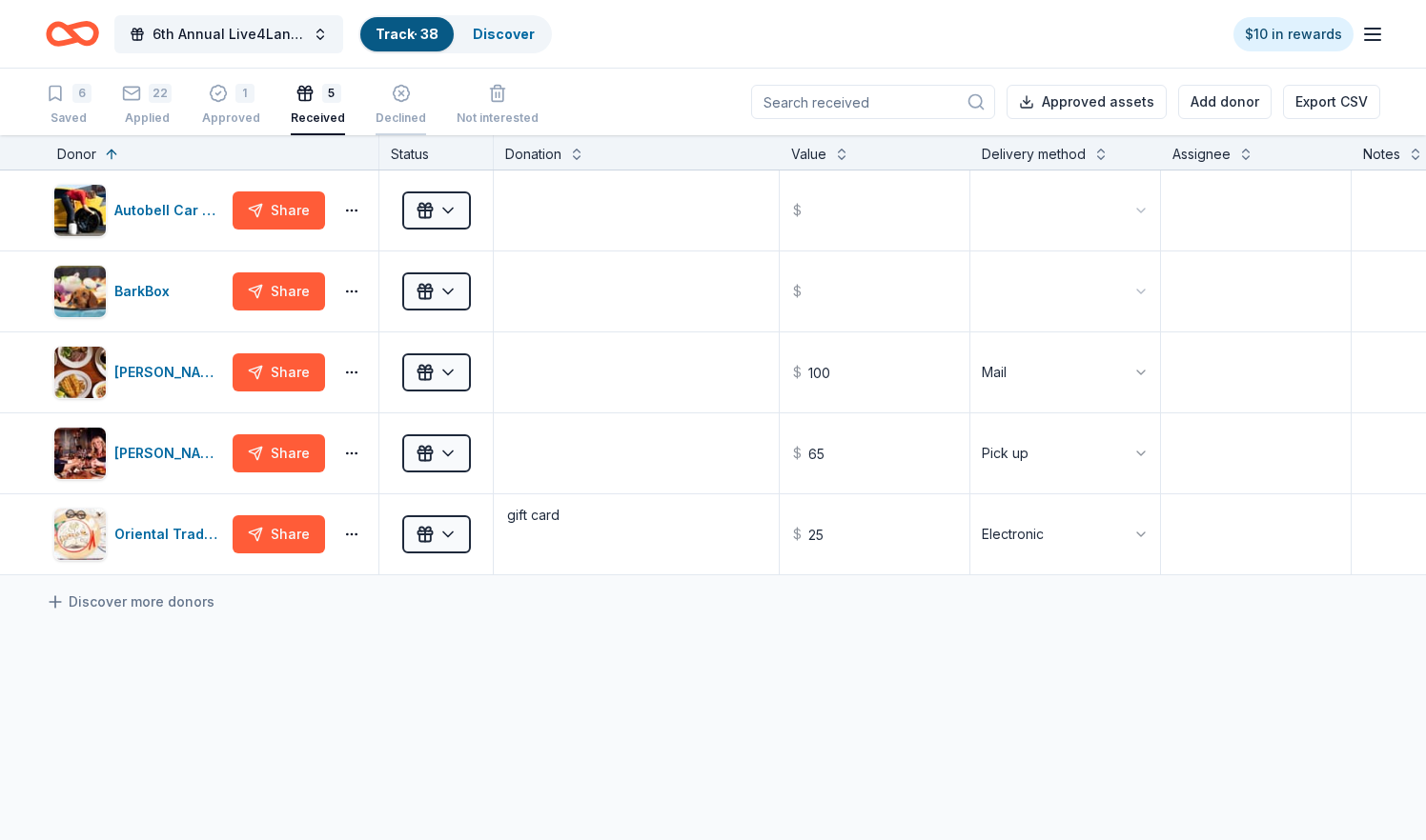
click at [391, 93] on icon "button" at bounding box center [400, 83] width 19 height 19
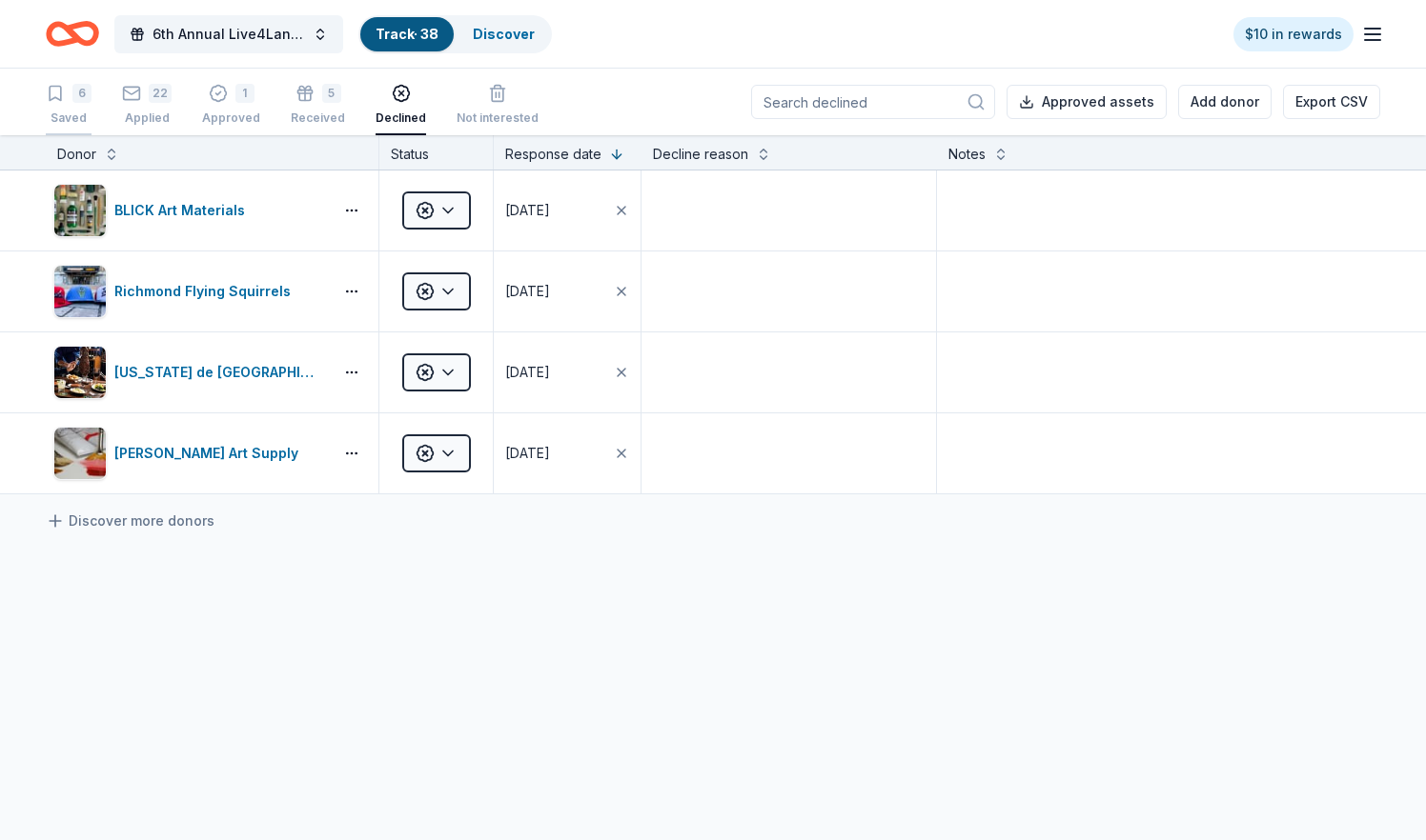
click at [55, 100] on icon "button" at bounding box center [55, 93] width 19 height 19
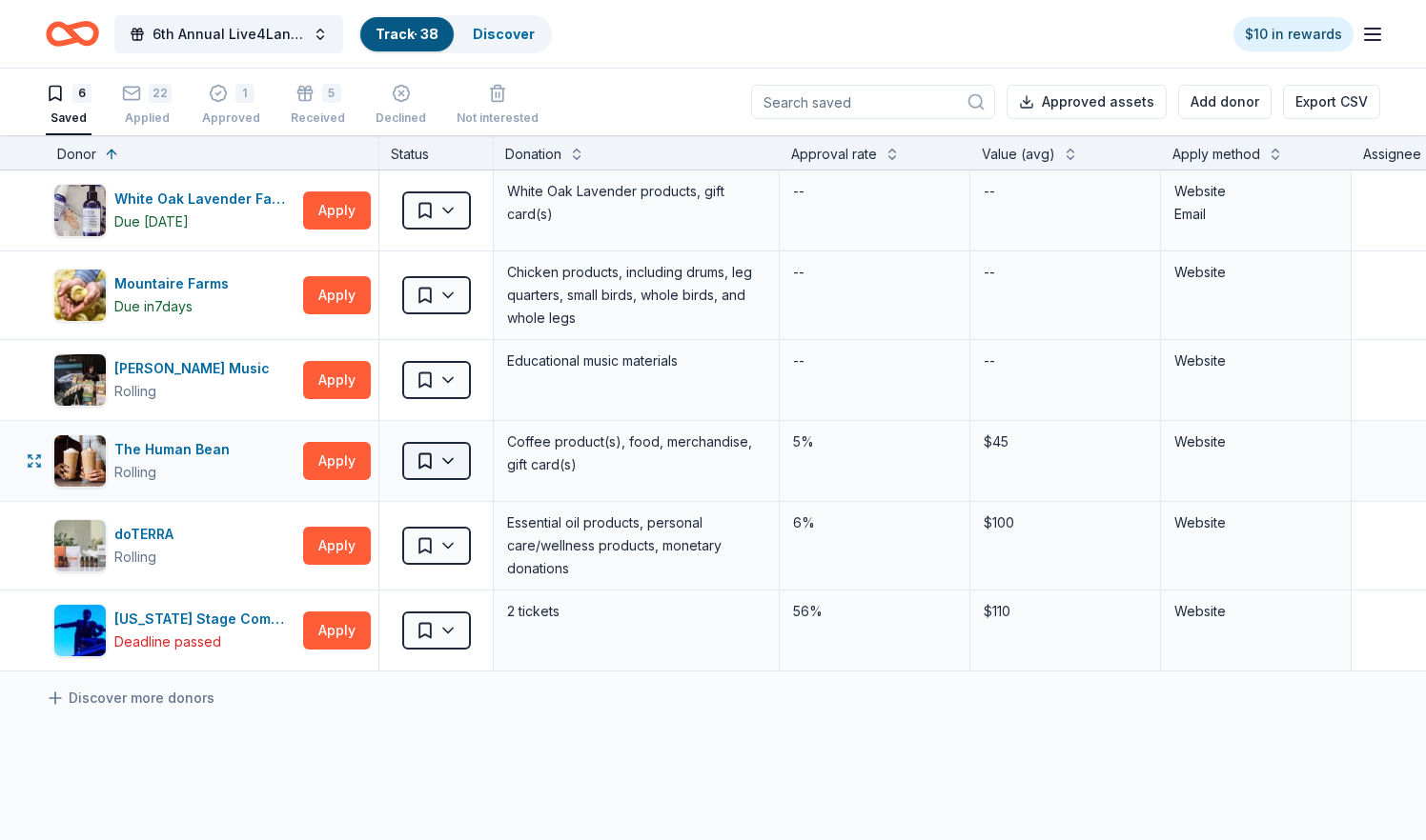
click at [456, 458] on html "6th Annual Live4Lane Memorial 5K Walk Track · 38 Discover $10 in rewards 6 Save…" at bounding box center [713, 420] width 1426 height 840
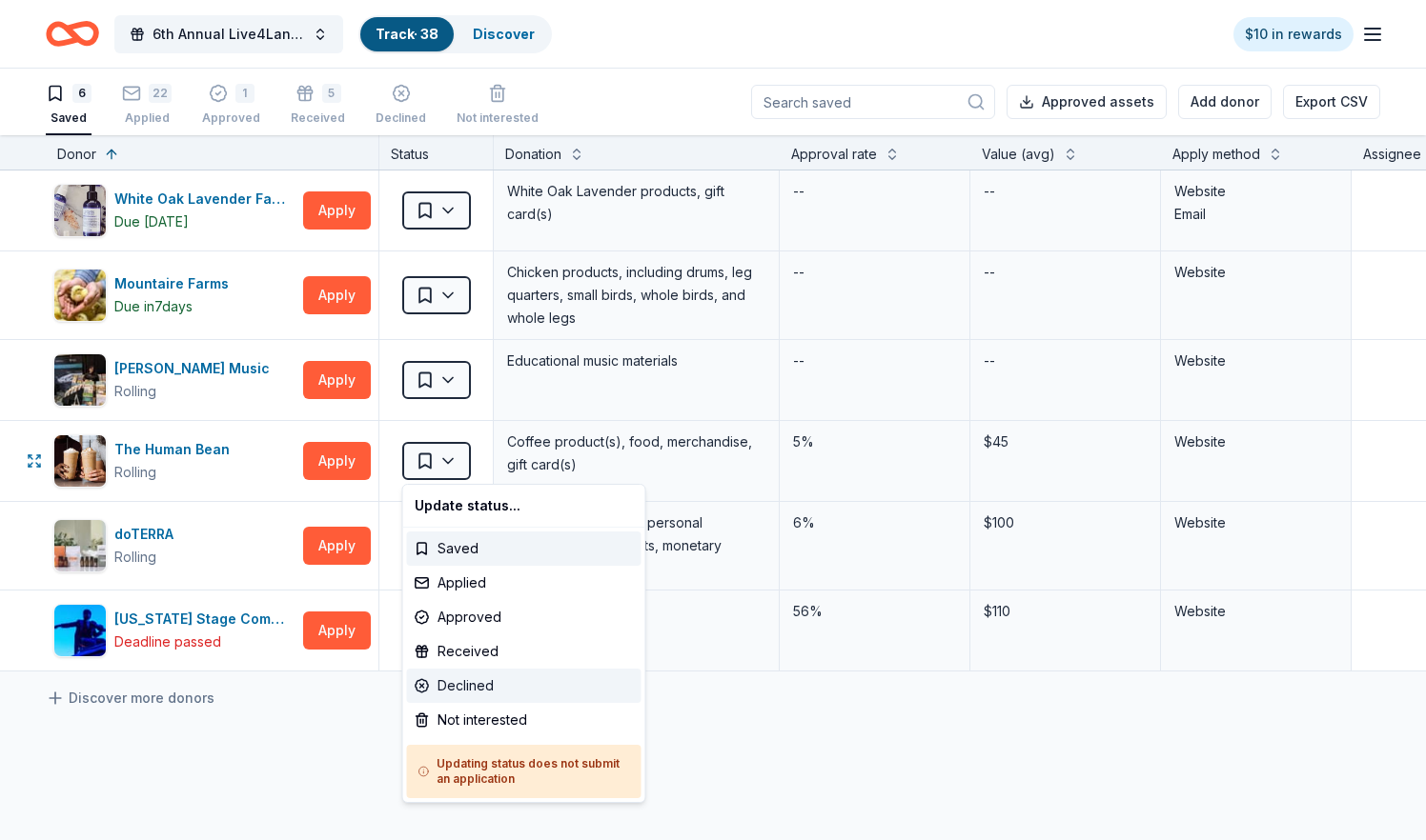
click at [465, 683] on div "Declined" at bounding box center [524, 686] width 234 height 34
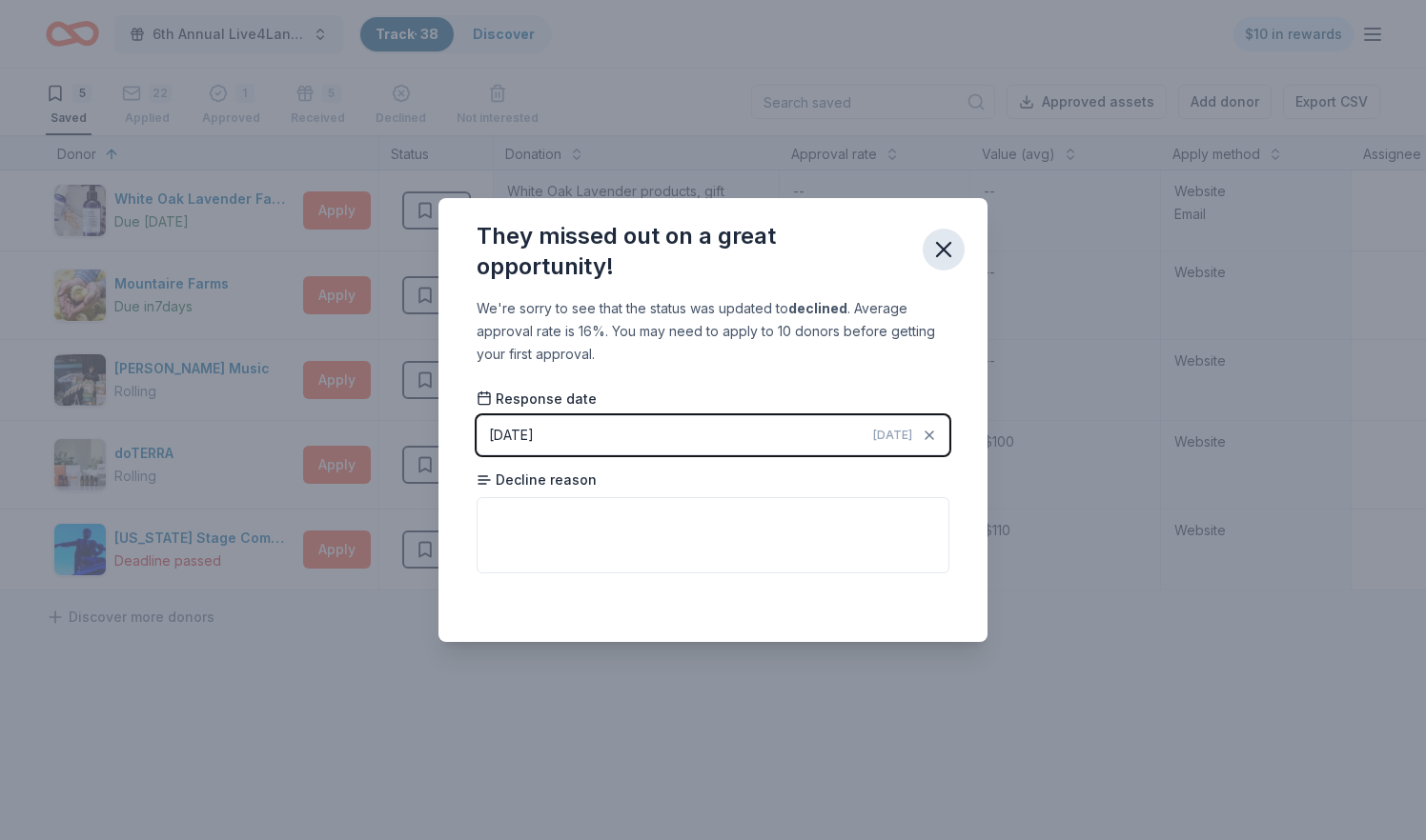
click at [947, 250] on icon "button" at bounding box center [943, 249] width 27 height 27
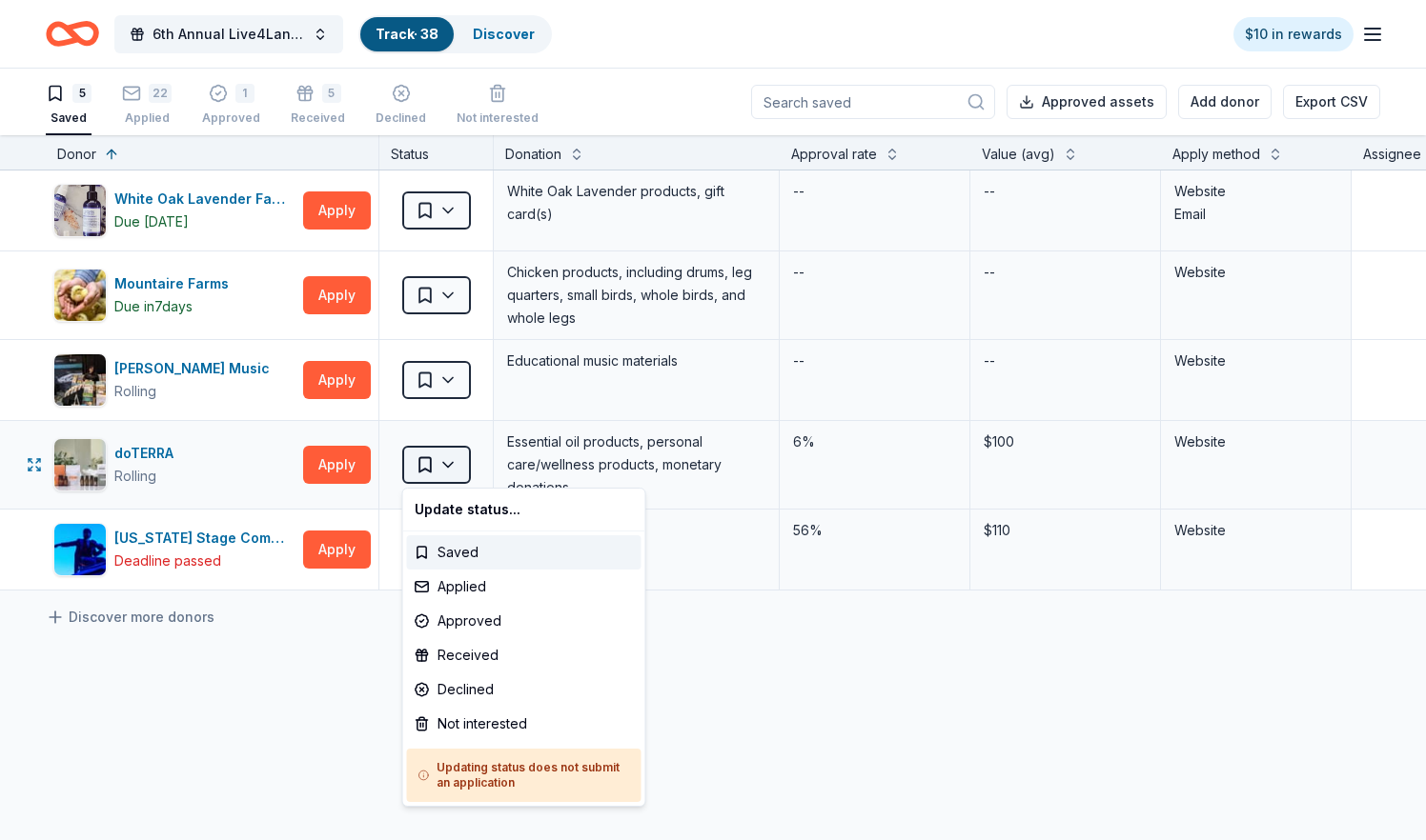
click at [439, 471] on html "6th Annual Live4Lane Memorial 5K Walk Track · 38 Discover $10 in rewards 5 Save…" at bounding box center [713, 420] width 1426 height 840
click at [442, 689] on div "Declined" at bounding box center [524, 690] width 234 height 34
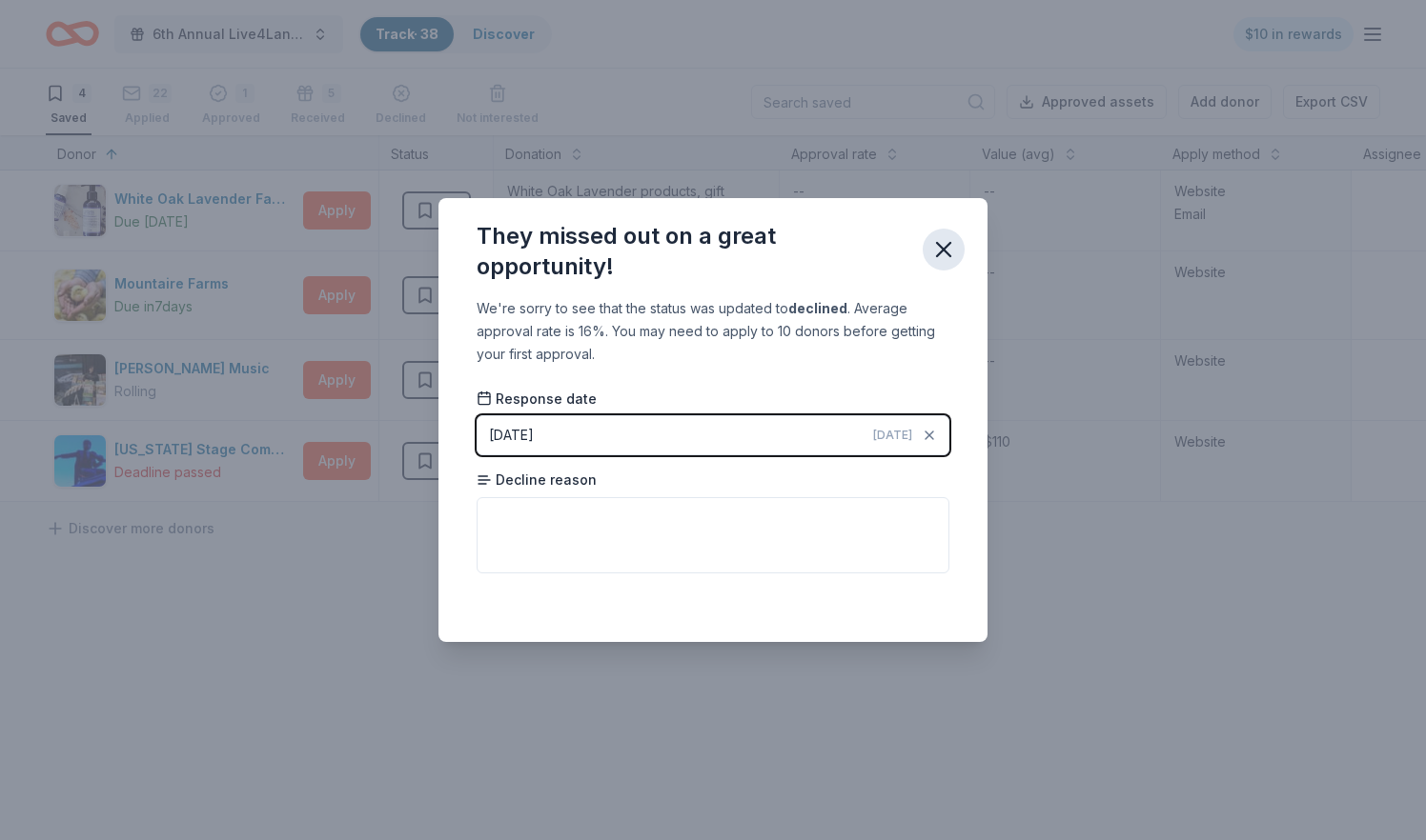
click at [949, 248] on icon "button" at bounding box center [943, 249] width 27 height 27
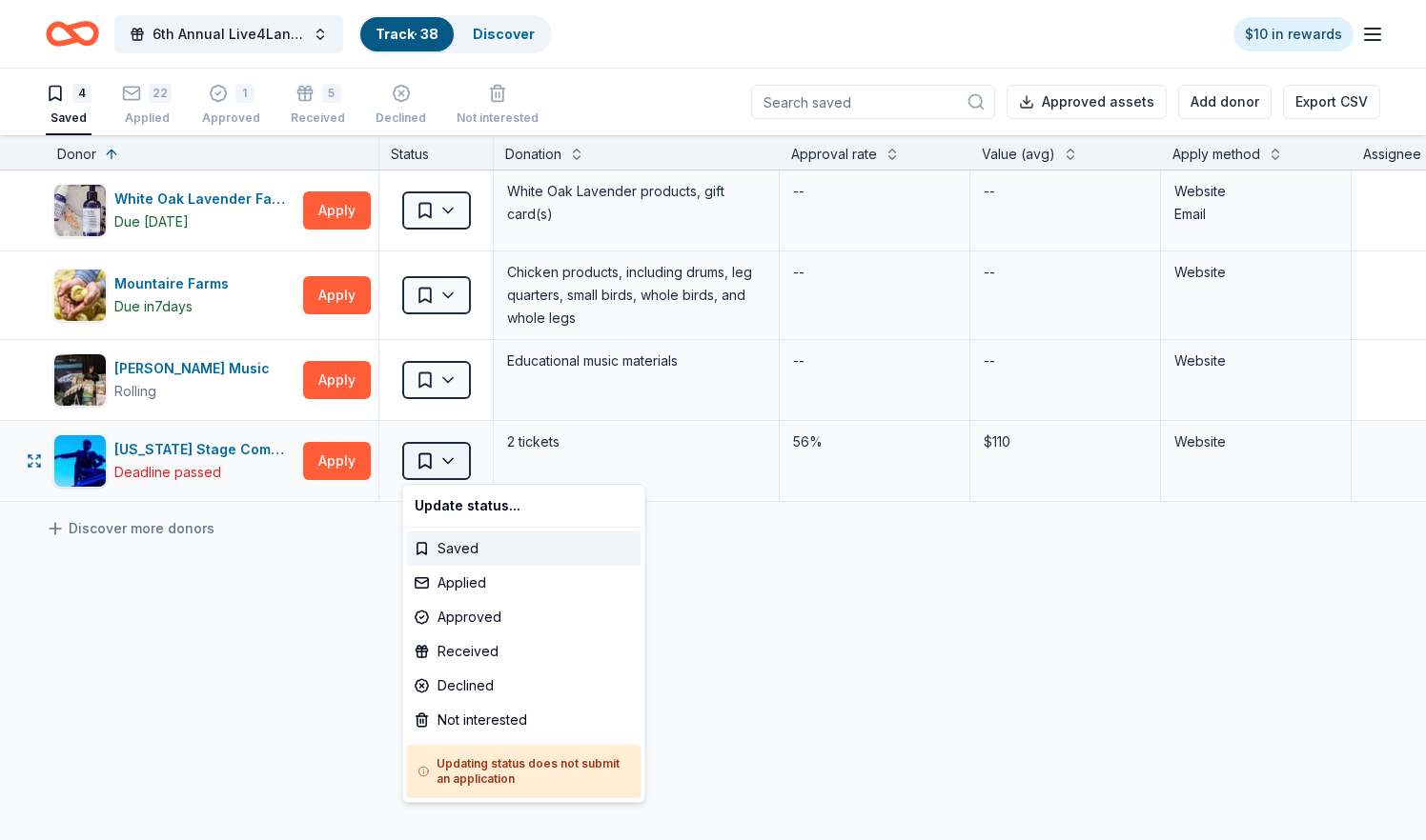
click at [432, 465] on html "6th Annual Live4Lane Memorial 5K Walk Track · 38 Discover $10 in rewards 4 Save…" at bounding box center [713, 420] width 1426 height 840
click at [456, 689] on div "Declined" at bounding box center [524, 686] width 234 height 34
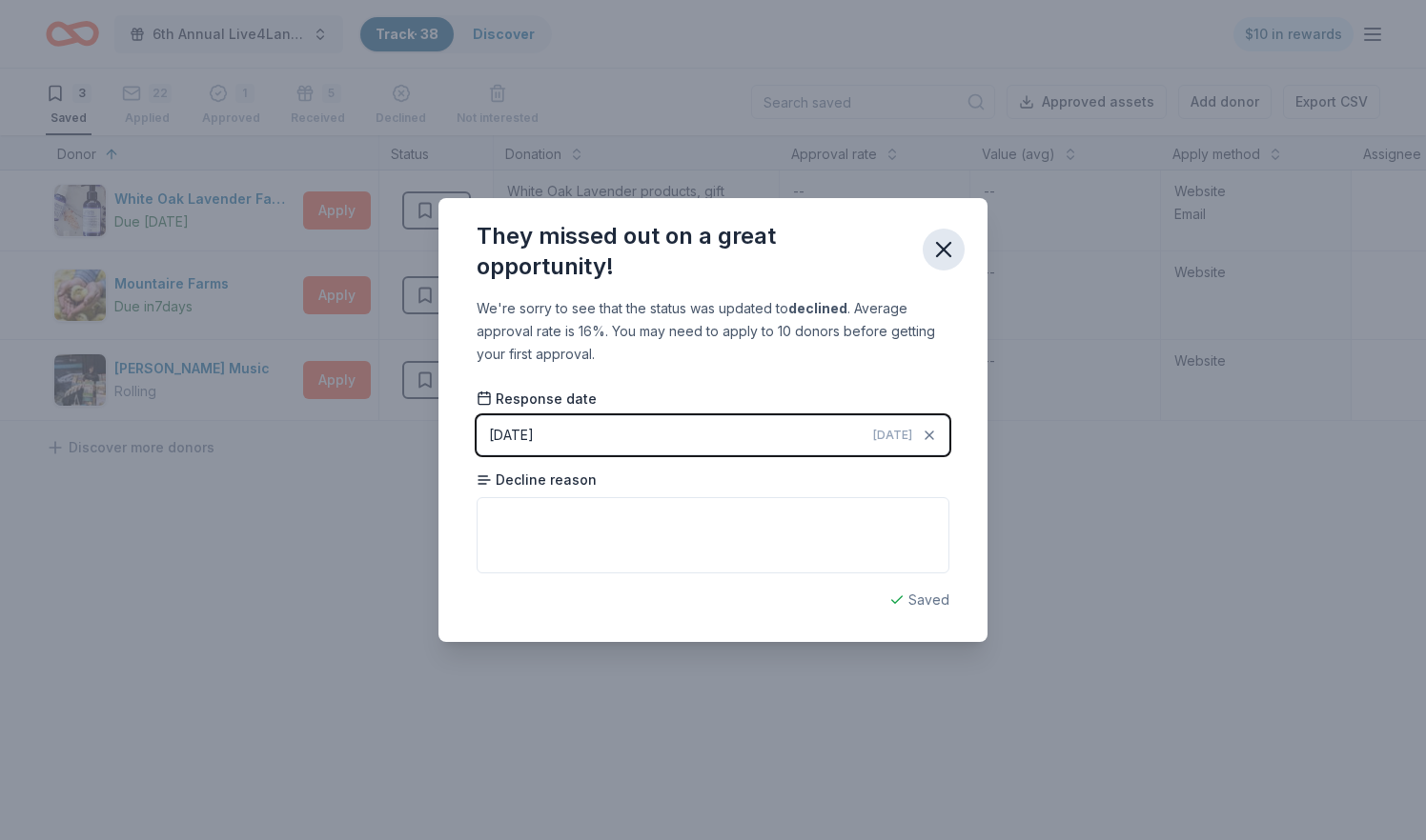
click at [939, 253] on icon "button" at bounding box center [943, 249] width 27 height 27
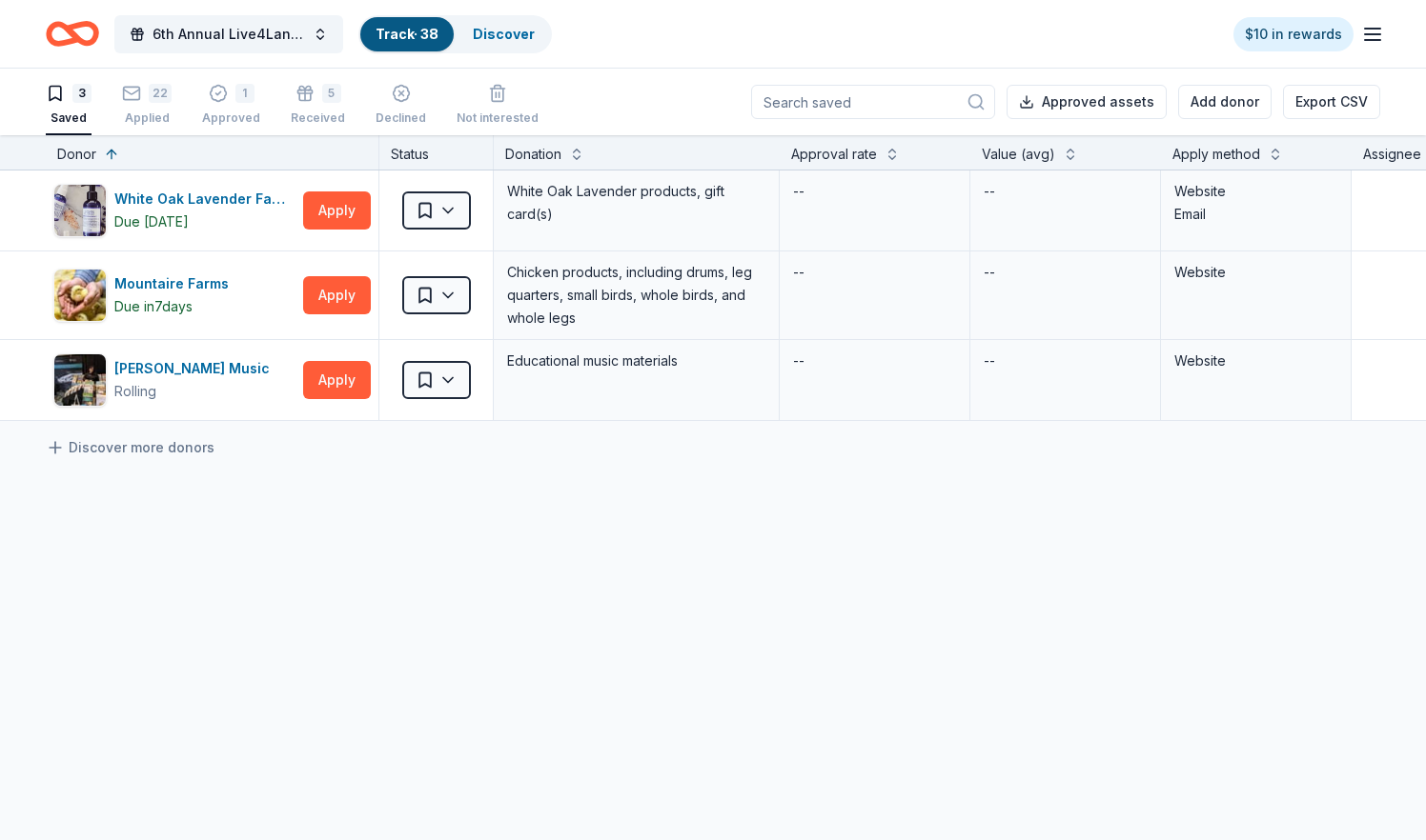
click at [565, 542] on div "White Oak Lavender Farm Due today Apply Saved White Oak Lavender products, gift…" at bounding box center [937, 475] width 1874 height 609
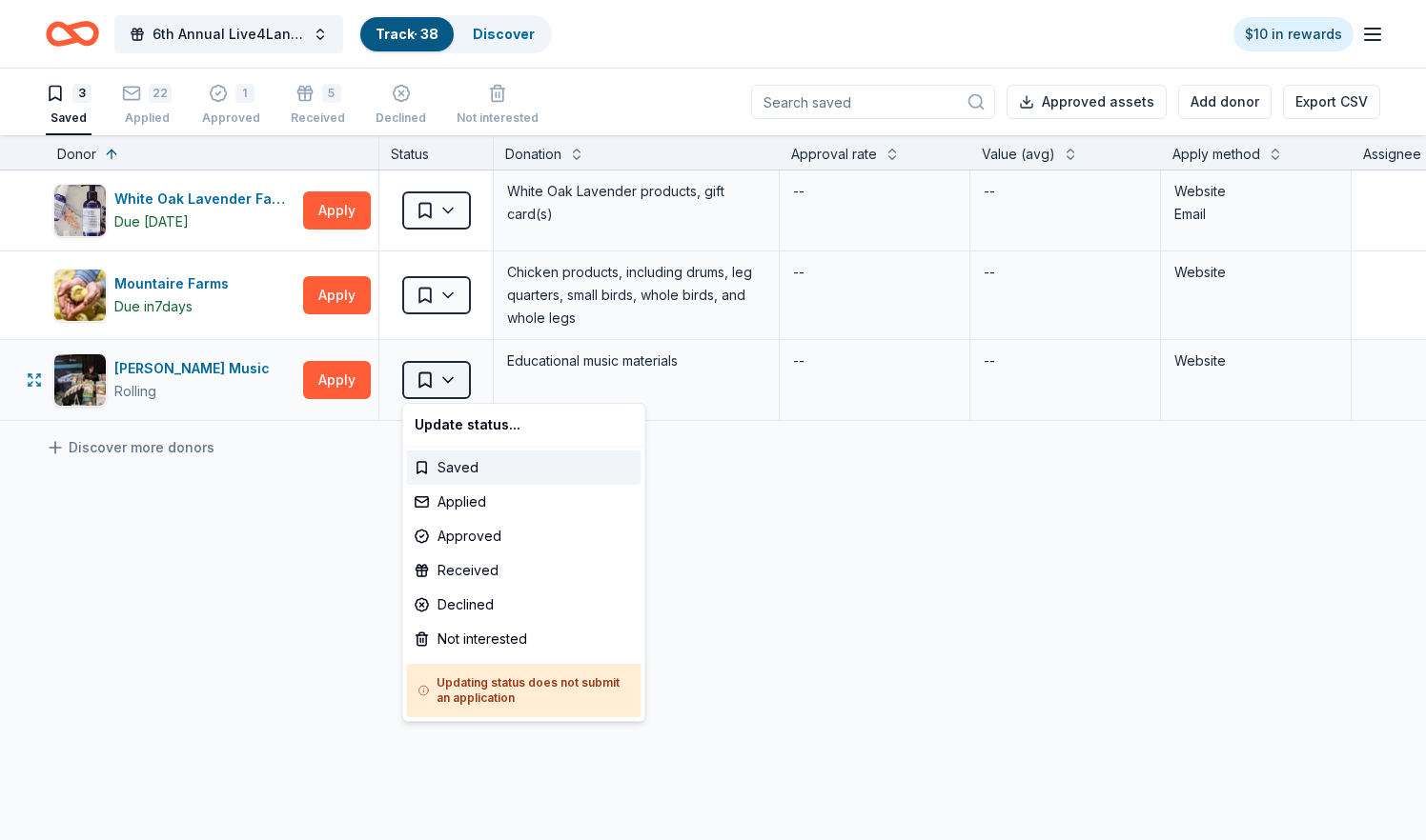
click at [451, 385] on html "6th Annual Live4Lane Memorial 5K Walk Track · 38 Discover $10 in rewards 3 Save…" at bounding box center [713, 420] width 1426 height 840
click at [468, 639] on div "Not interested" at bounding box center [524, 639] width 234 height 34
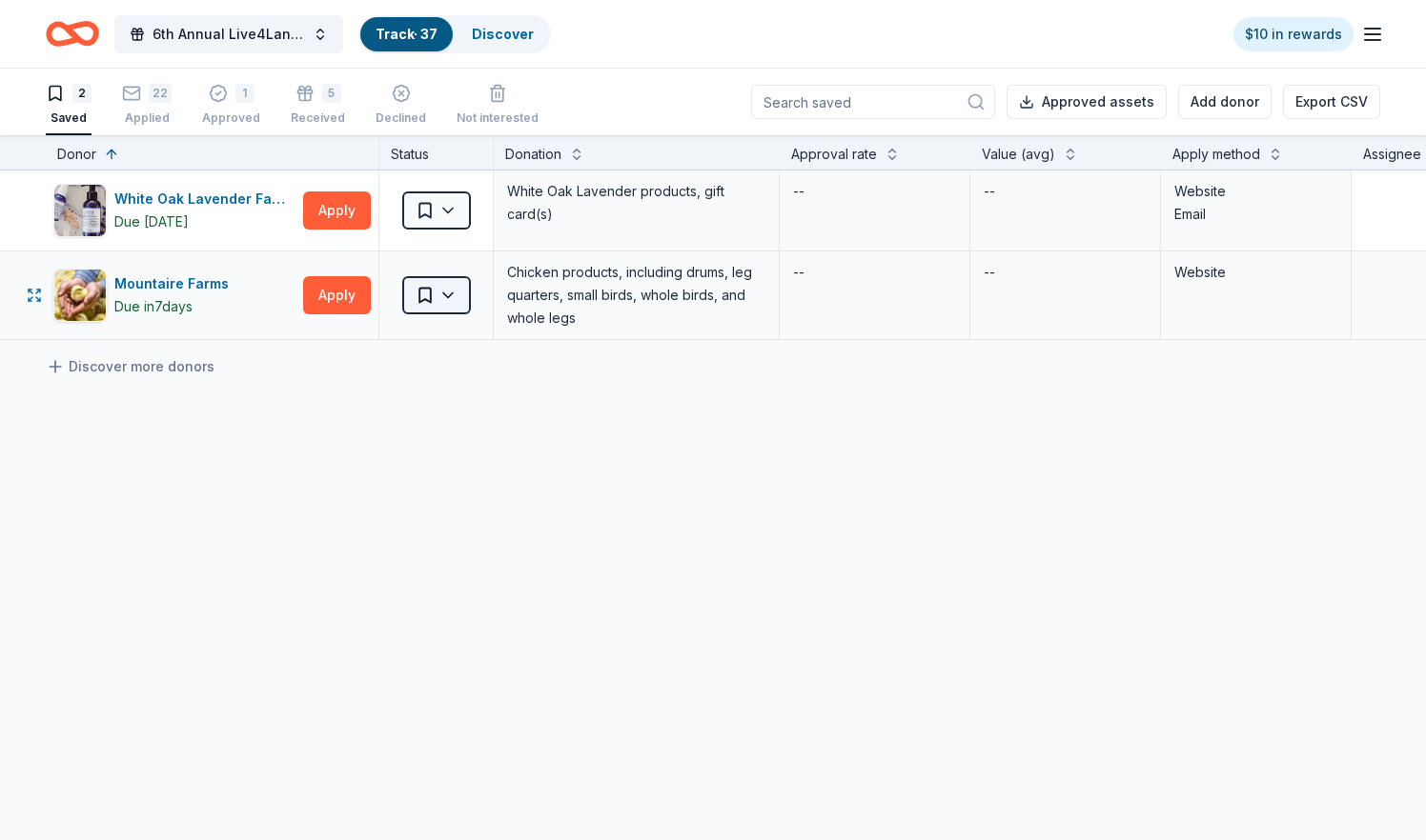
click at [447, 291] on html "6th Annual Live4Lane Memorial 5K Walk Track · 37 Discover $10 in rewards 2 Save…" at bounding box center [713, 420] width 1426 height 840
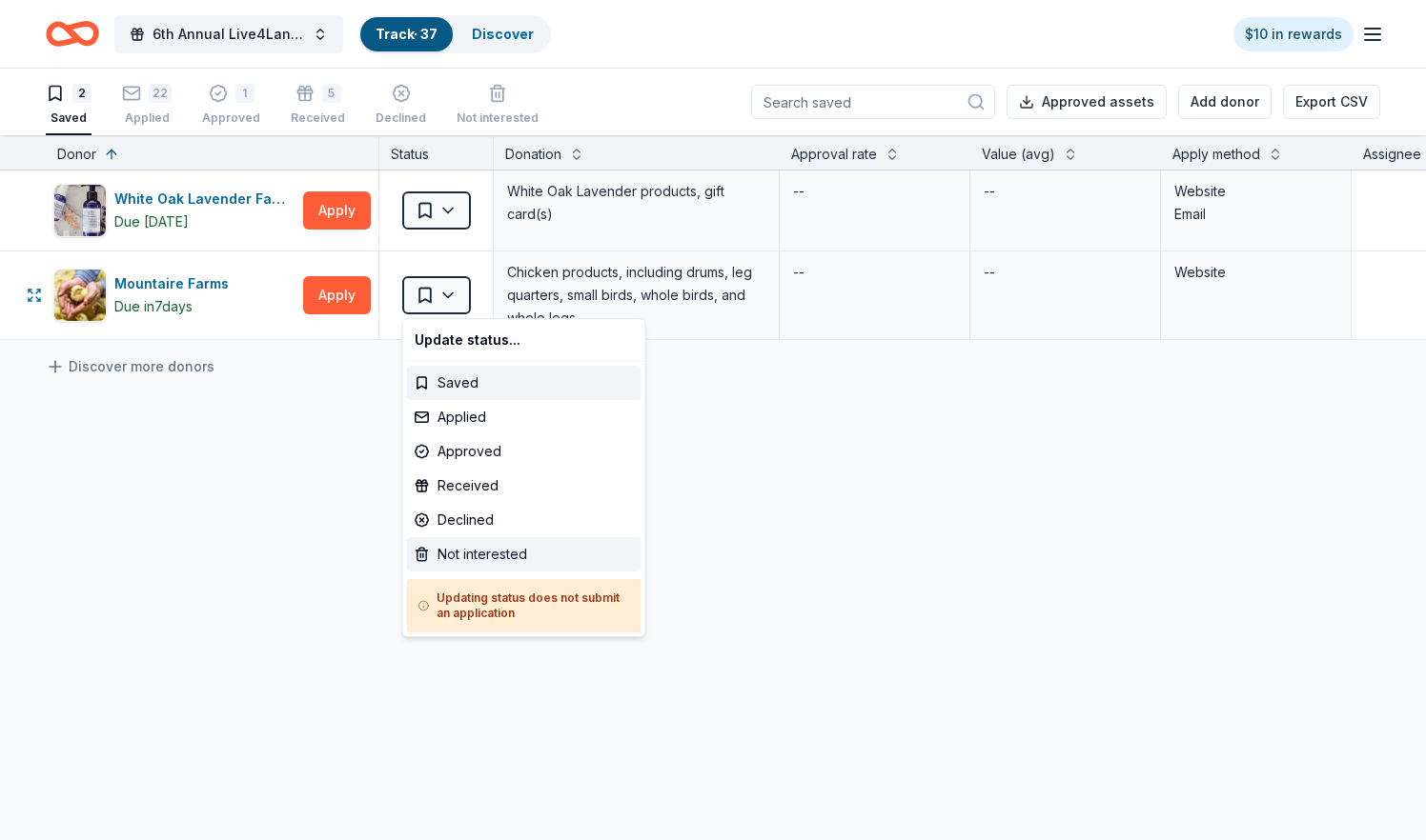
click at [434, 564] on div "Not interested" at bounding box center [524, 554] width 234 height 34
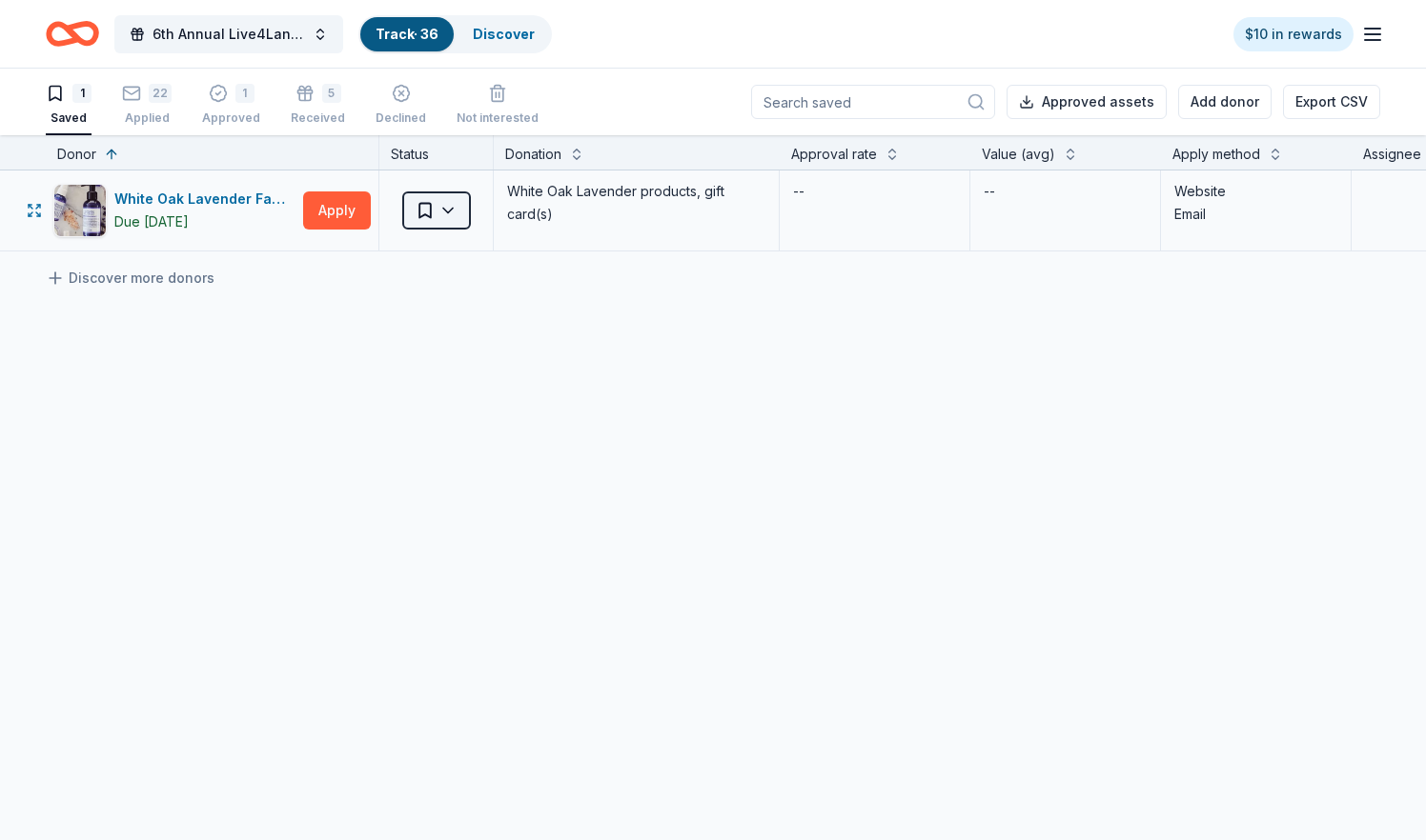
click at [430, 215] on html "6th Annual Live4Lane Memorial 5K Walk Track · 36 Discover $10 in rewards 1 Save…" at bounding box center [713, 420] width 1426 height 840
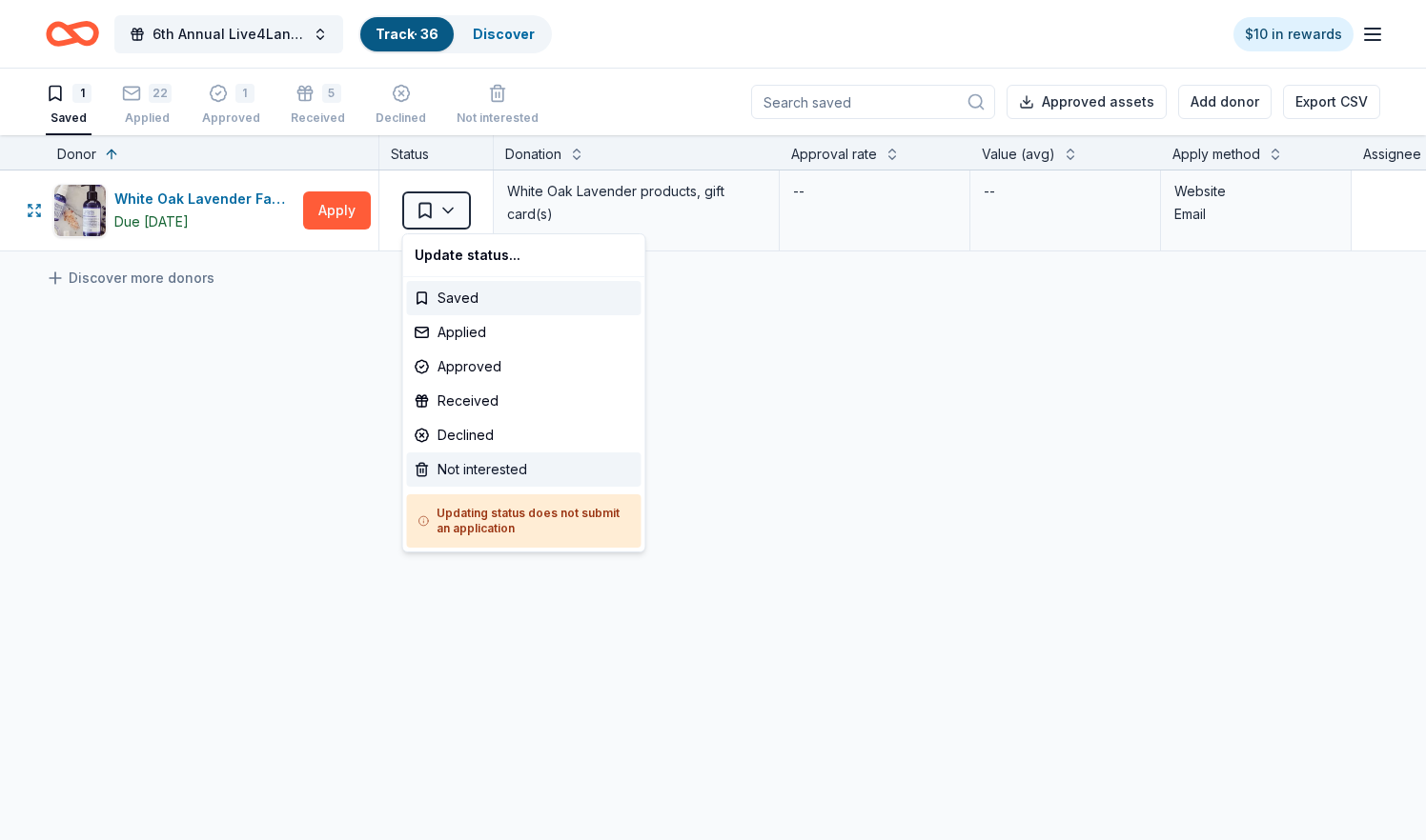
click at [431, 468] on div "Not interested" at bounding box center [524, 470] width 234 height 34
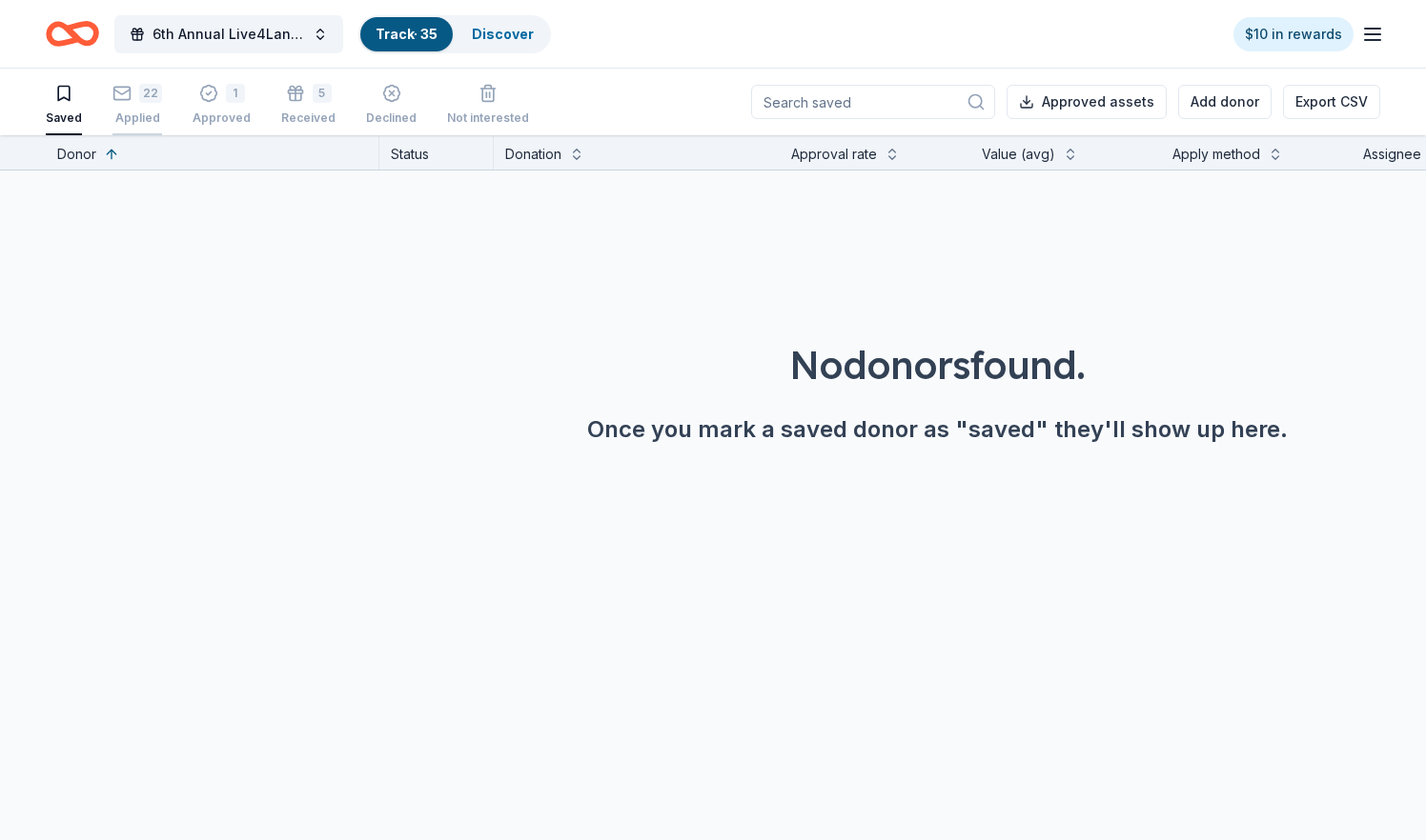
click at [137, 102] on div "22" at bounding box center [137, 93] width 50 height 19
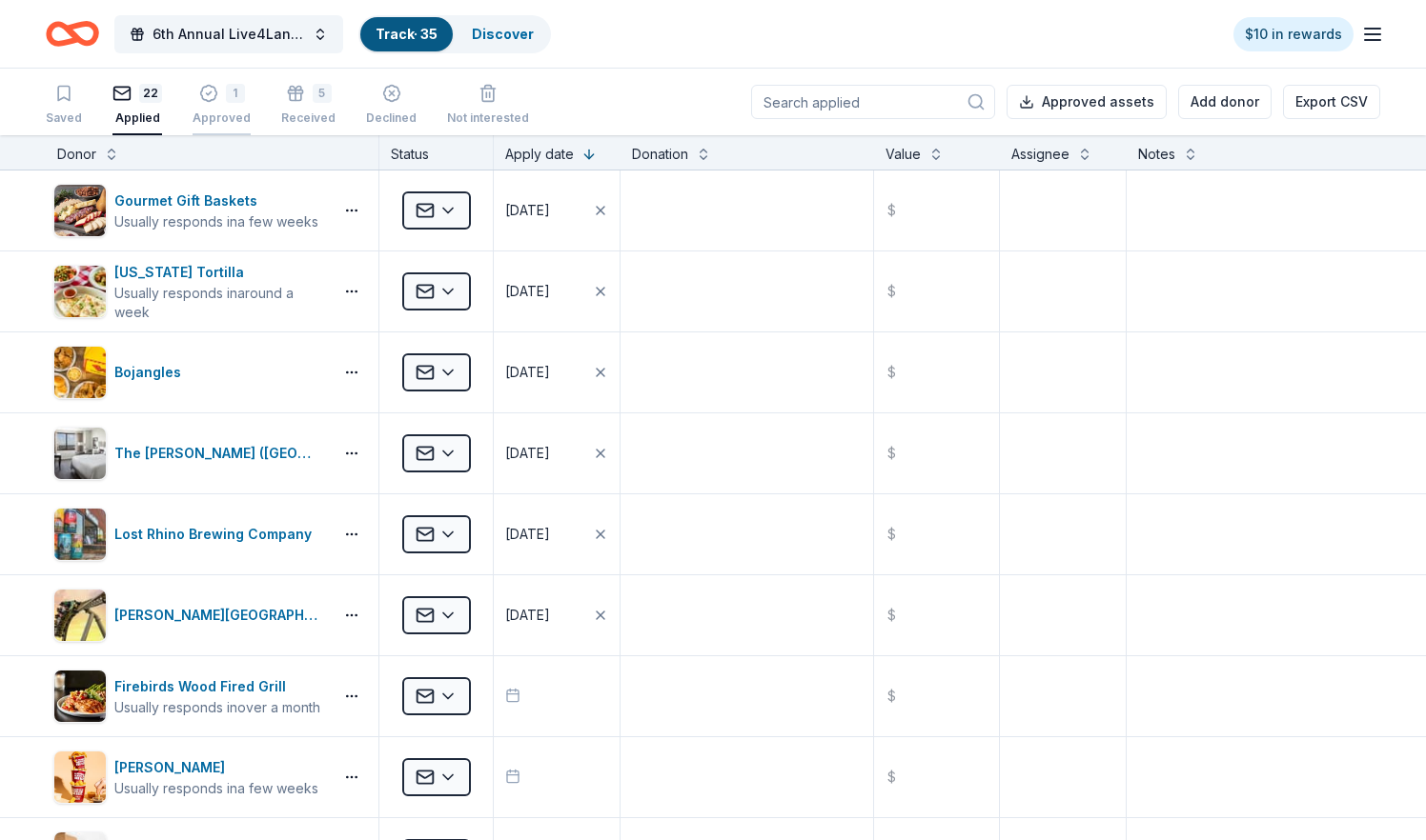
click at [223, 112] on div "Approved" at bounding box center [221, 107] width 58 height 15
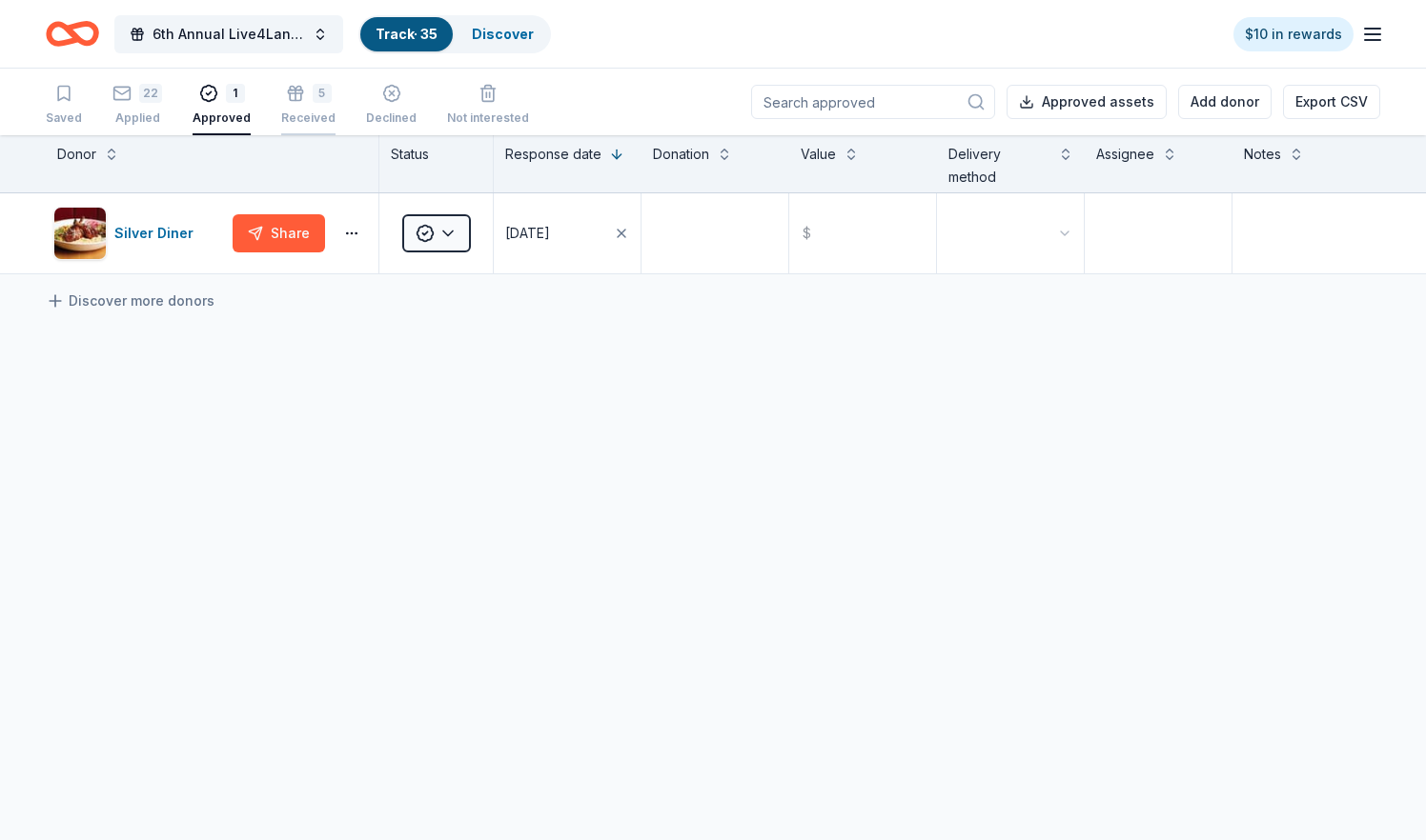
click at [289, 109] on div "5 Received" at bounding box center [308, 95] width 55 height 42
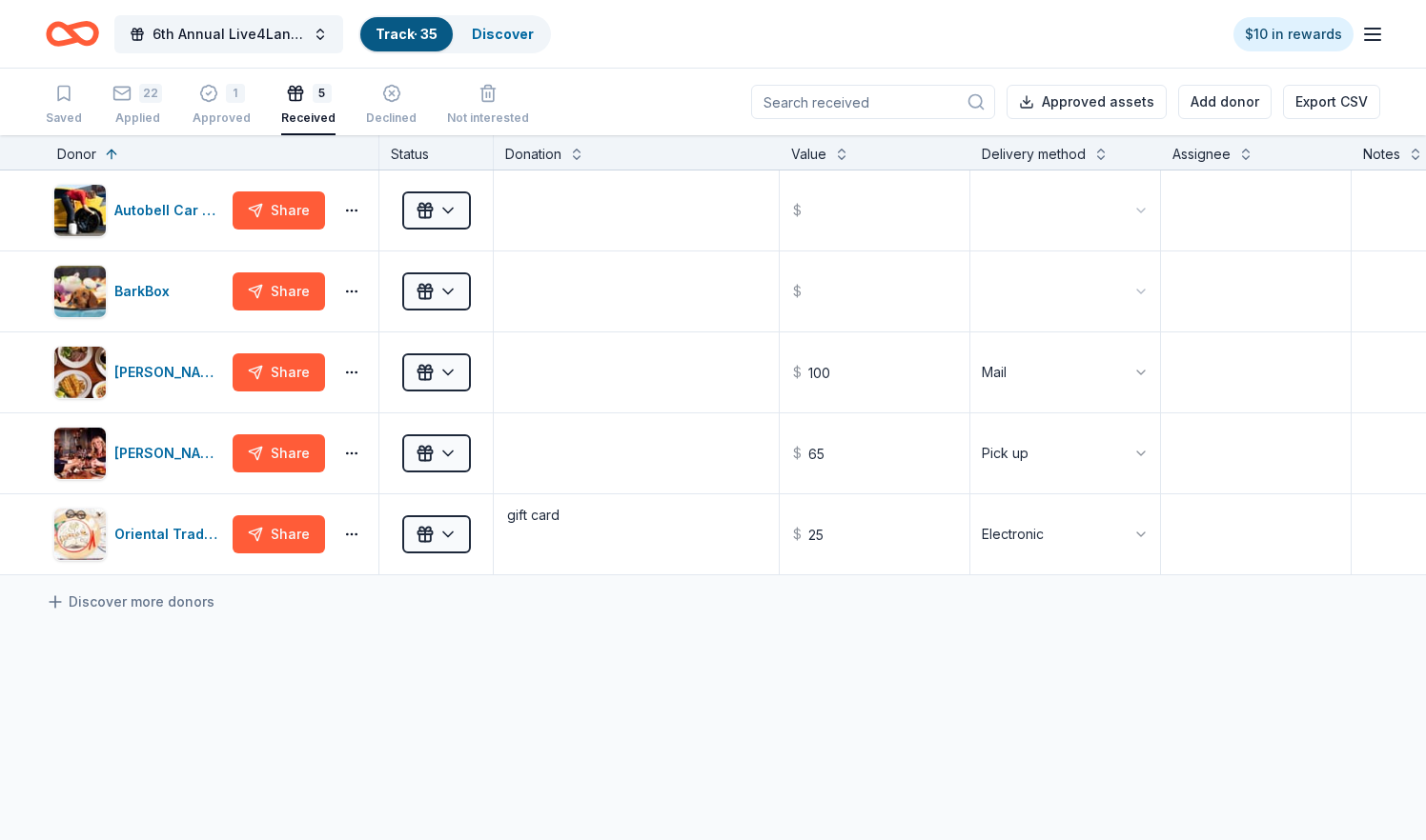
click at [423, 702] on div "Autobell Car Wash Share Received $ BarkBox Share Received $ Clyde's American Ba…" at bounding box center [841, 551] width 1683 height 763
click at [159, 208] on div "Autobell Car Wash" at bounding box center [169, 210] width 111 height 23
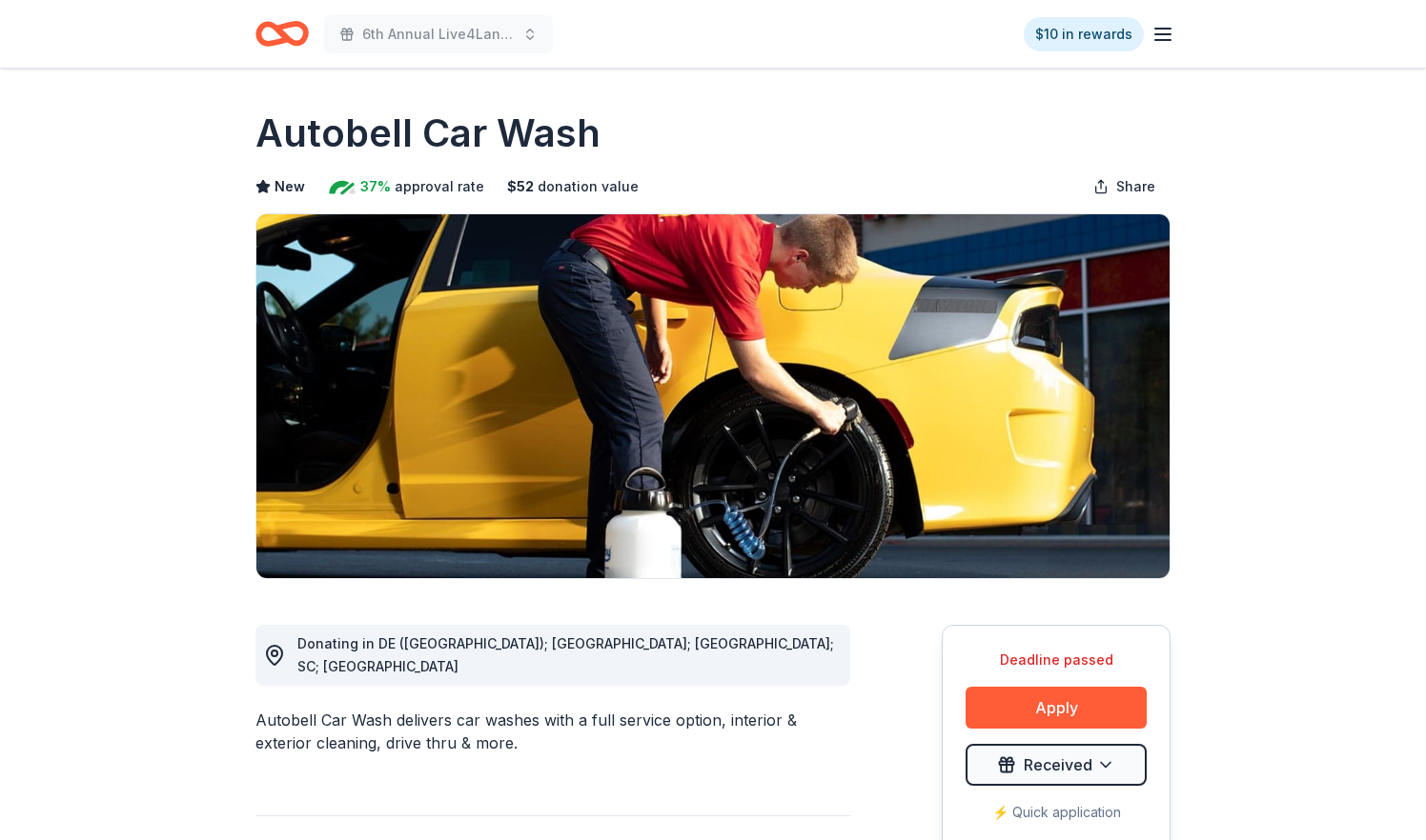
click at [435, 129] on h1 "Autobell Car Wash" at bounding box center [428, 133] width 346 height 54
drag, startPoint x: 612, startPoint y: 135, endPoint x: 245, endPoint y: 122, distance: 367.2
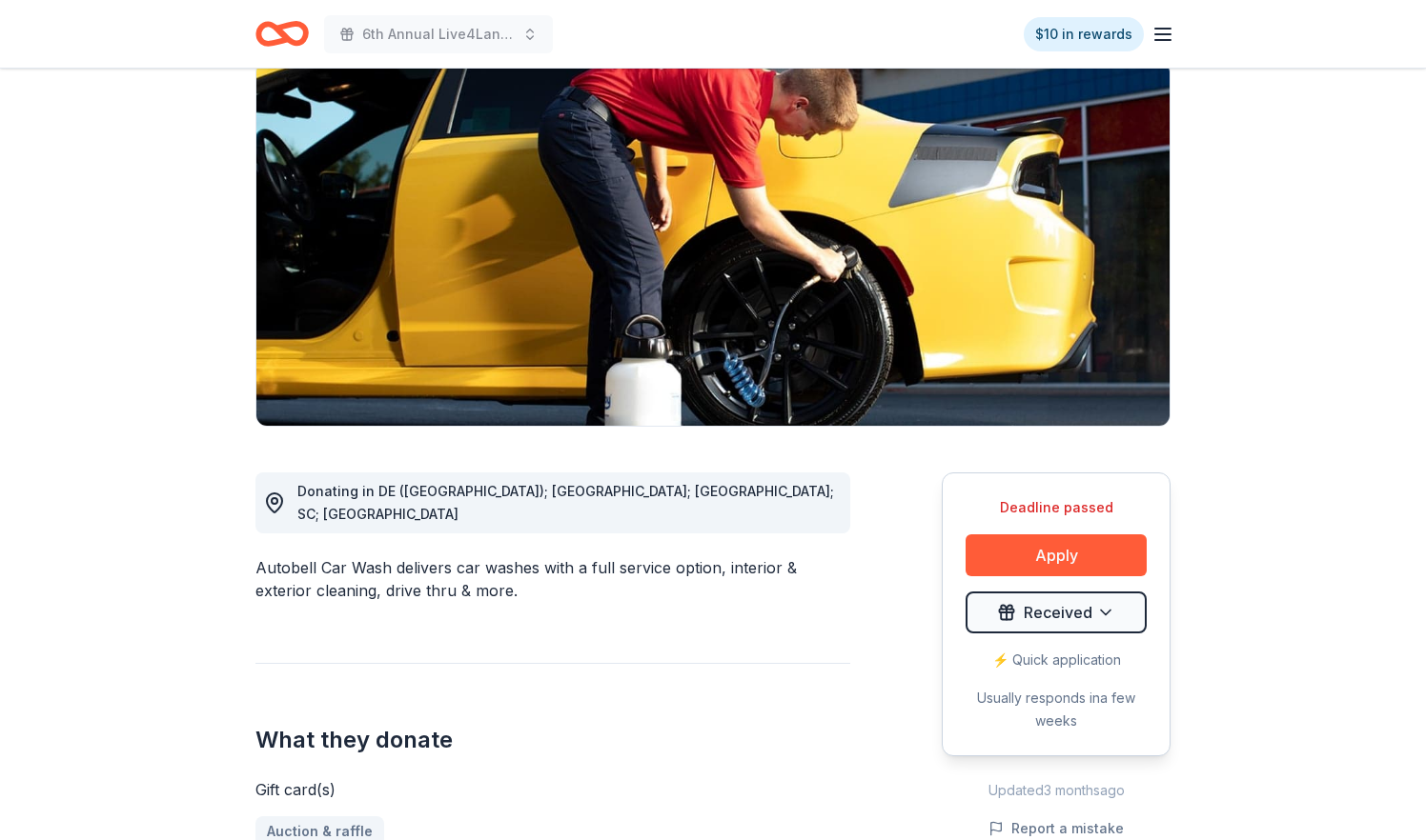
scroll to position [170, 0]
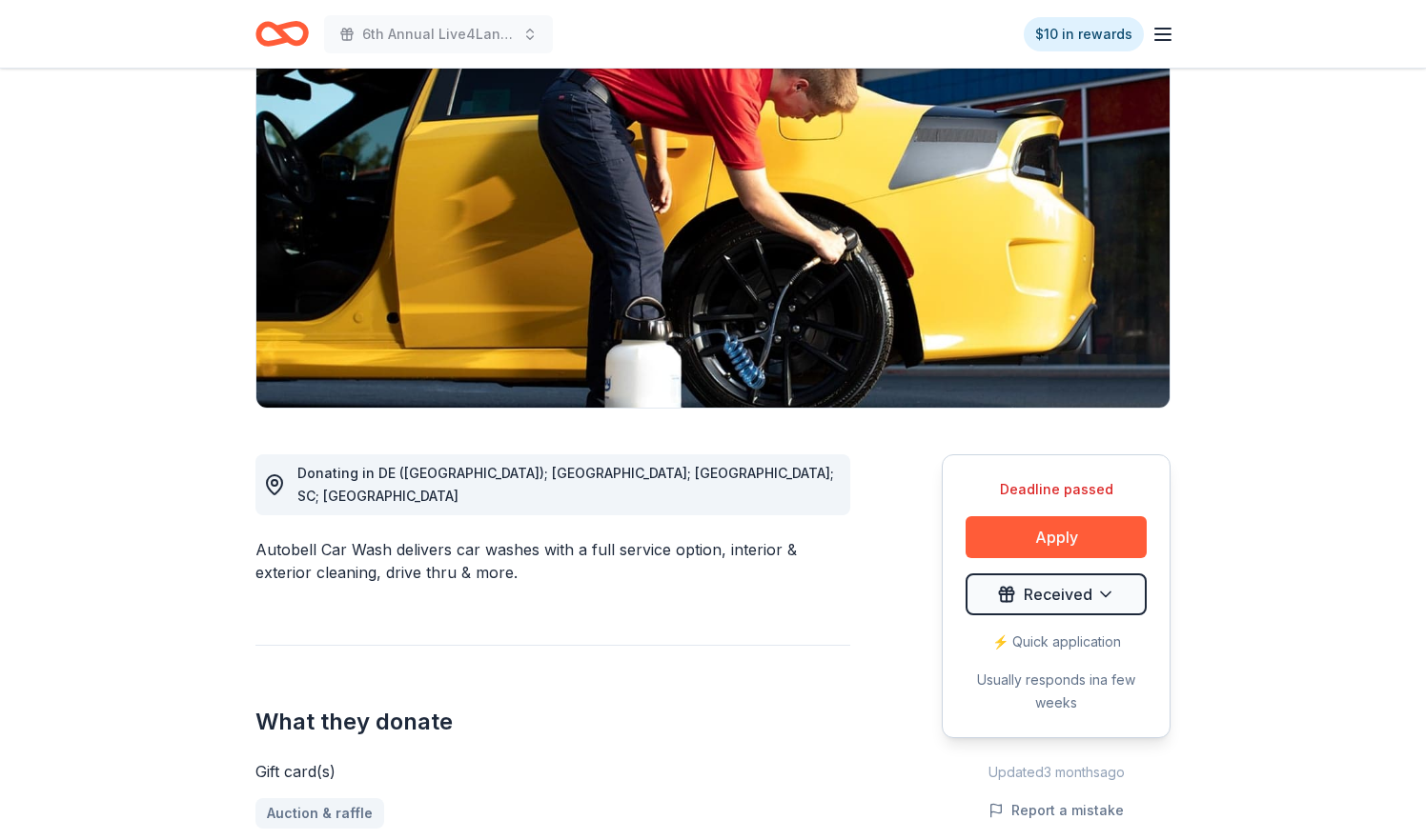
drag, startPoint x: 257, startPoint y: 529, endPoint x: 349, endPoint y: 528, distance: 92.0
click at [349, 538] on div "Autobell Car Wash delivers car washes with a full service option, interior & ex…" at bounding box center [553, 561] width 594 height 46
drag, startPoint x: 349, startPoint y: 528, endPoint x: 207, endPoint y: 519, distance: 142.3
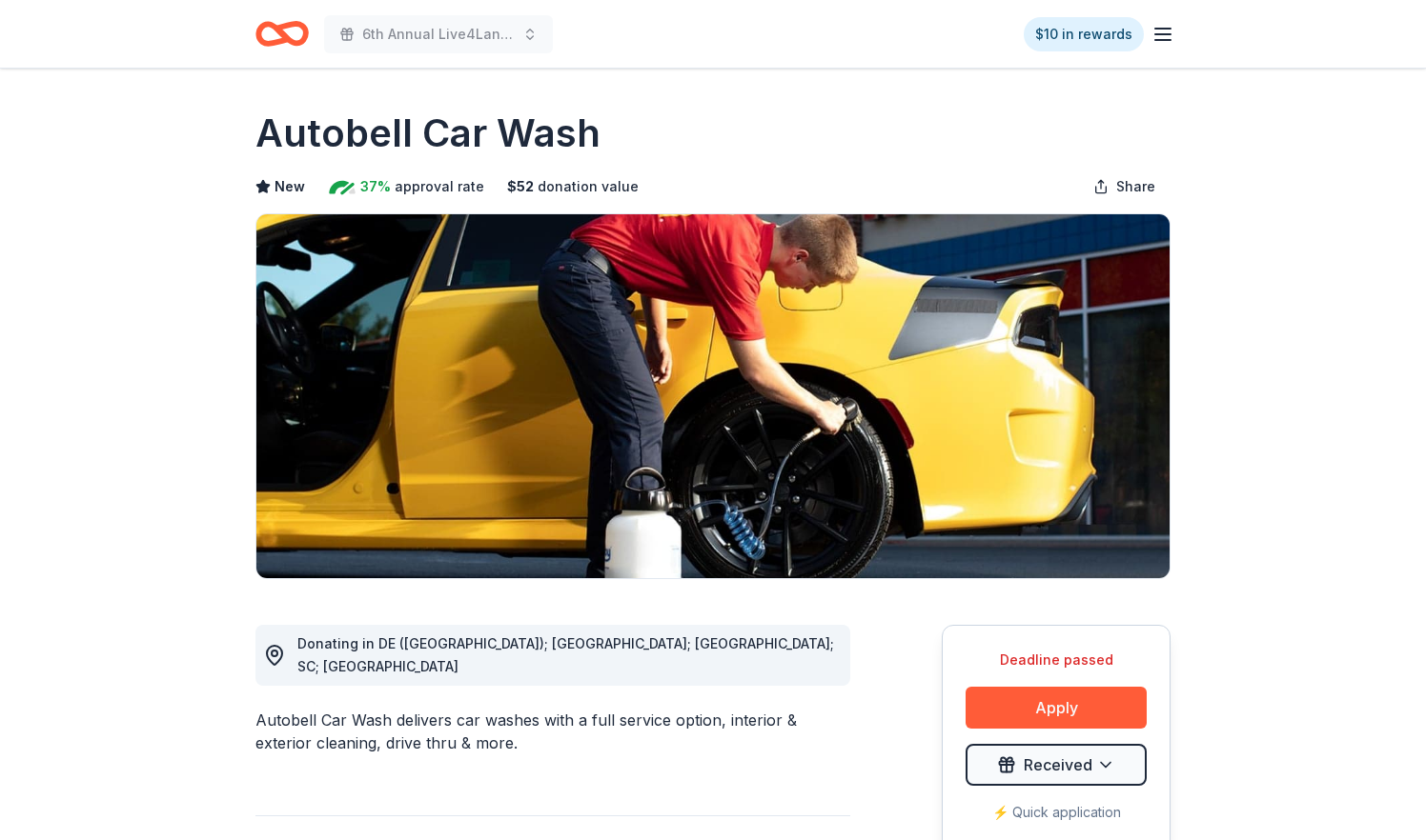
scroll to position [0, 0]
